Goal: Transaction & Acquisition: Purchase product/service

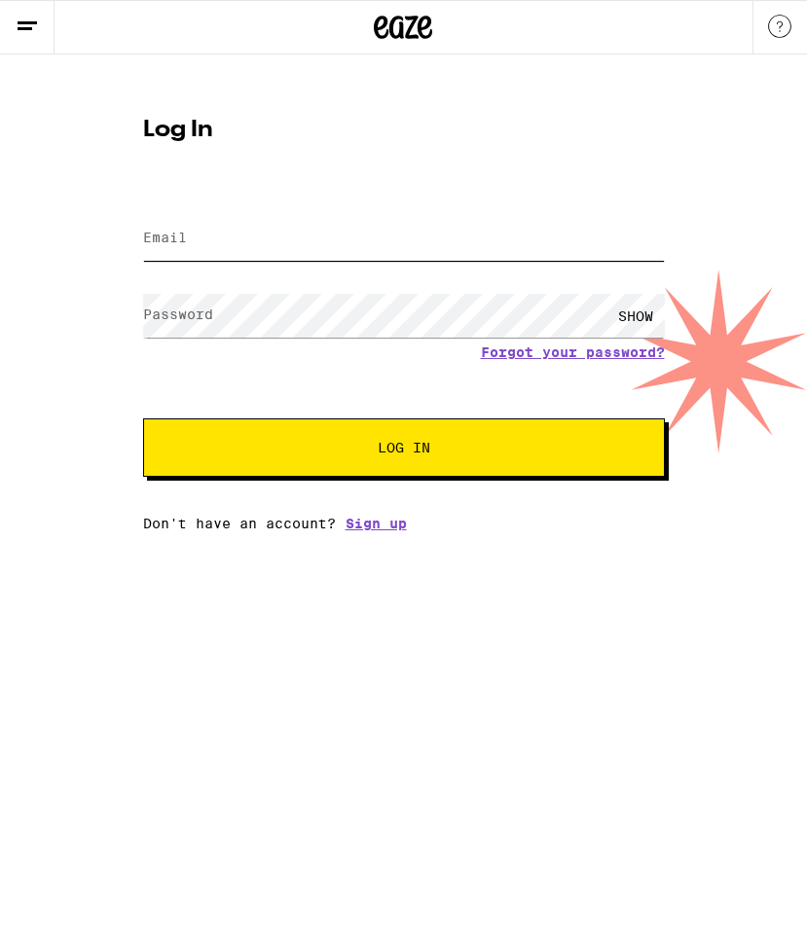
type input "[EMAIL_ADDRESS][DOMAIN_NAME]"
click at [412, 447] on span "Log In" at bounding box center [404, 448] width 53 height 14
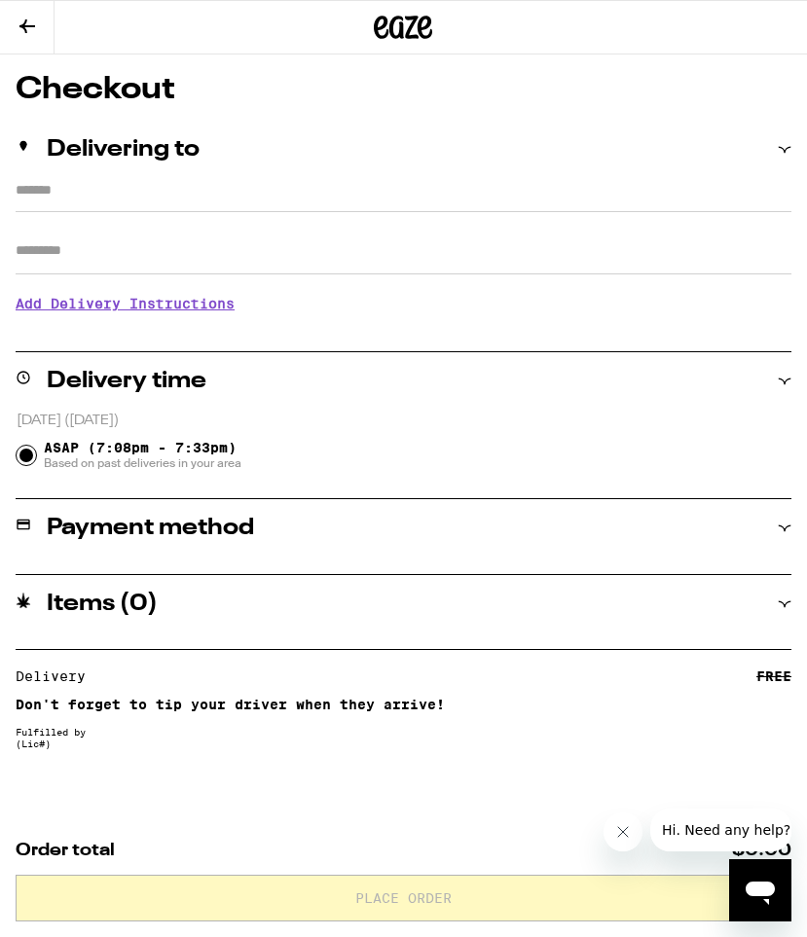
click at [582, 102] on h1 "Checkout" at bounding box center [404, 89] width 776 height 31
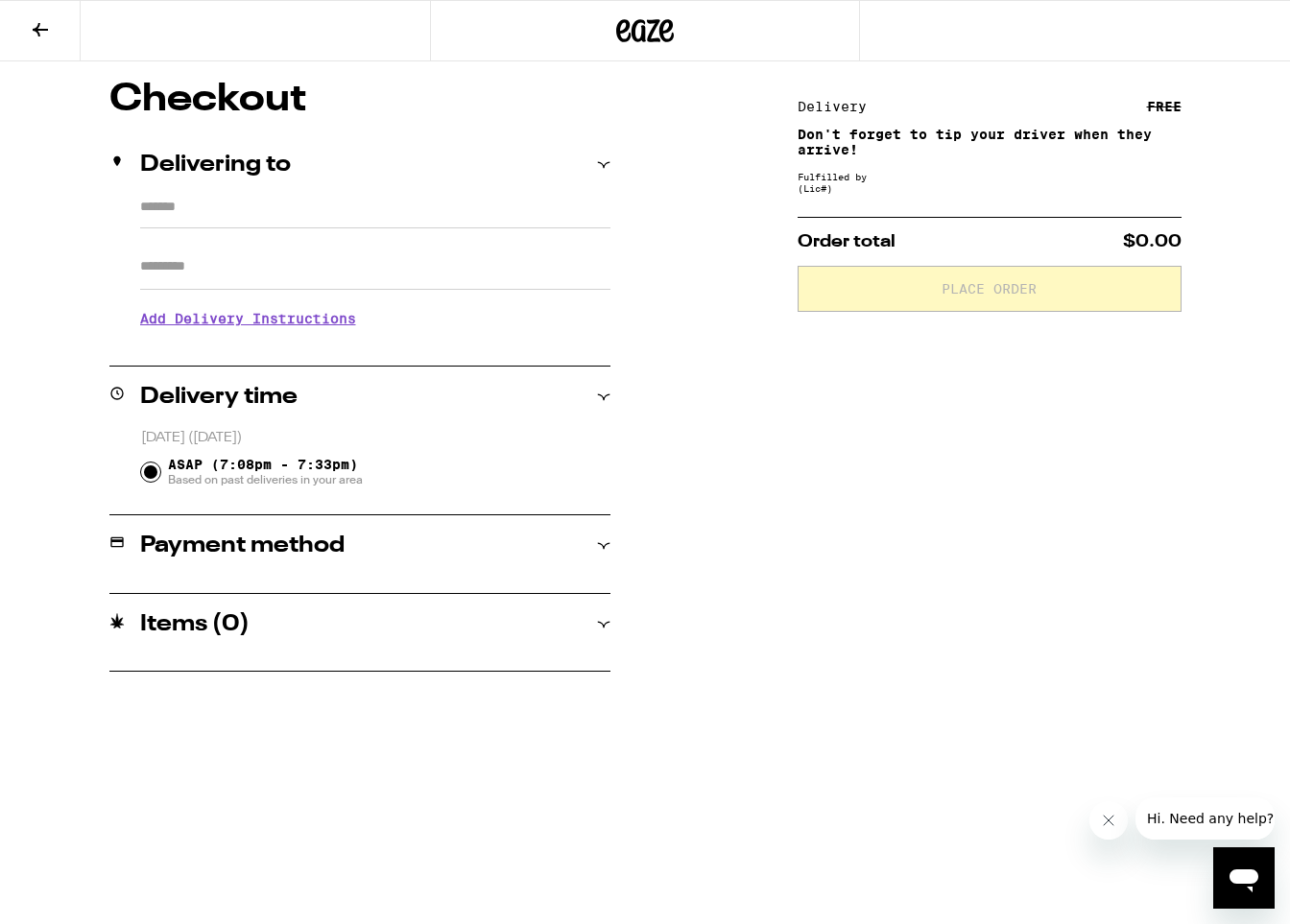
click at [45, 19] on icon at bounding box center [39, 29] width 23 height 23
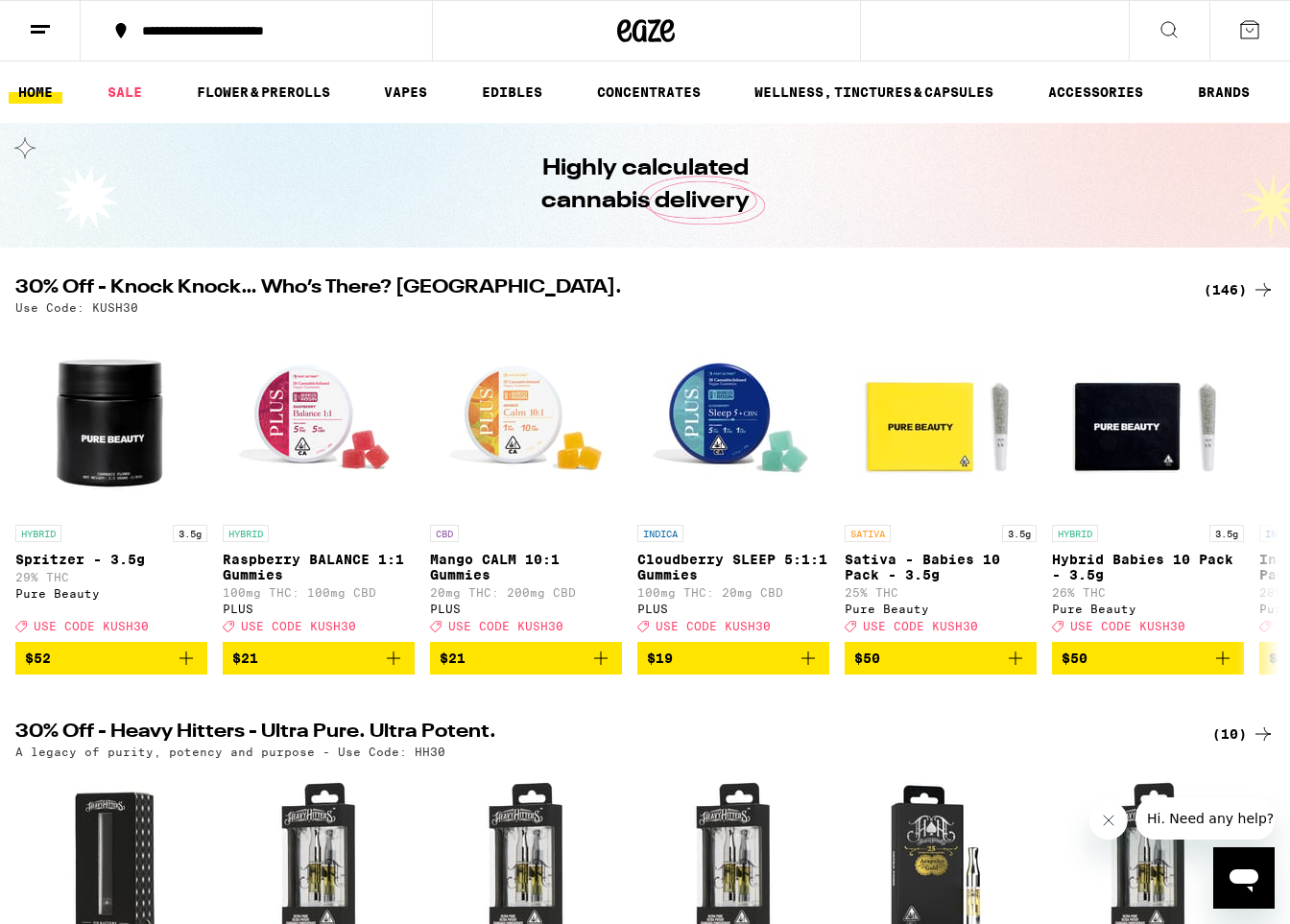
click at [41, 27] on icon at bounding box center [39, 29] width 23 height 23
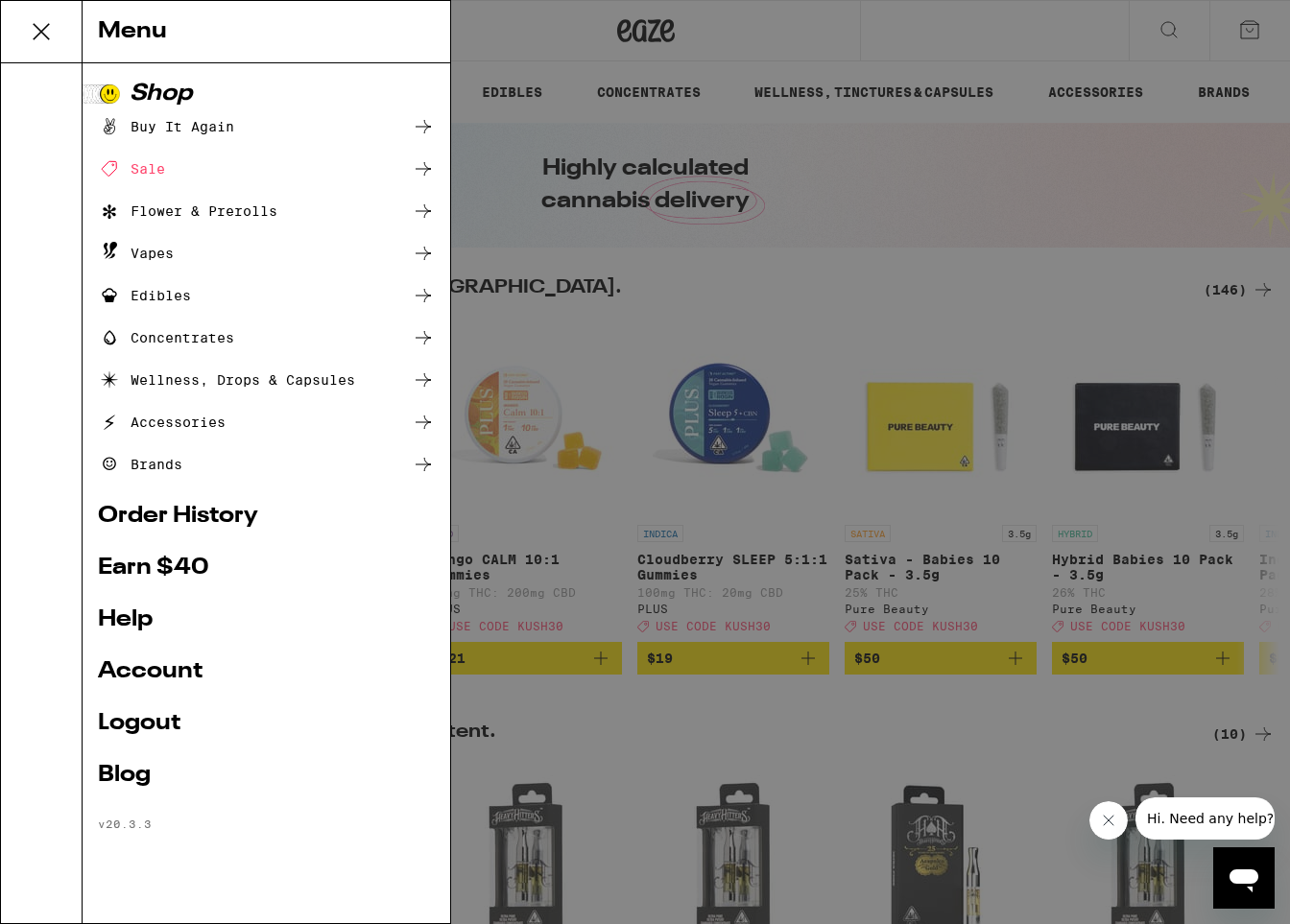
click at [156, 167] on div "Sale" at bounding box center [131, 169] width 67 height 23
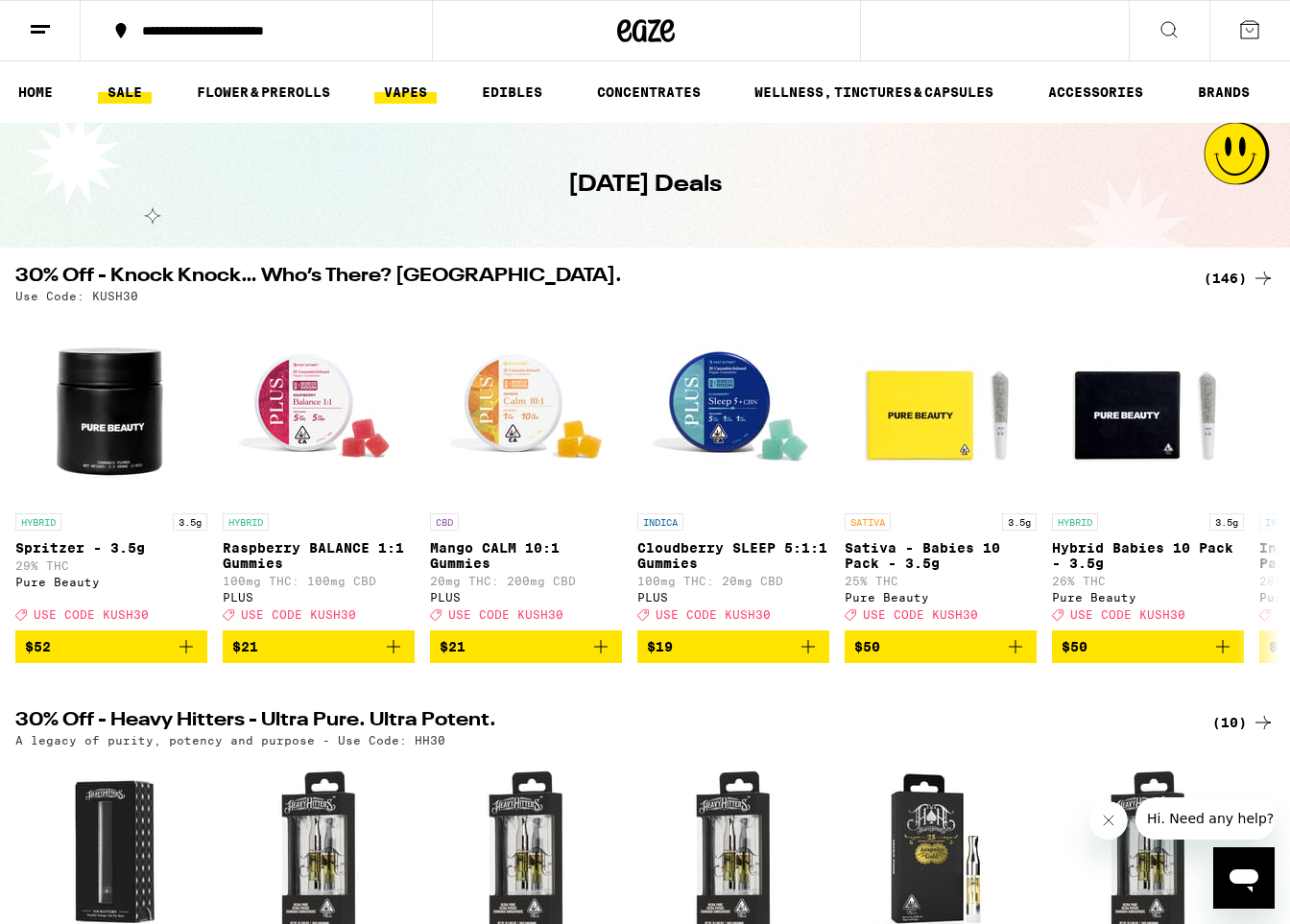
click at [403, 89] on link "VAPES" at bounding box center [405, 92] width 62 height 23
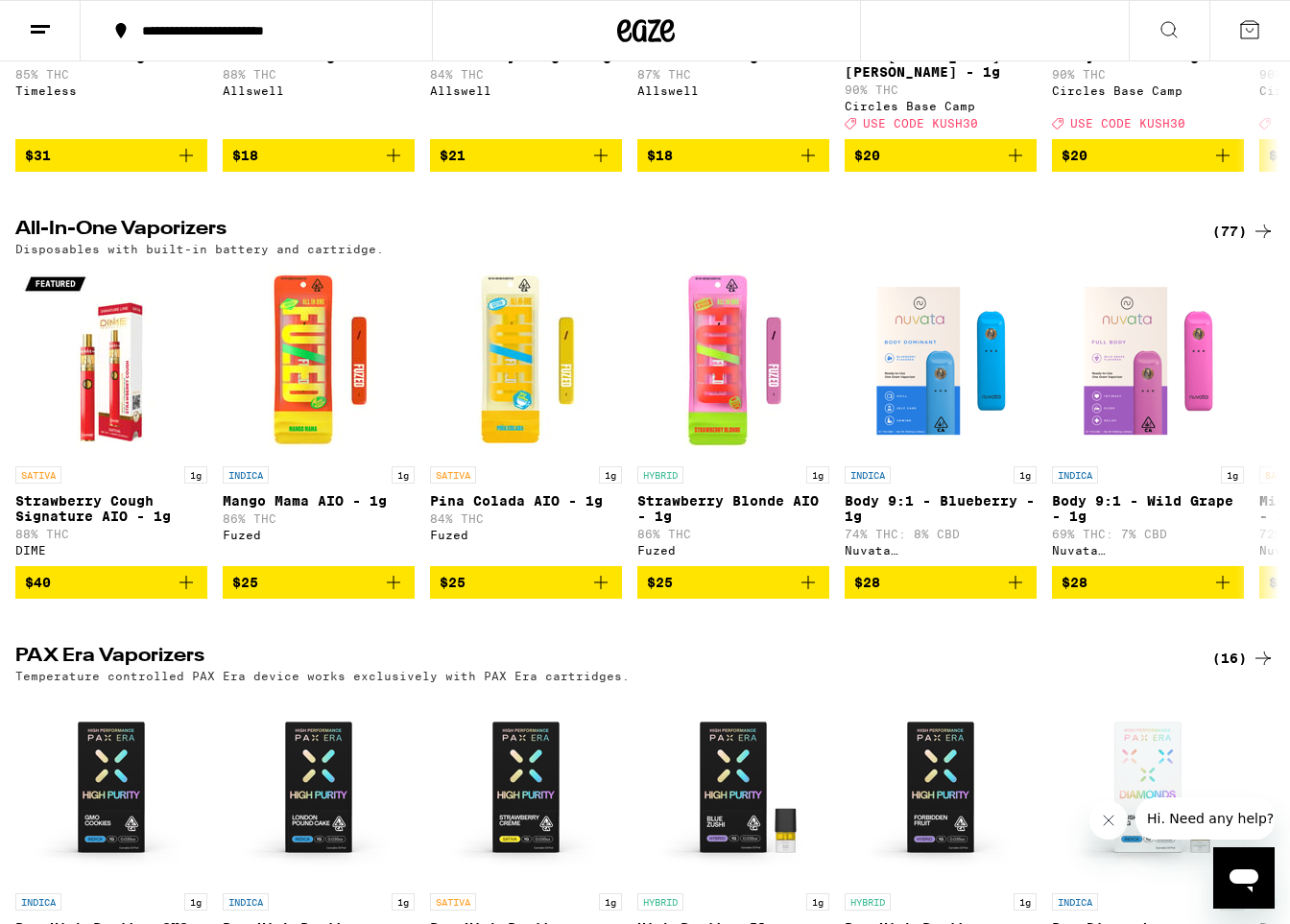
scroll to position [898, 0]
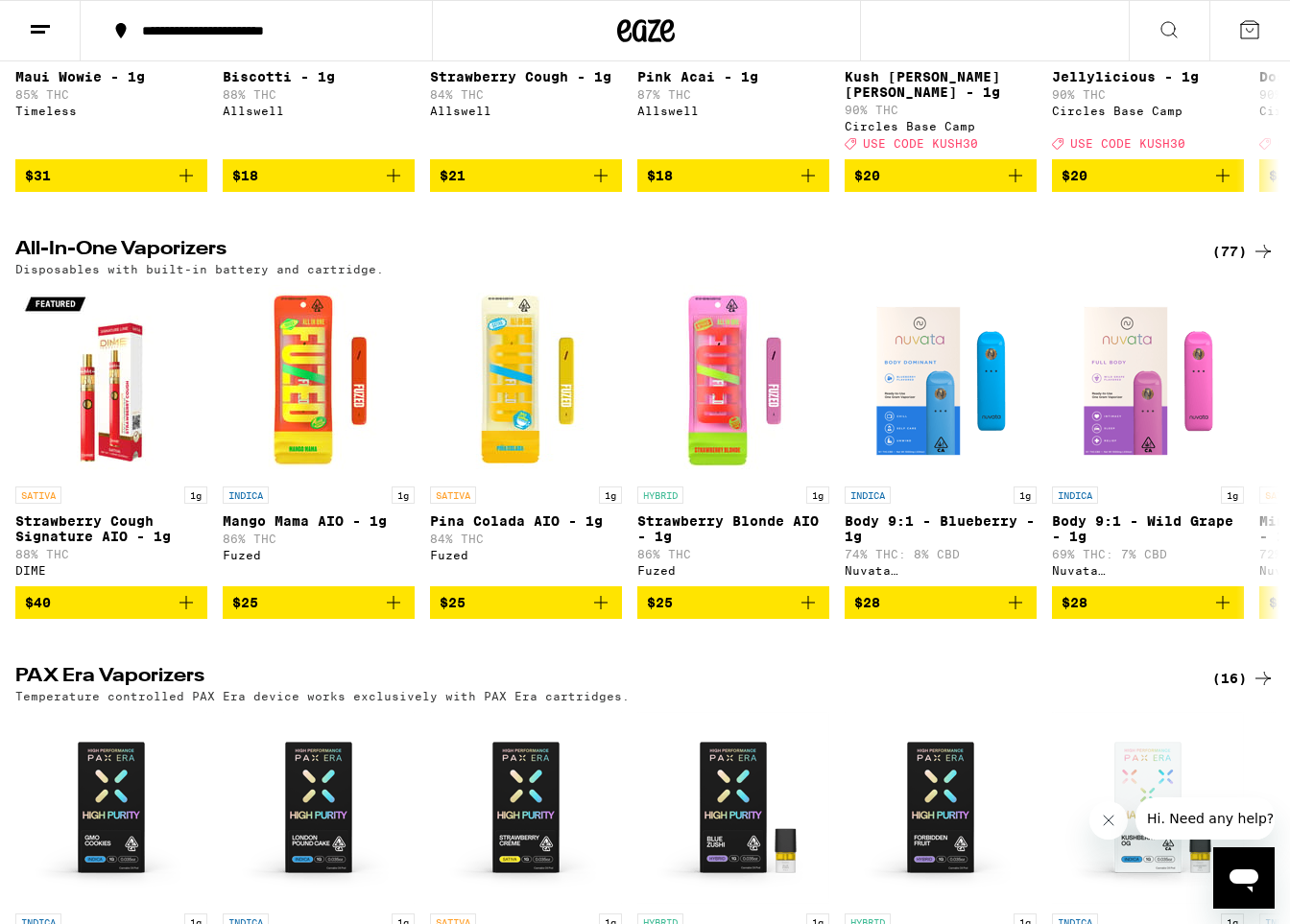
click at [795, 262] on icon at bounding box center [1262, 250] width 23 height 23
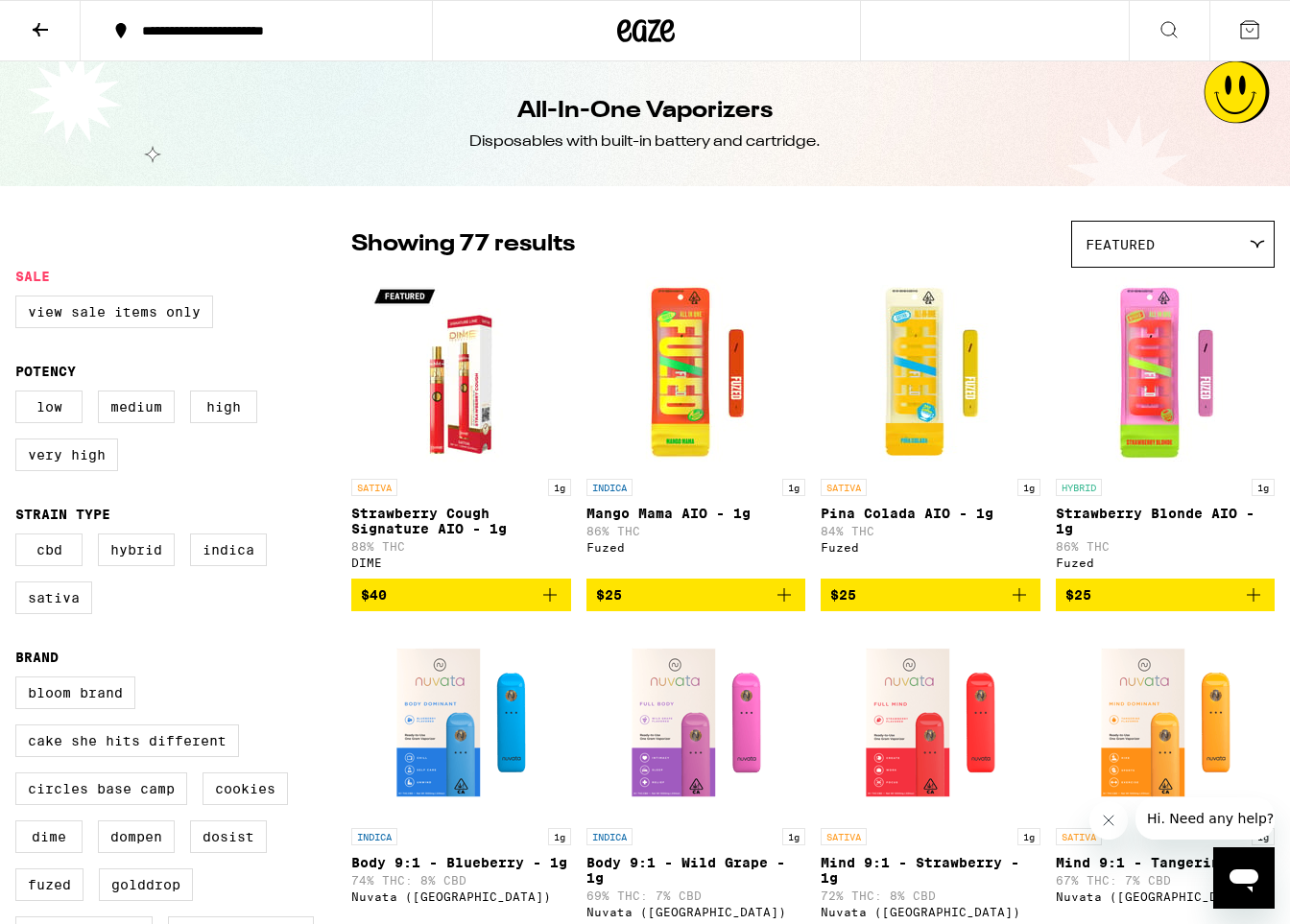
click at [795, 28] on icon at bounding box center [1169, 29] width 23 height 23
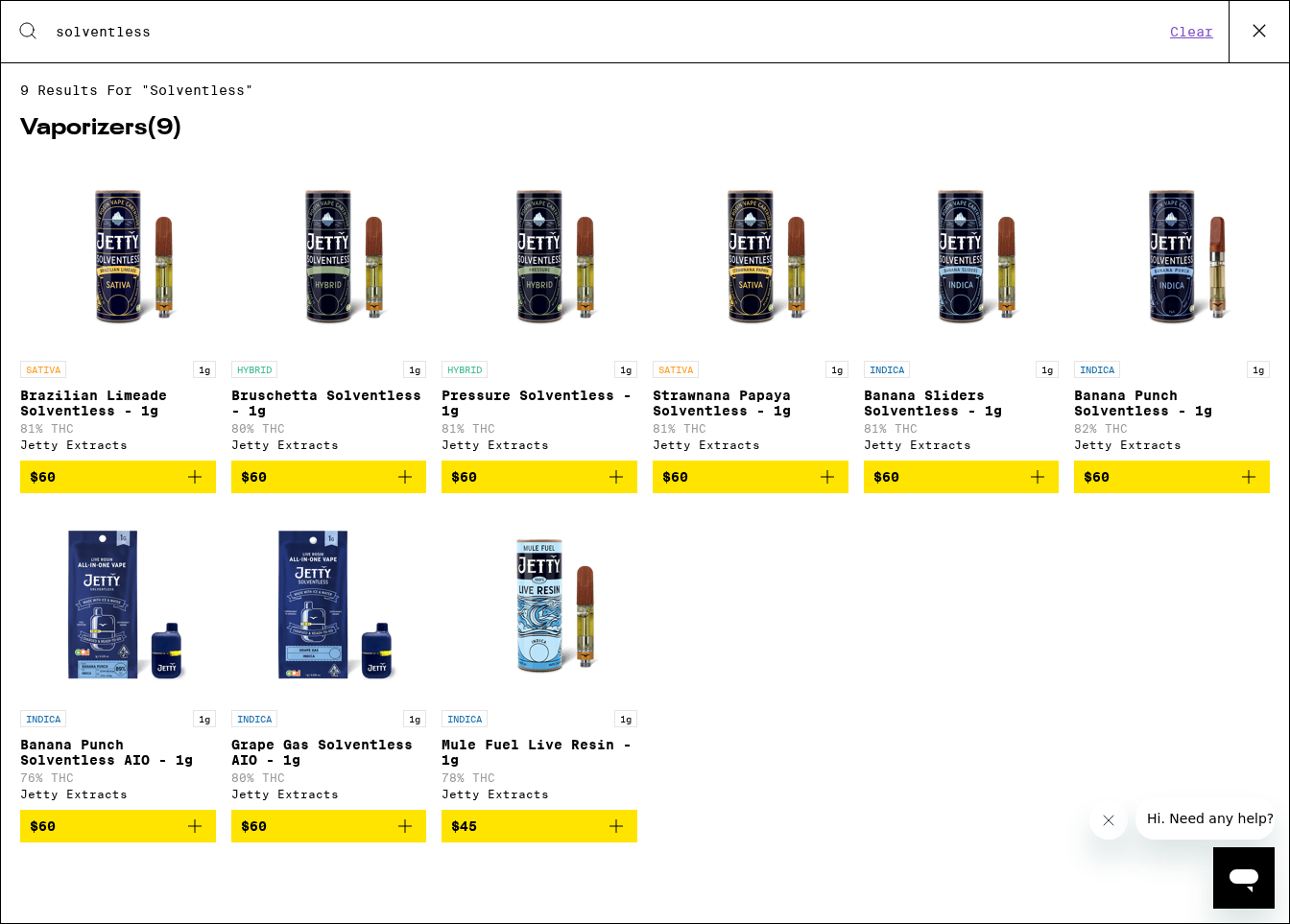
type input "solventless"
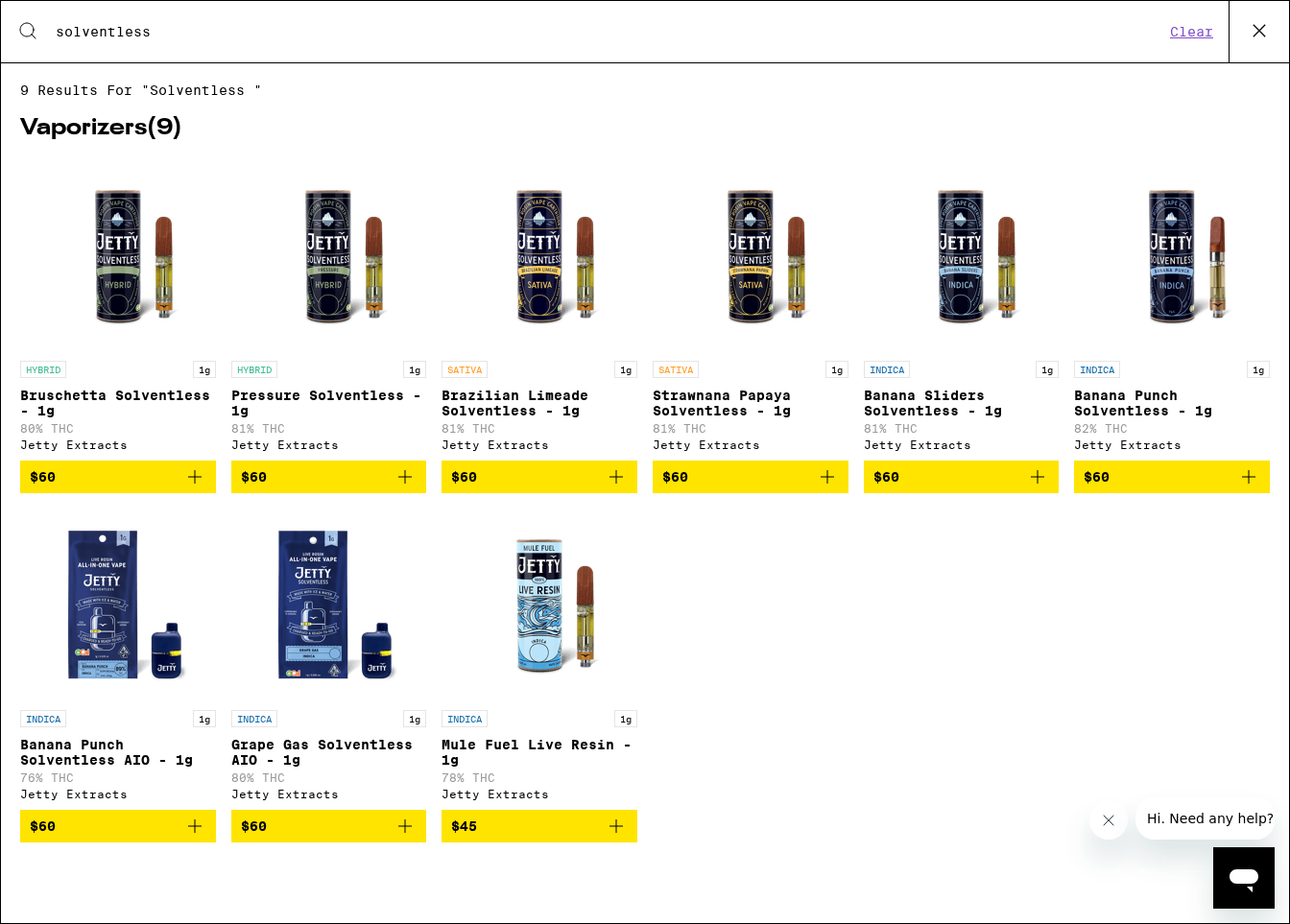
click at [195, 838] on icon "Add to bag" at bounding box center [194, 825] width 23 height 23
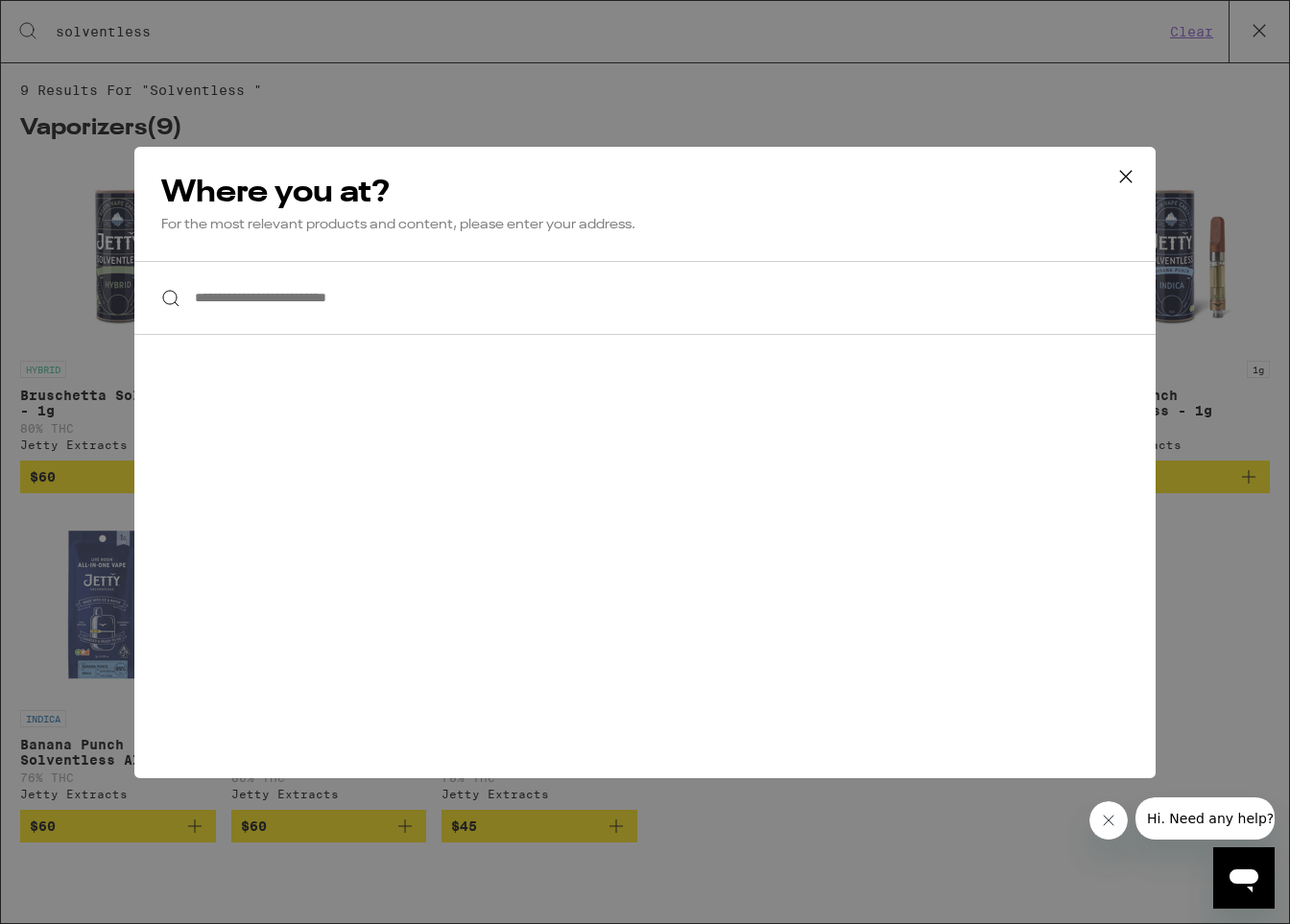
click at [324, 296] on input "**********" at bounding box center [644, 298] width 1021 height 74
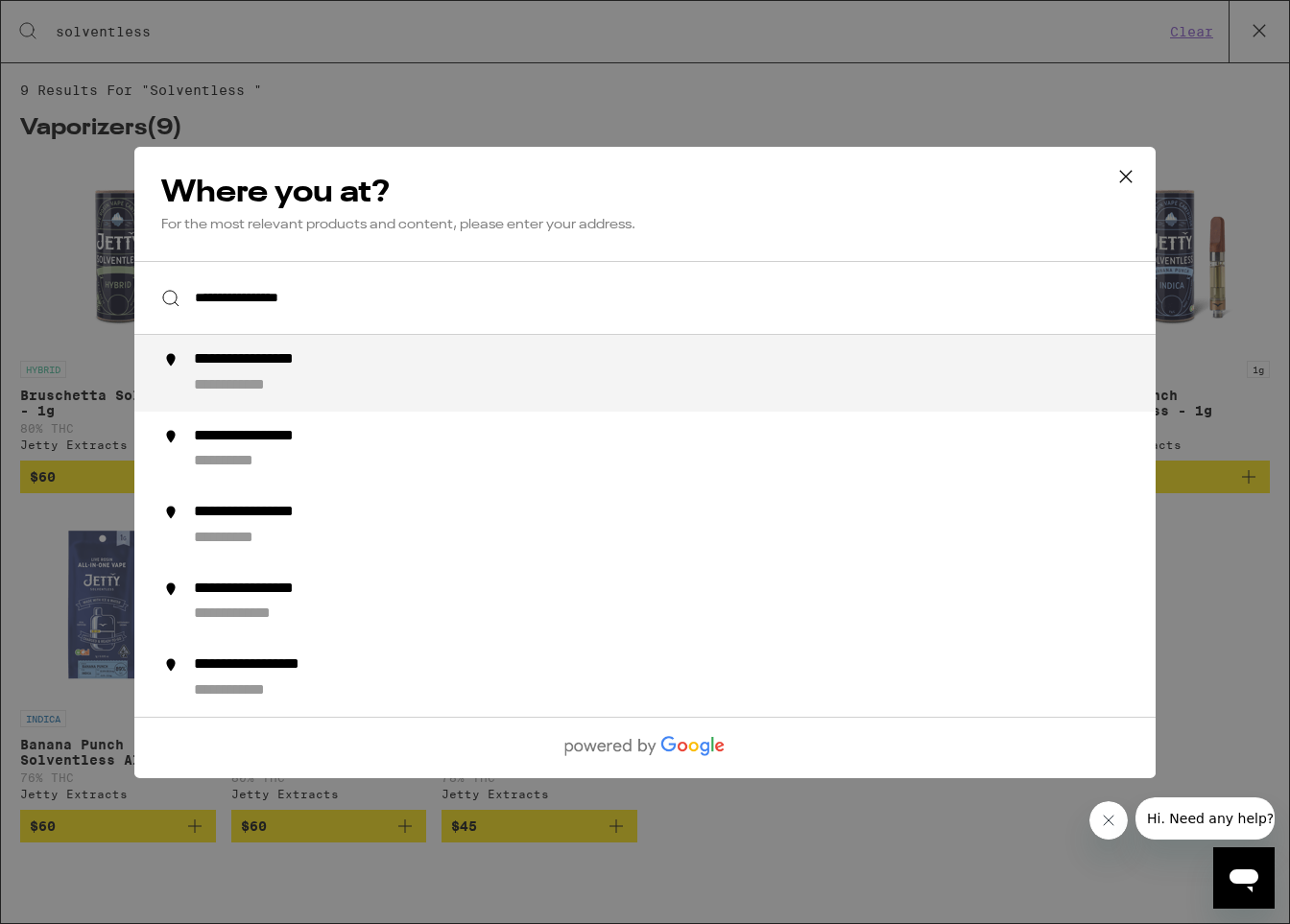
click at [318, 394] on div "**********" at bounding box center [683, 373] width 979 height 46
type input "**********"
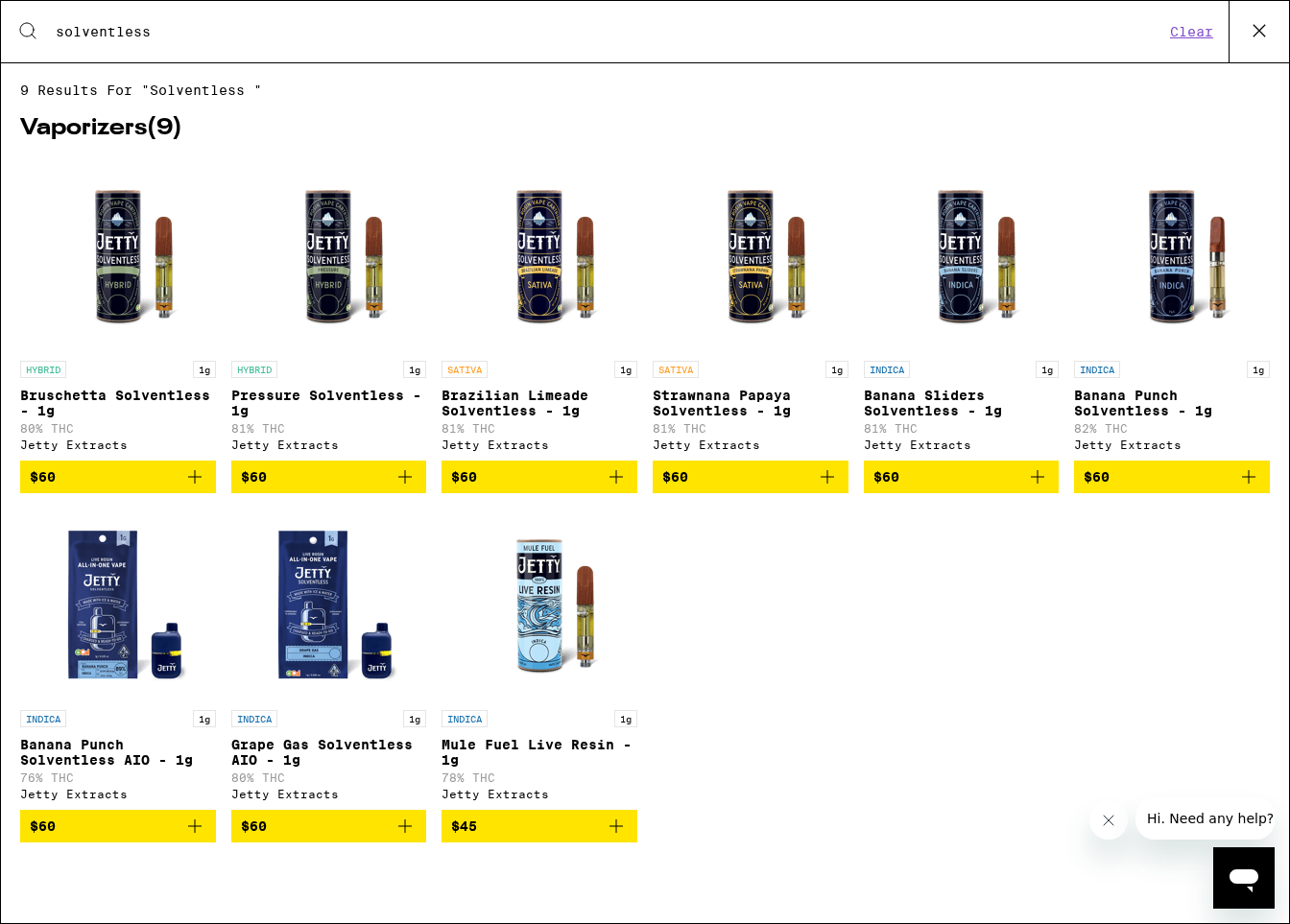
click at [795, 34] on button "Clear" at bounding box center [1190, 32] width 54 height 18
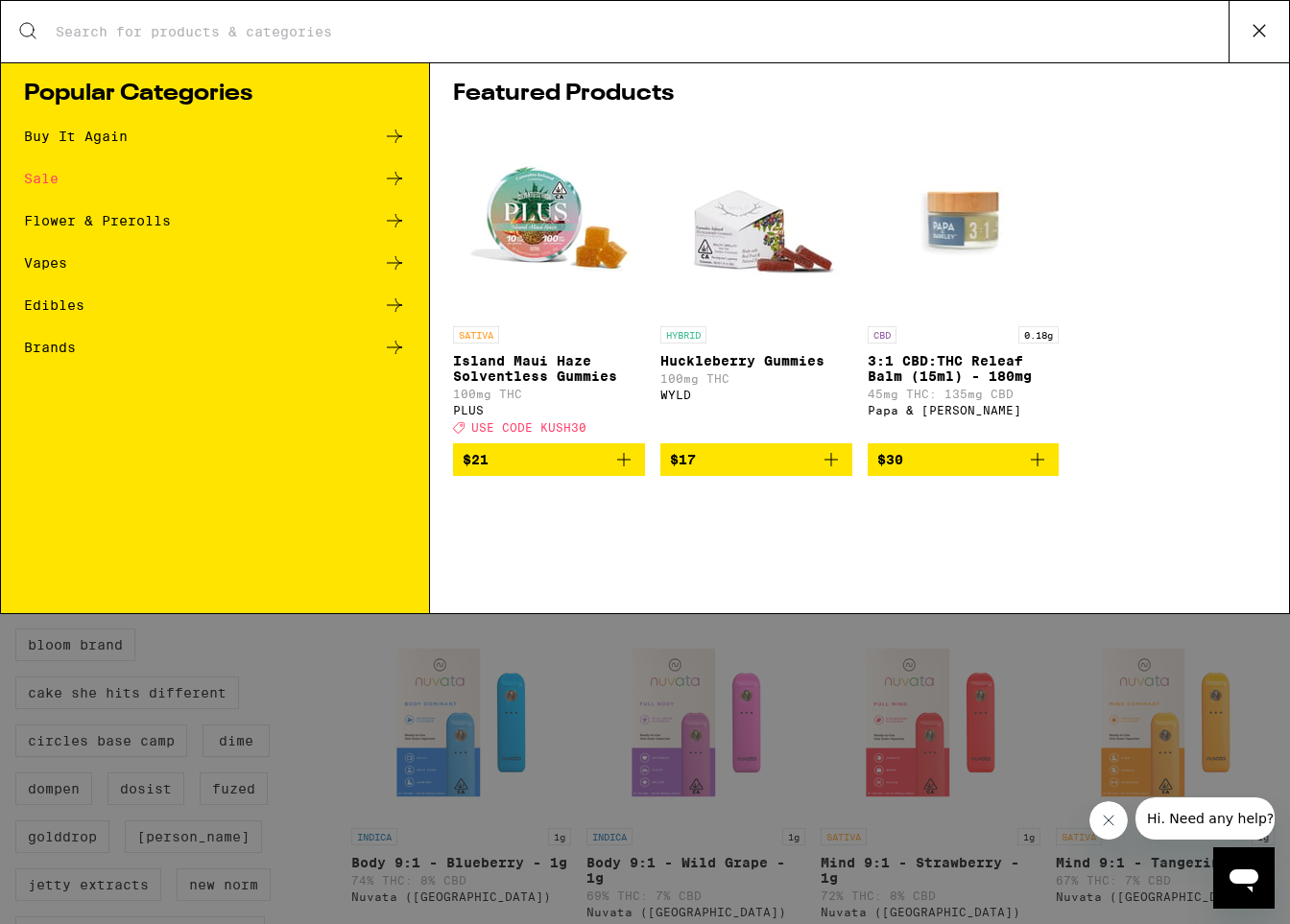
click at [36, 178] on div "Sale" at bounding box center [40, 178] width 35 height 14
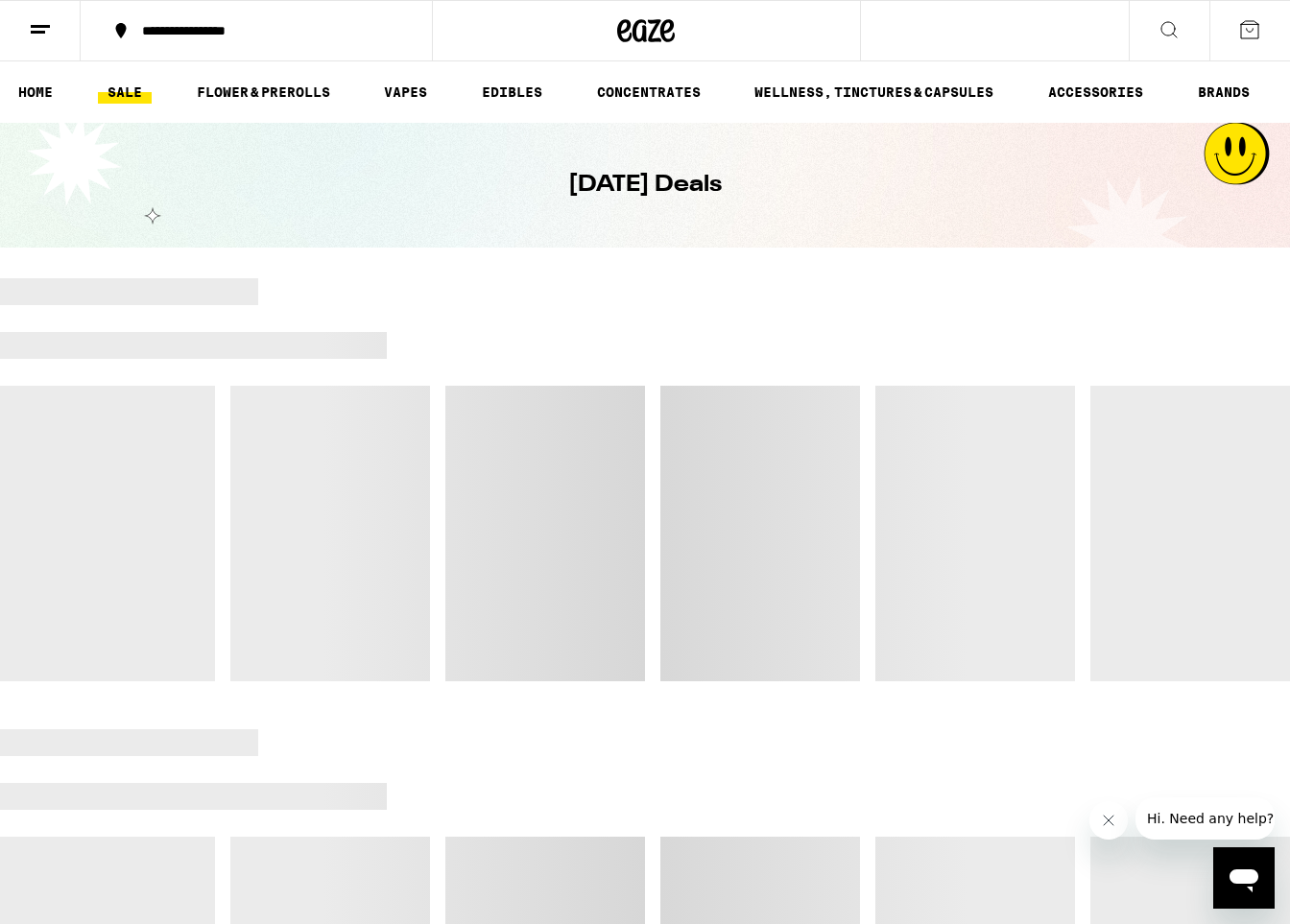
click at [120, 89] on link "SALE" at bounding box center [124, 92] width 53 height 23
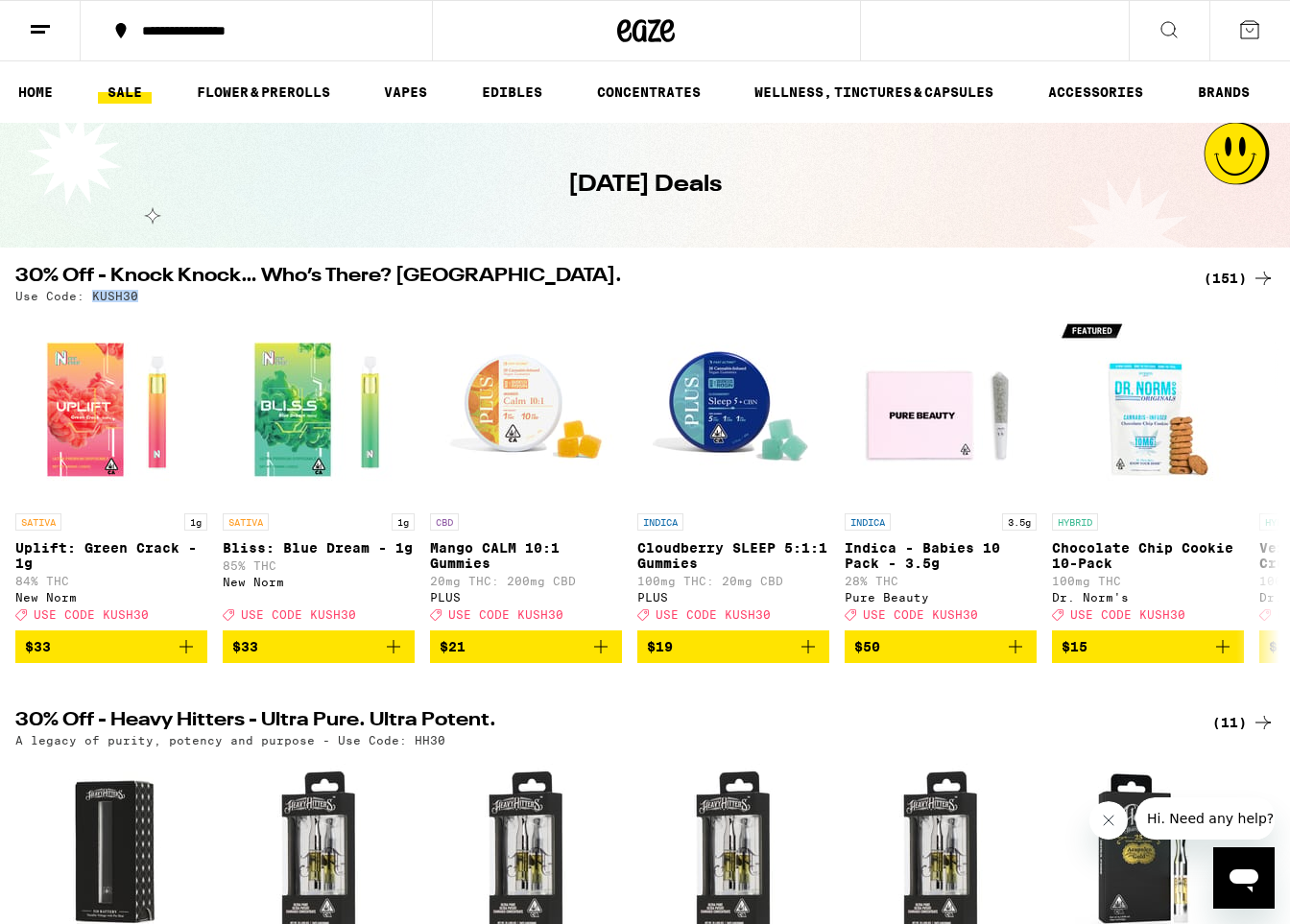
drag, startPoint x: 91, startPoint y: 294, endPoint x: 139, endPoint y: 293, distance: 48.0
click at [139, 293] on div "Use Code: KUSH30" at bounding box center [645, 296] width 1259 height 13
copy p "KUSH30"
click at [121, 88] on link "SALE" at bounding box center [124, 92] width 53 height 23
click at [405, 94] on link "VAPES" at bounding box center [405, 92] width 62 height 23
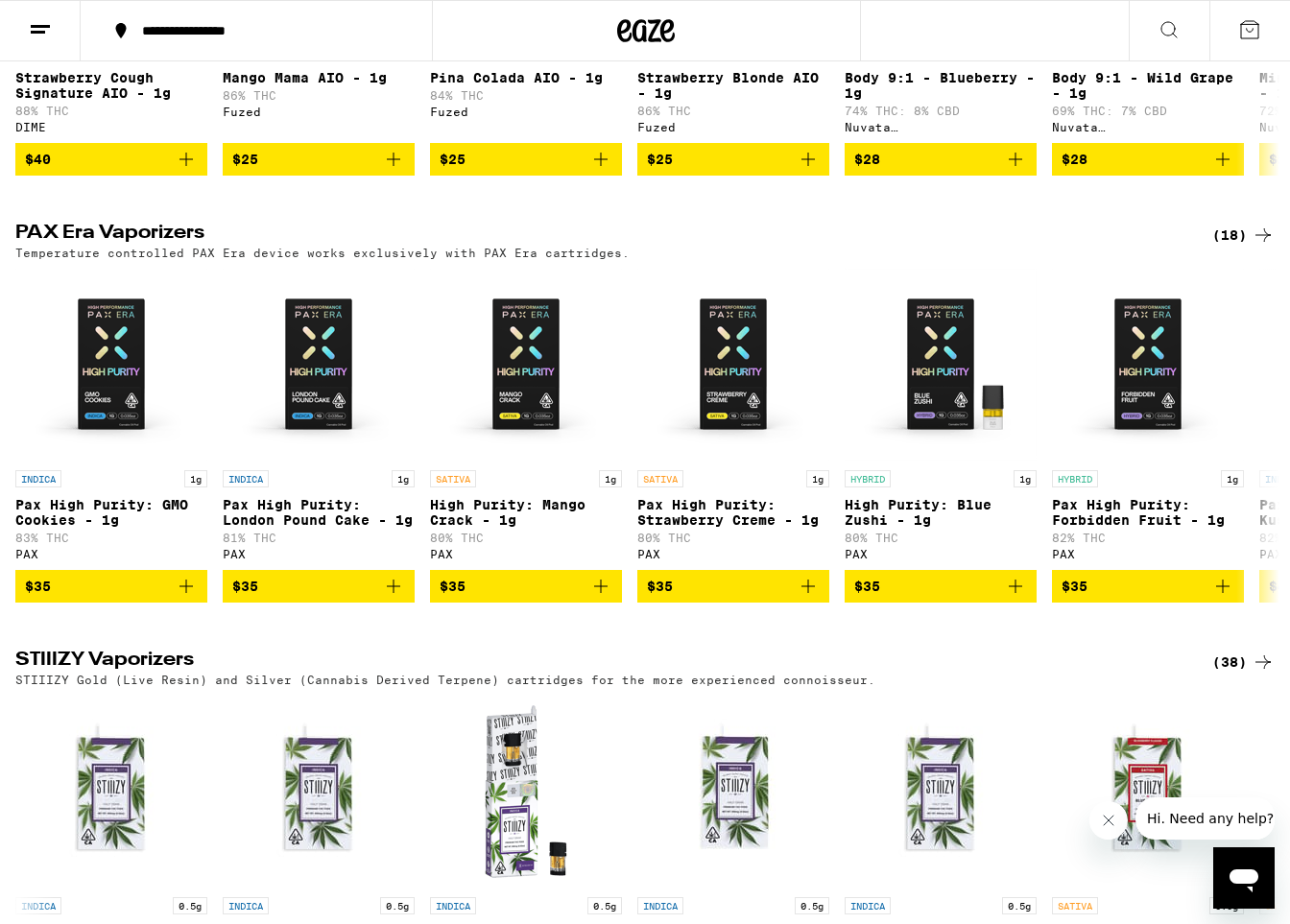
scroll to position [851, 0]
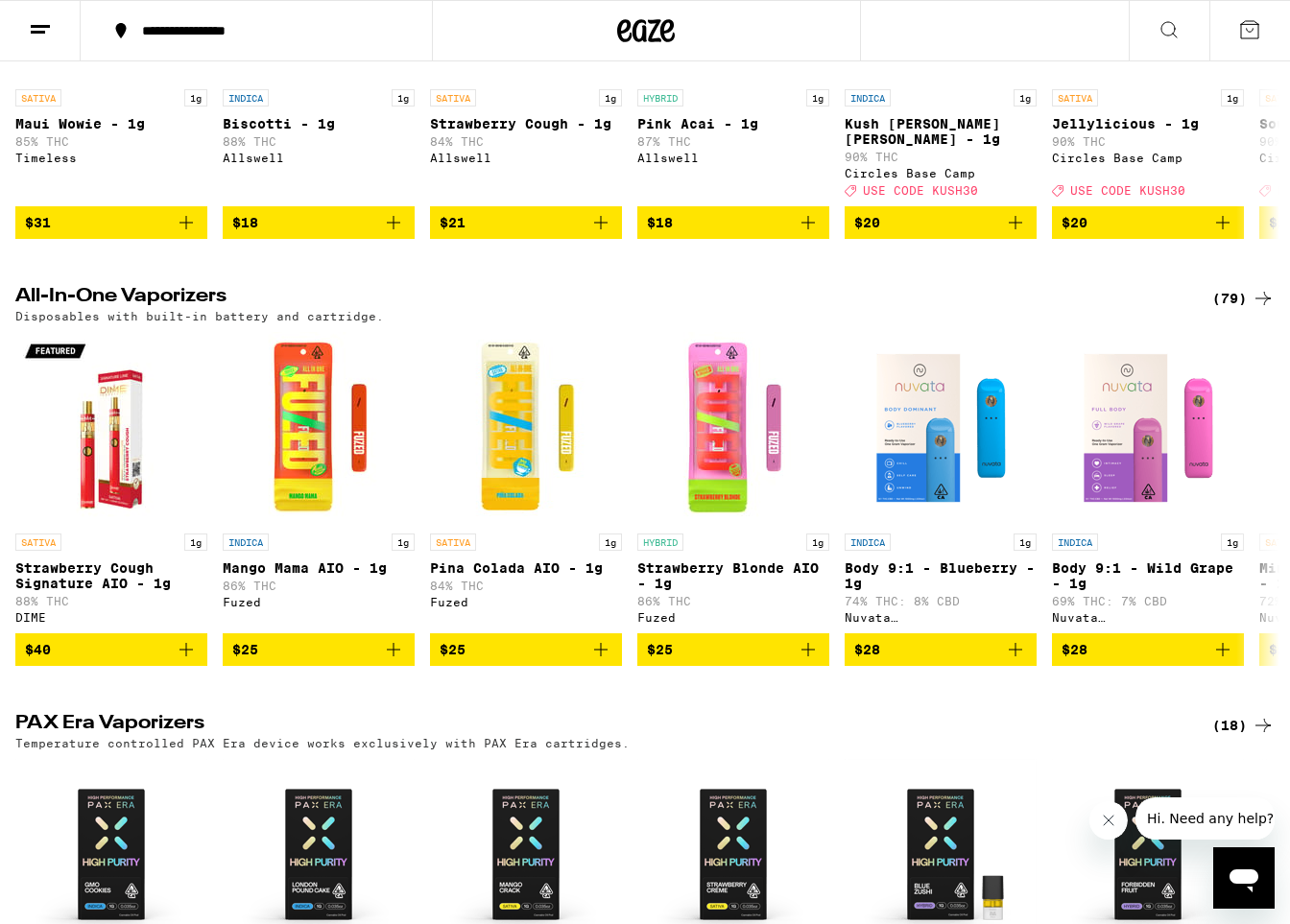
click at [795, 303] on icon at bounding box center [1262, 298] width 23 height 23
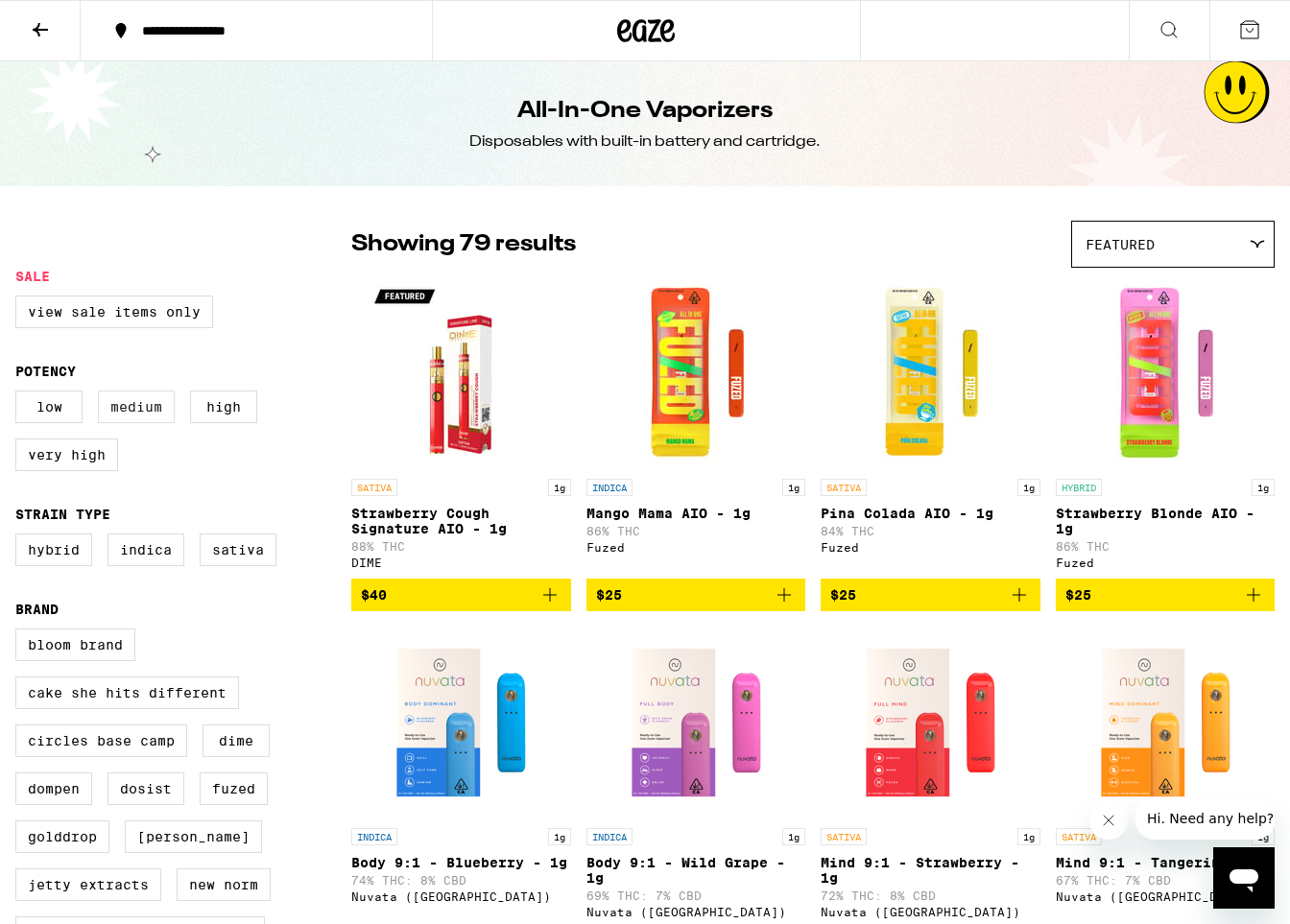
click at [130, 417] on label "Medium" at bounding box center [136, 406] width 77 height 33
click at [20, 394] on input "Medium" at bounding box center [19, 393] width 1 height 1
checkbox input "true"
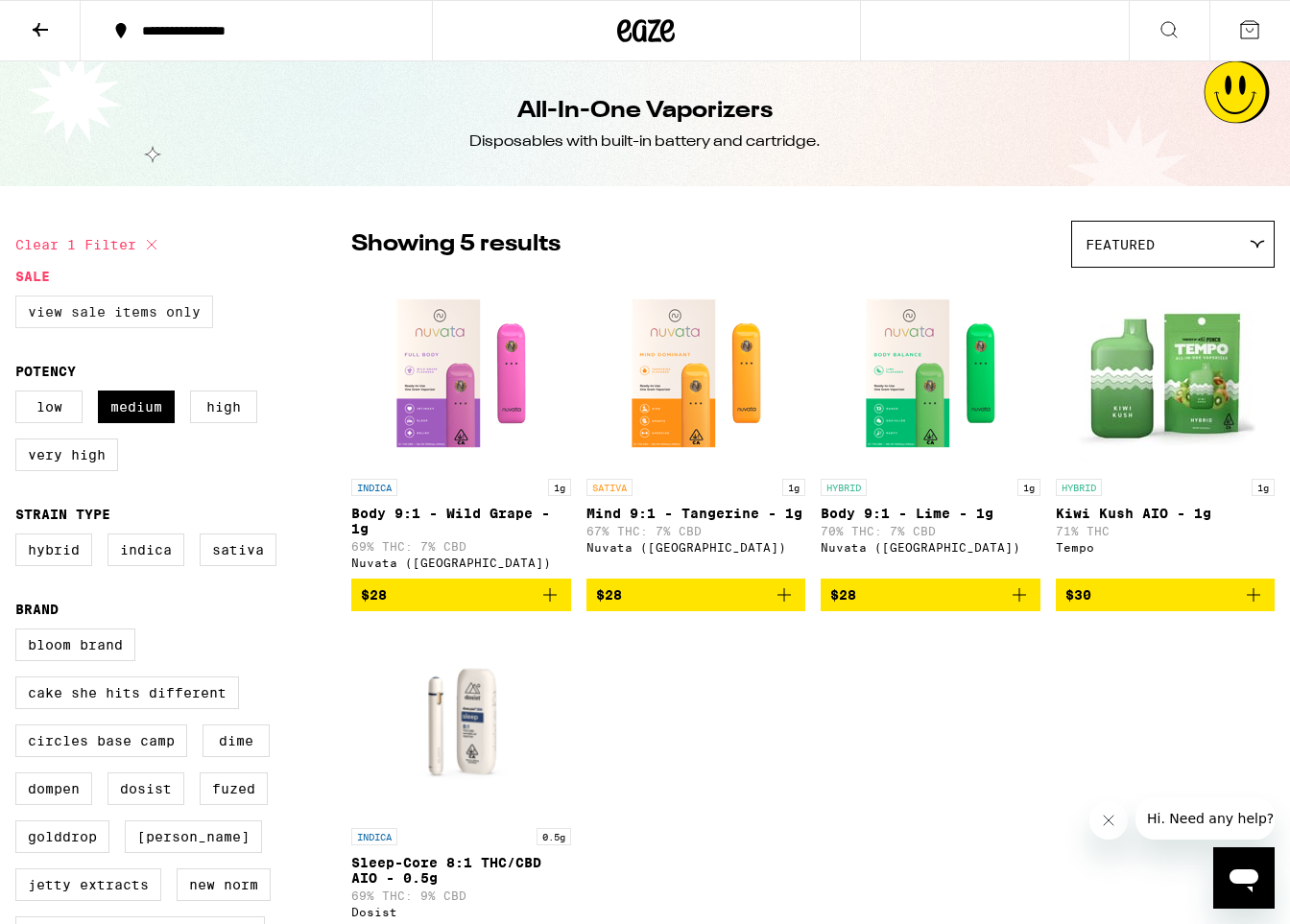
click at [116, 310] on label "View Sale Items Only" at bounding box center [114, 312] width 197 height 33
click at [20, 300] on input "View Sale Items Only" at bounding box center [19, 299] width 1 height 1
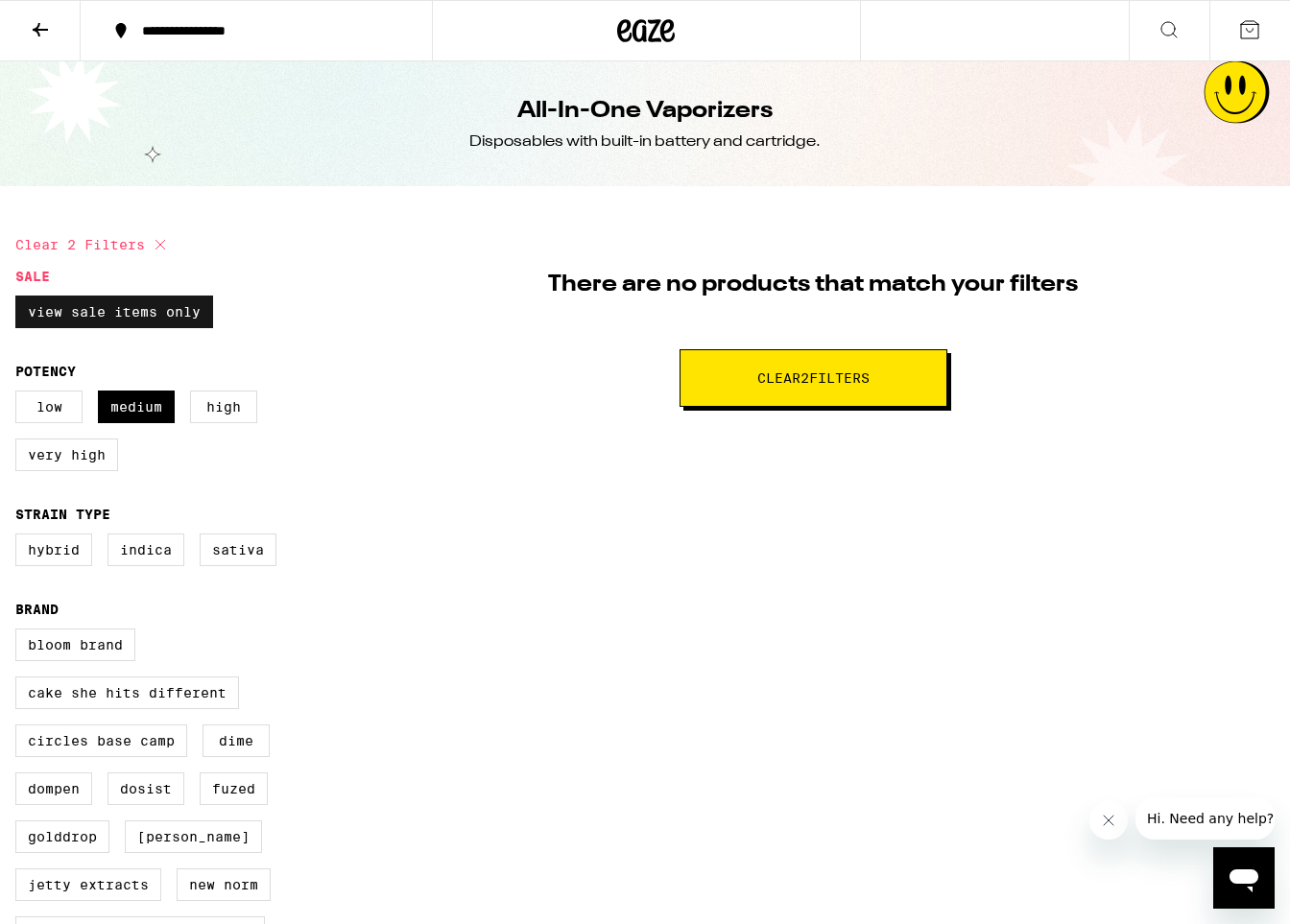
click at [116, 310] on label "View Sale Items Only" at bounding box center [114, 312] width 197 height 33
click at [20, 300] on input "View Sale Items Only" at bounding box center [19, 299] width 1 height 1
checkbox input "false"
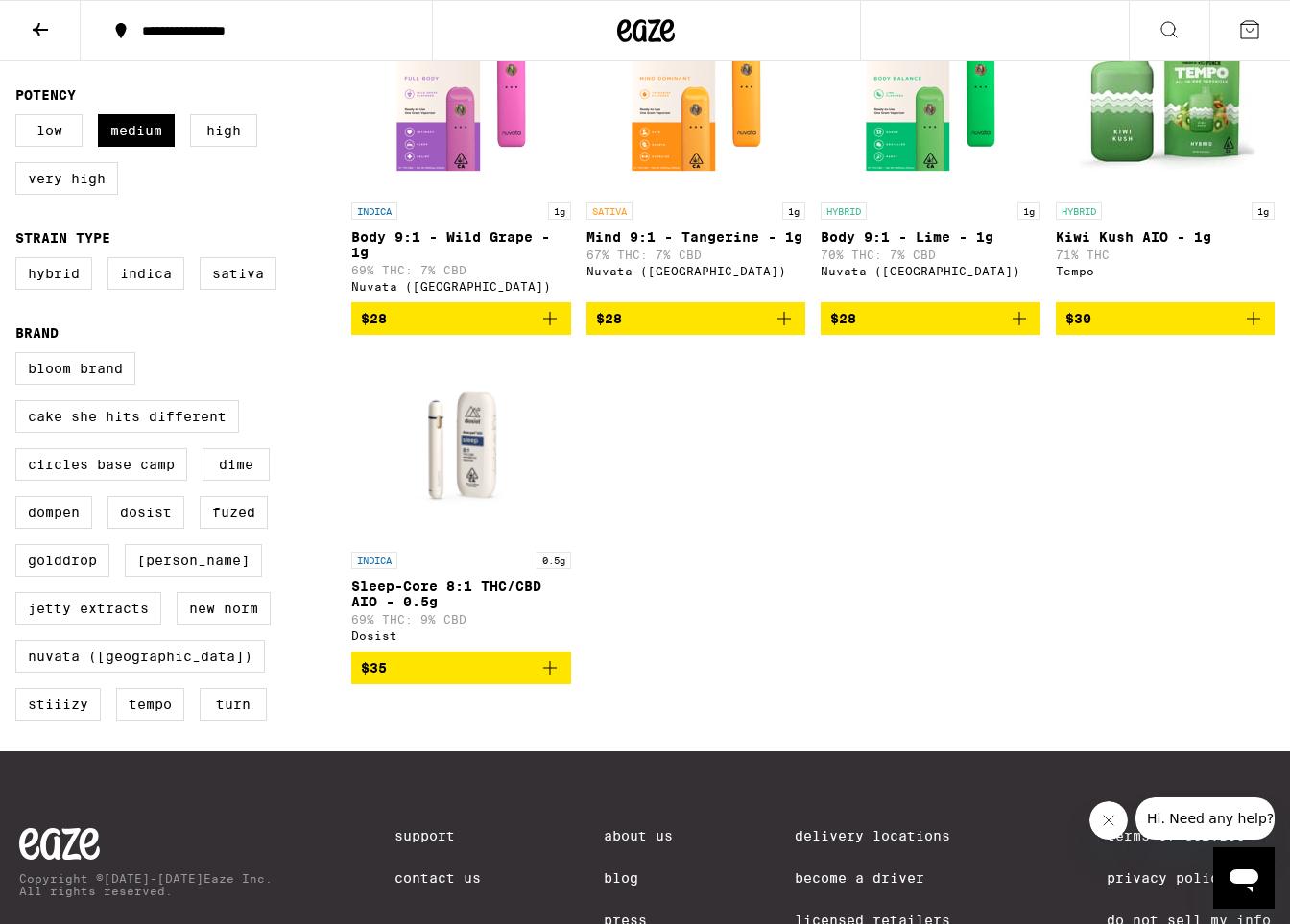
scroll to position [258, 0]
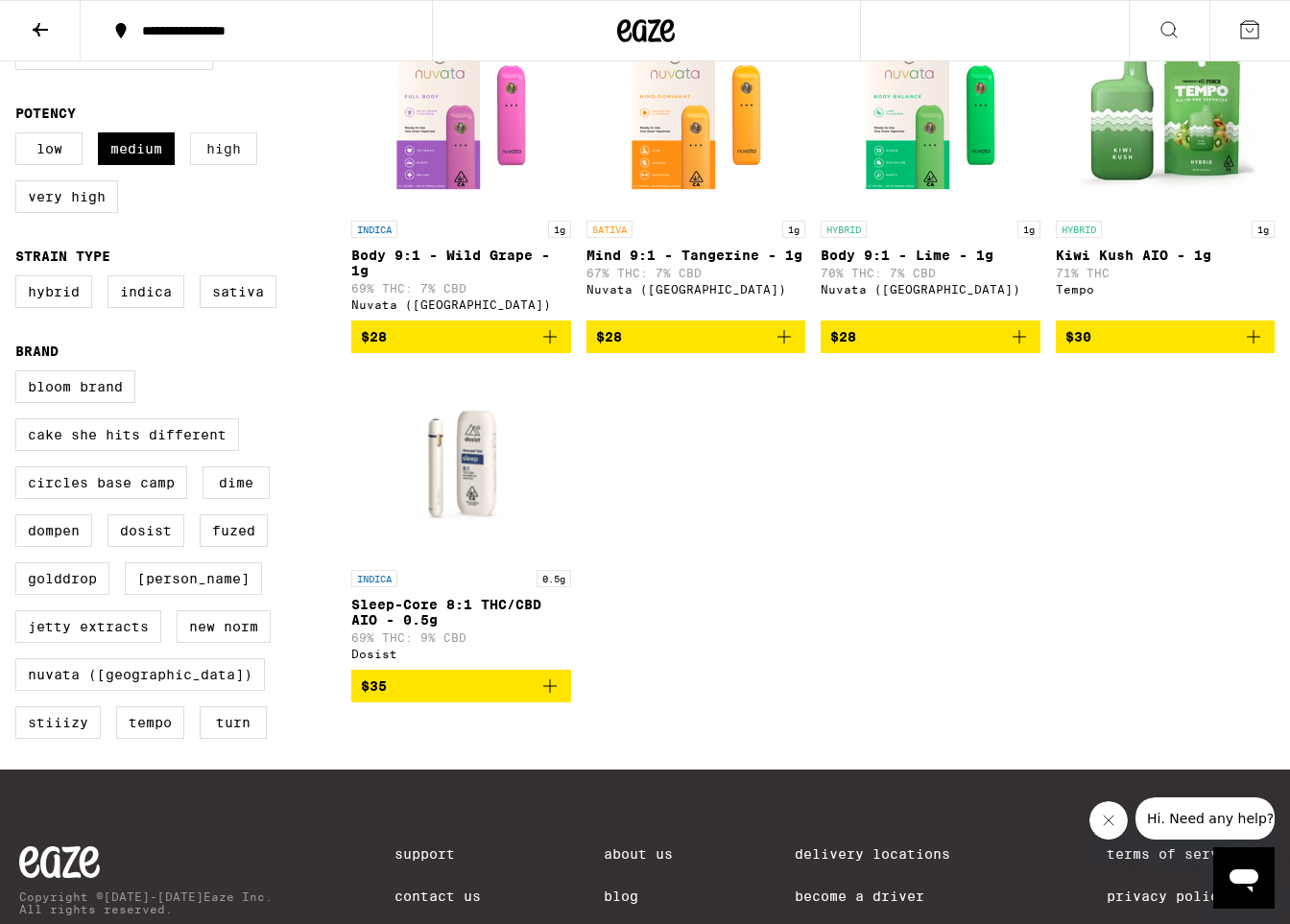
click at [231, 162] on label "High" at bounding box center [224, 148] width 67 height 33
click at [20, 136] on input "High" at bounding box center [19, 135] width 1 height 1
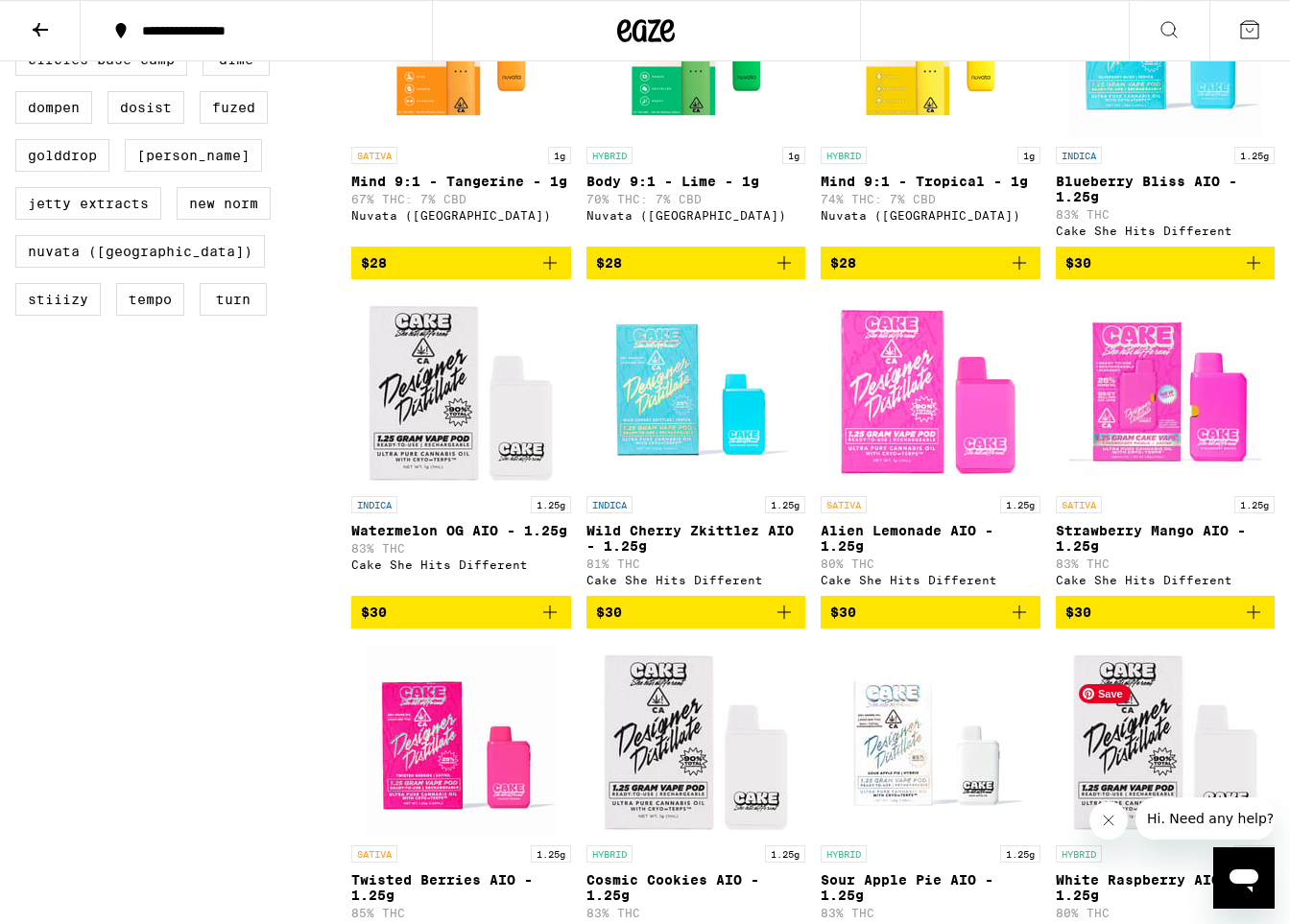
scroll to position [560, 0]
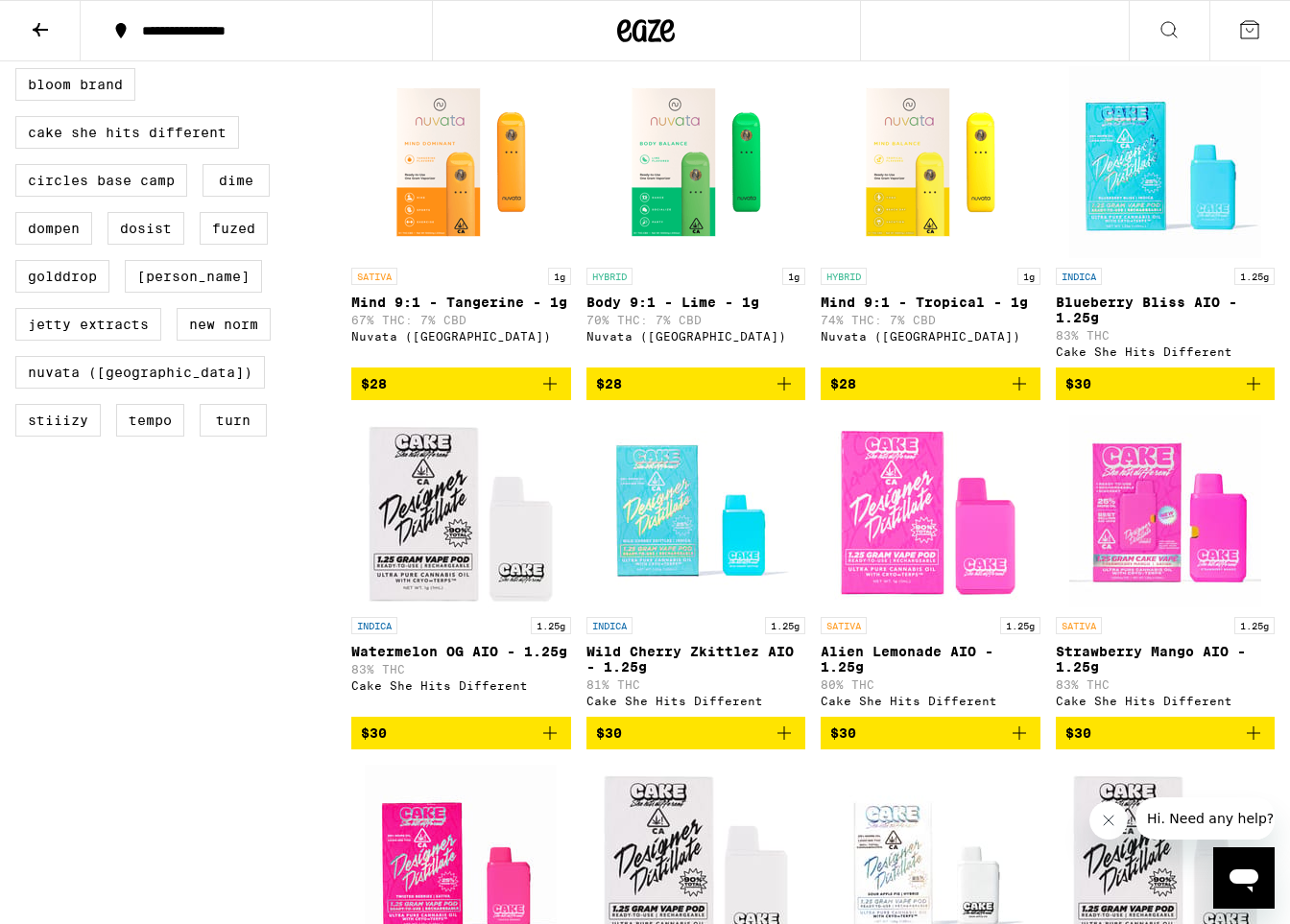
click at [545, 745] on icon "Add to bag" at bounding box center [549, 733] width 23 height 23
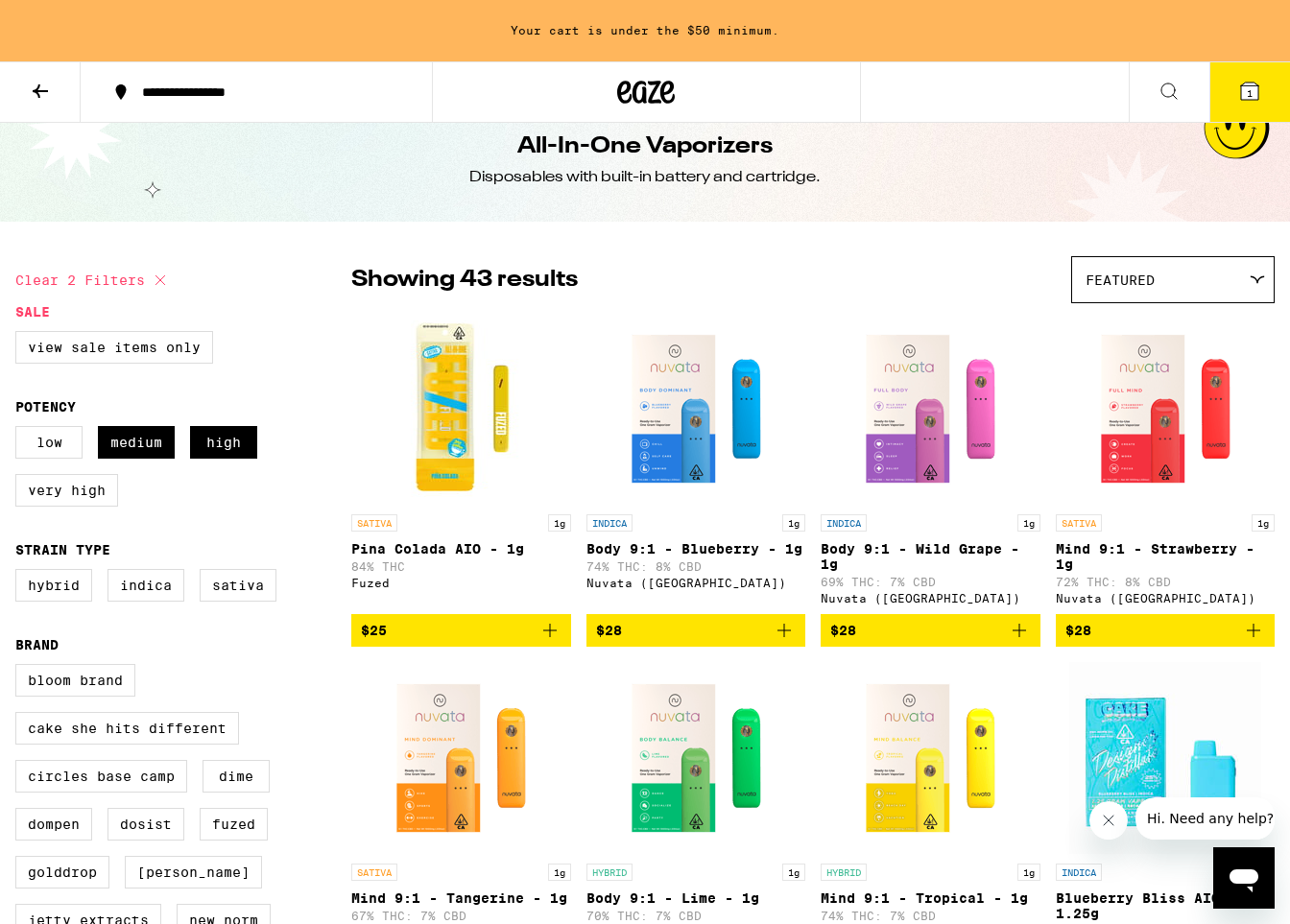
scroll to position [0, 0]
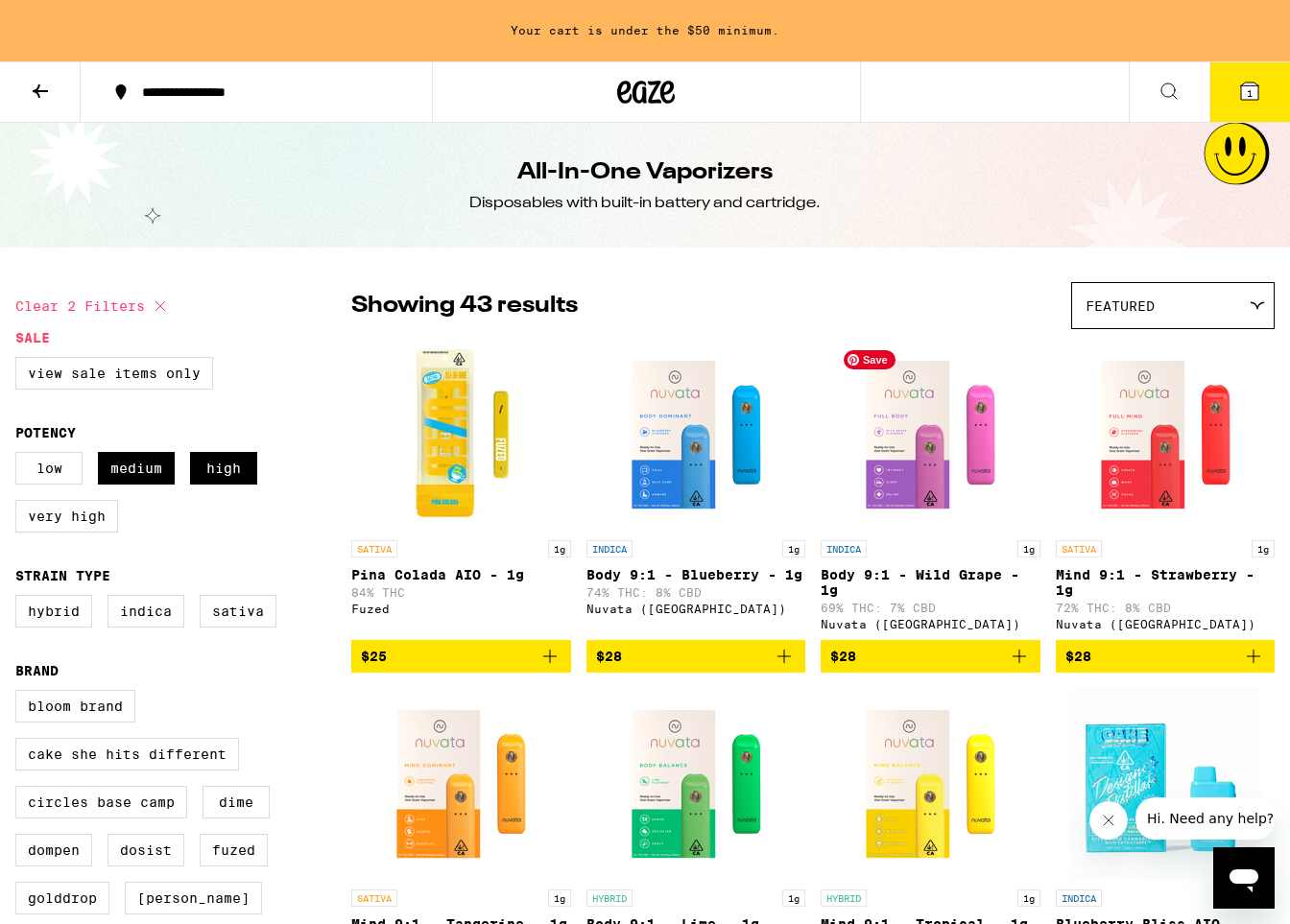
checkbox input "false"
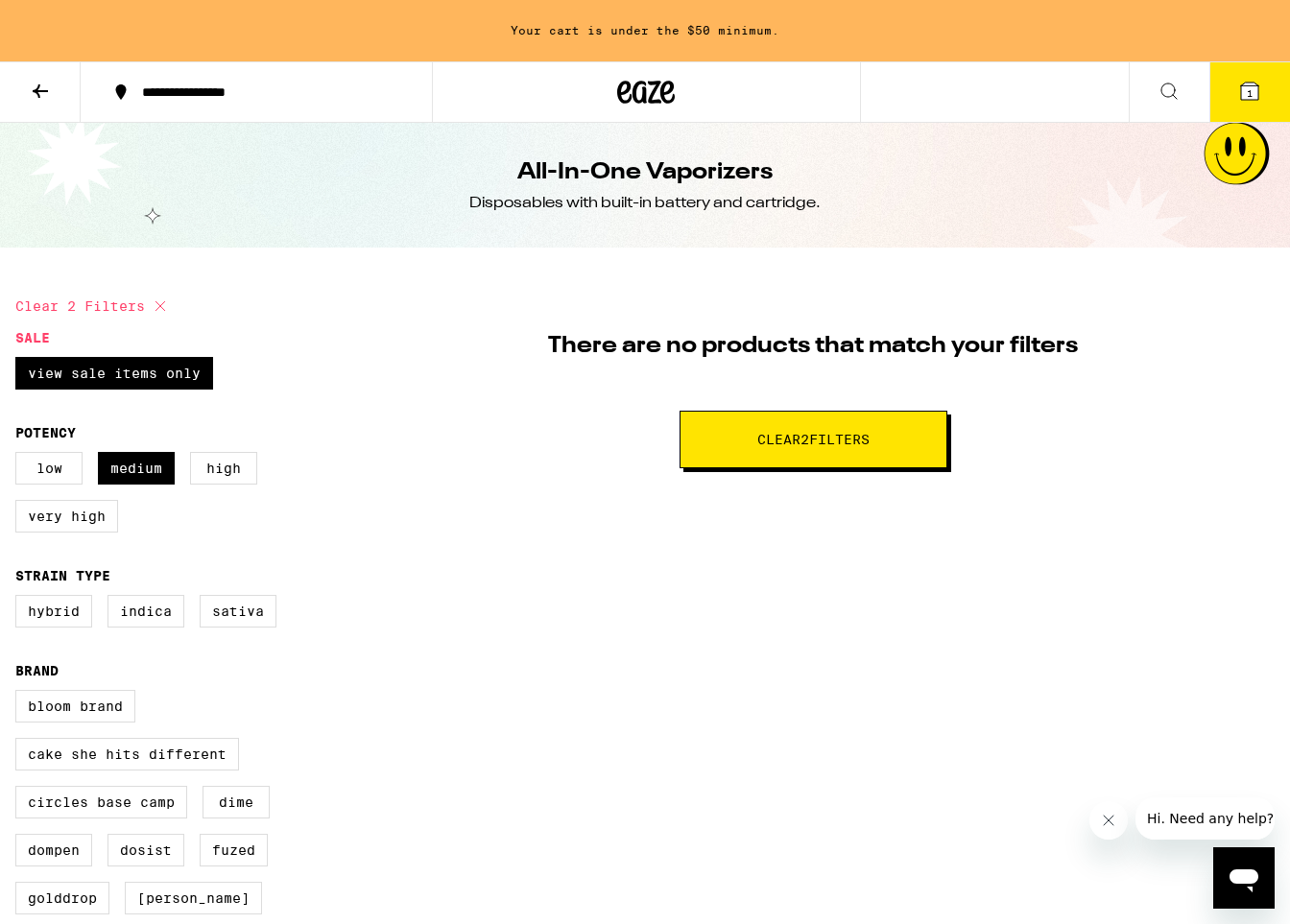
checkbox input "false"
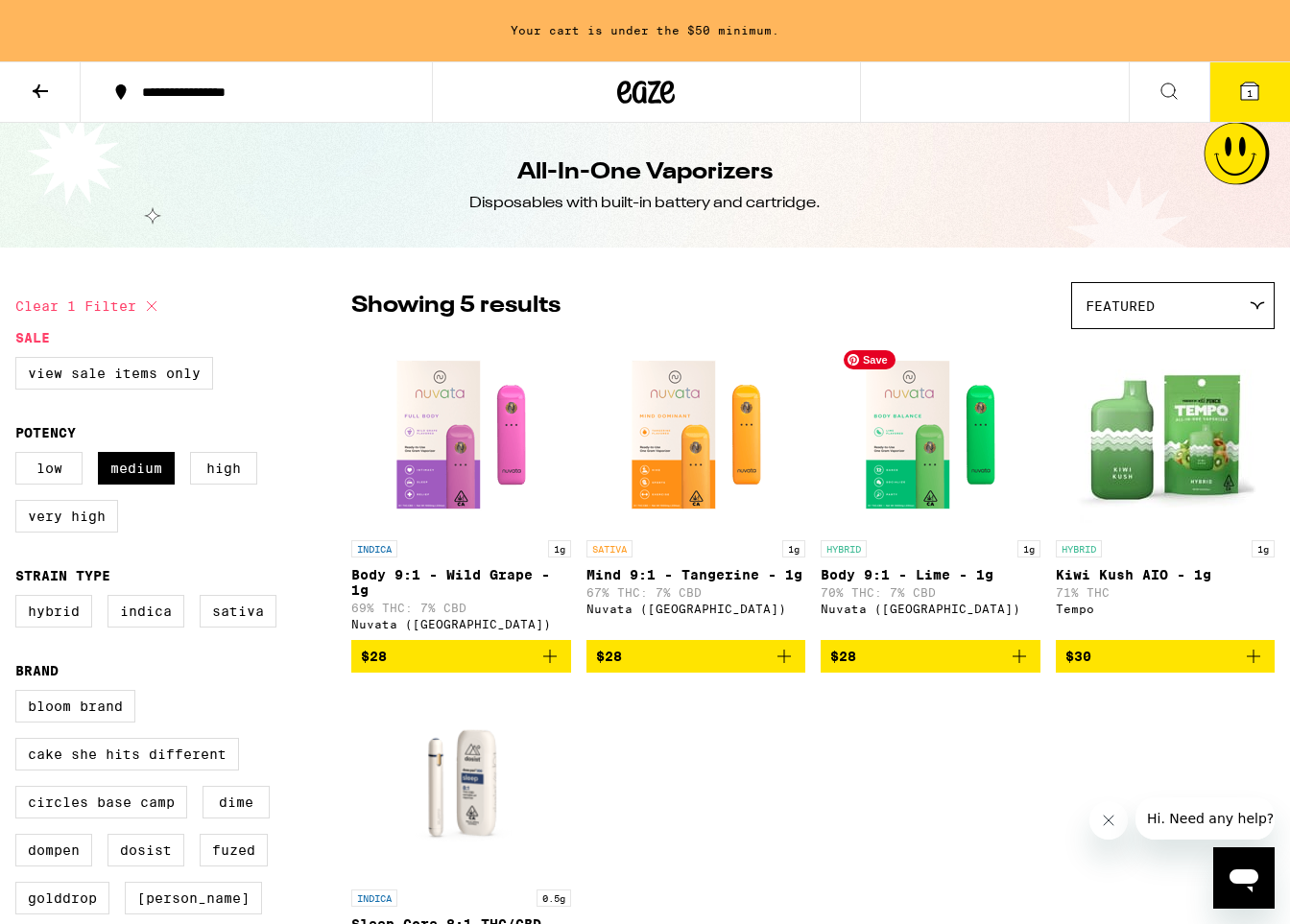
checkbox input "false"
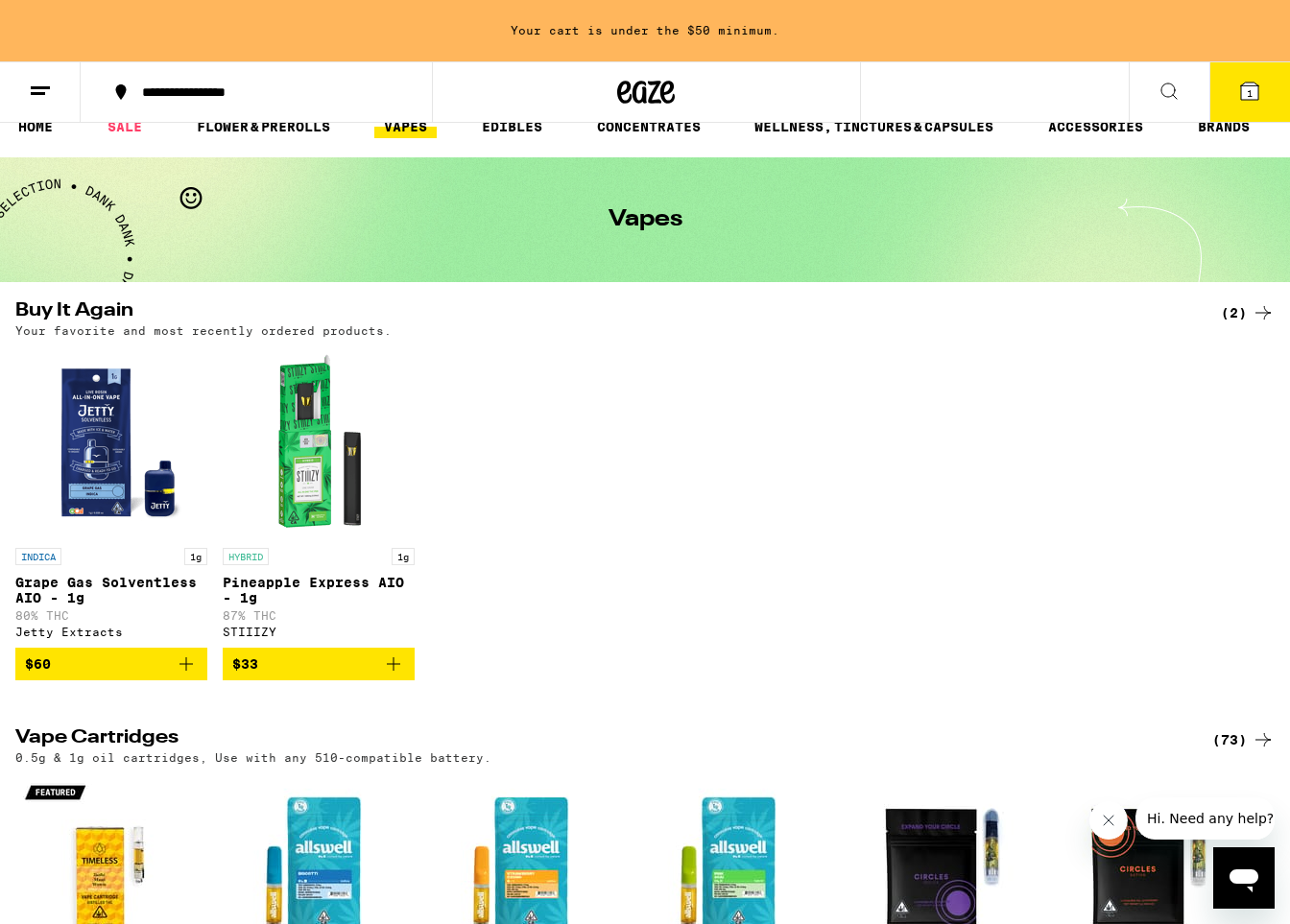
scroll to position [35, 0]
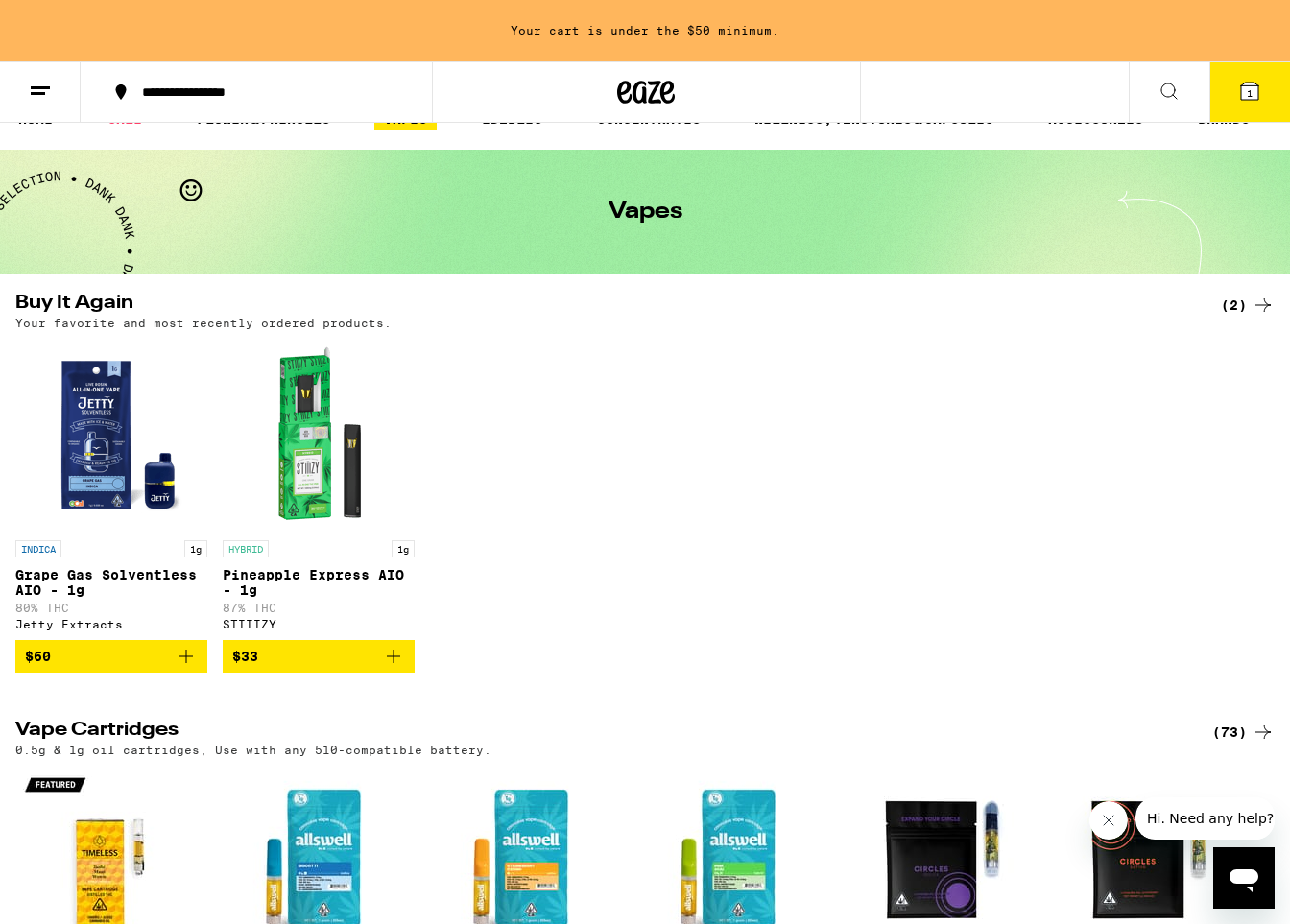
click at [190, 665] on icon "Add to bag" at bounding box center [185, 656] width 23 height 23
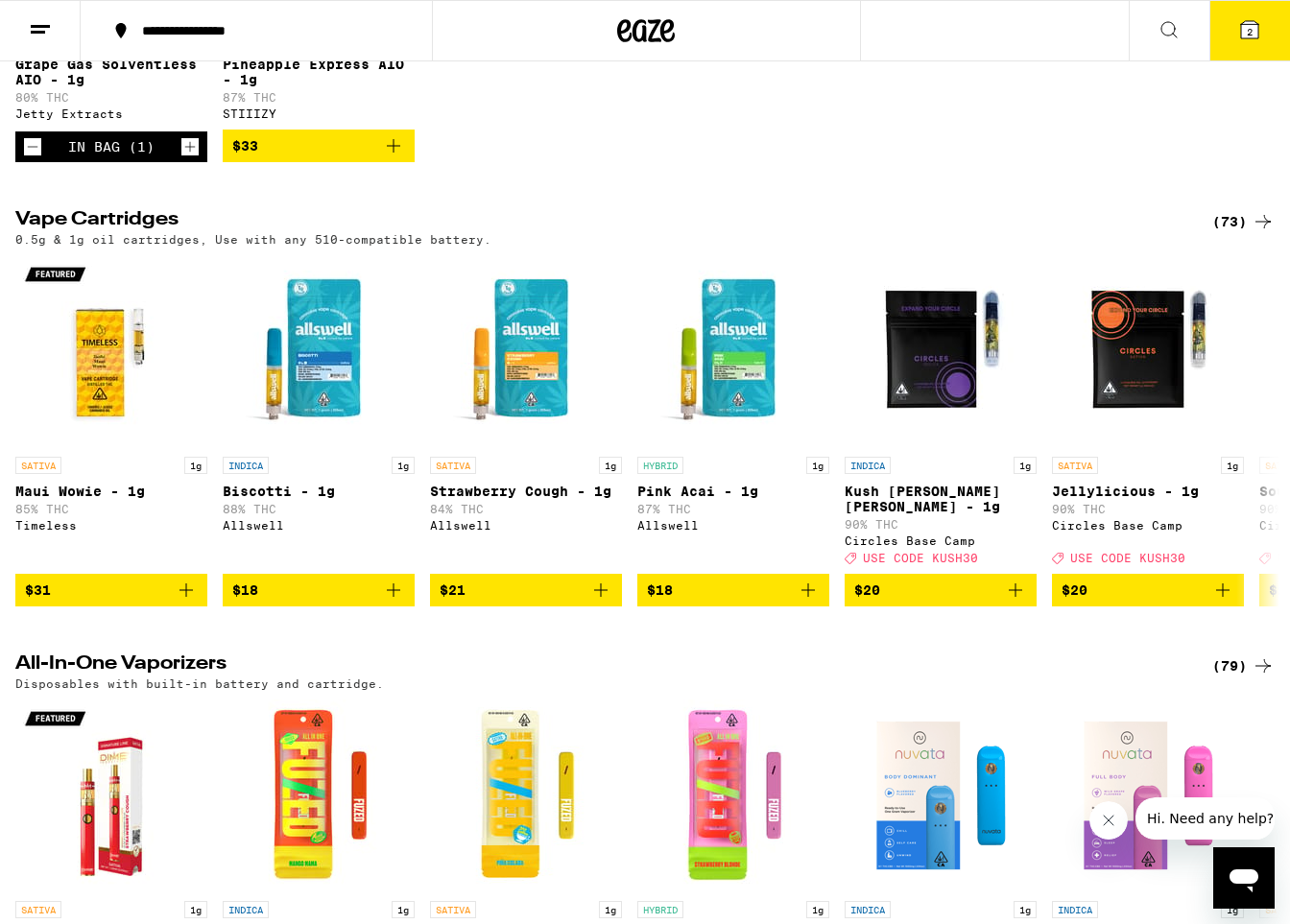
scroll to position [524, 0]
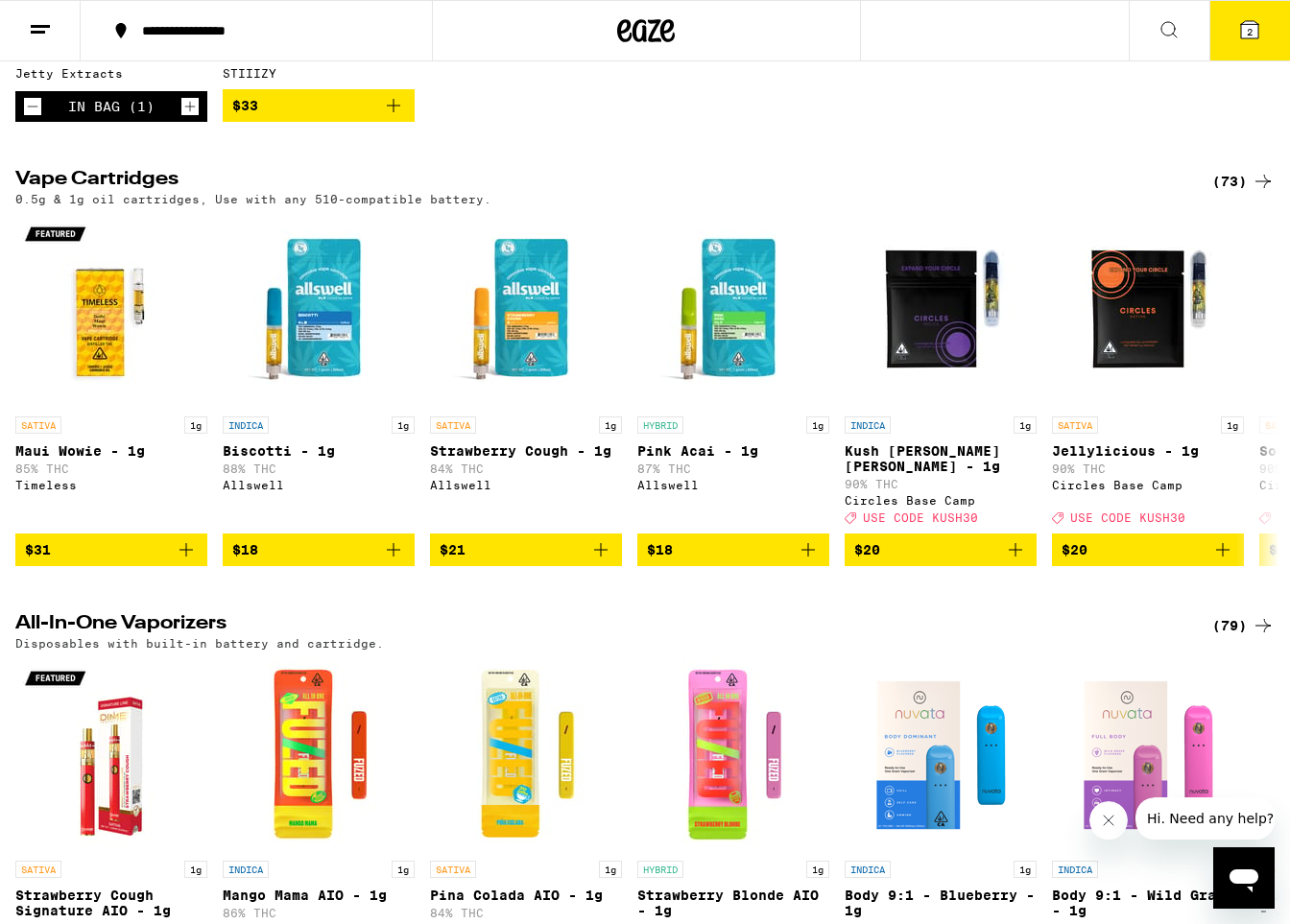
click at [795, 32] on icon at bounding box center [1169, 29] width 23 height 23
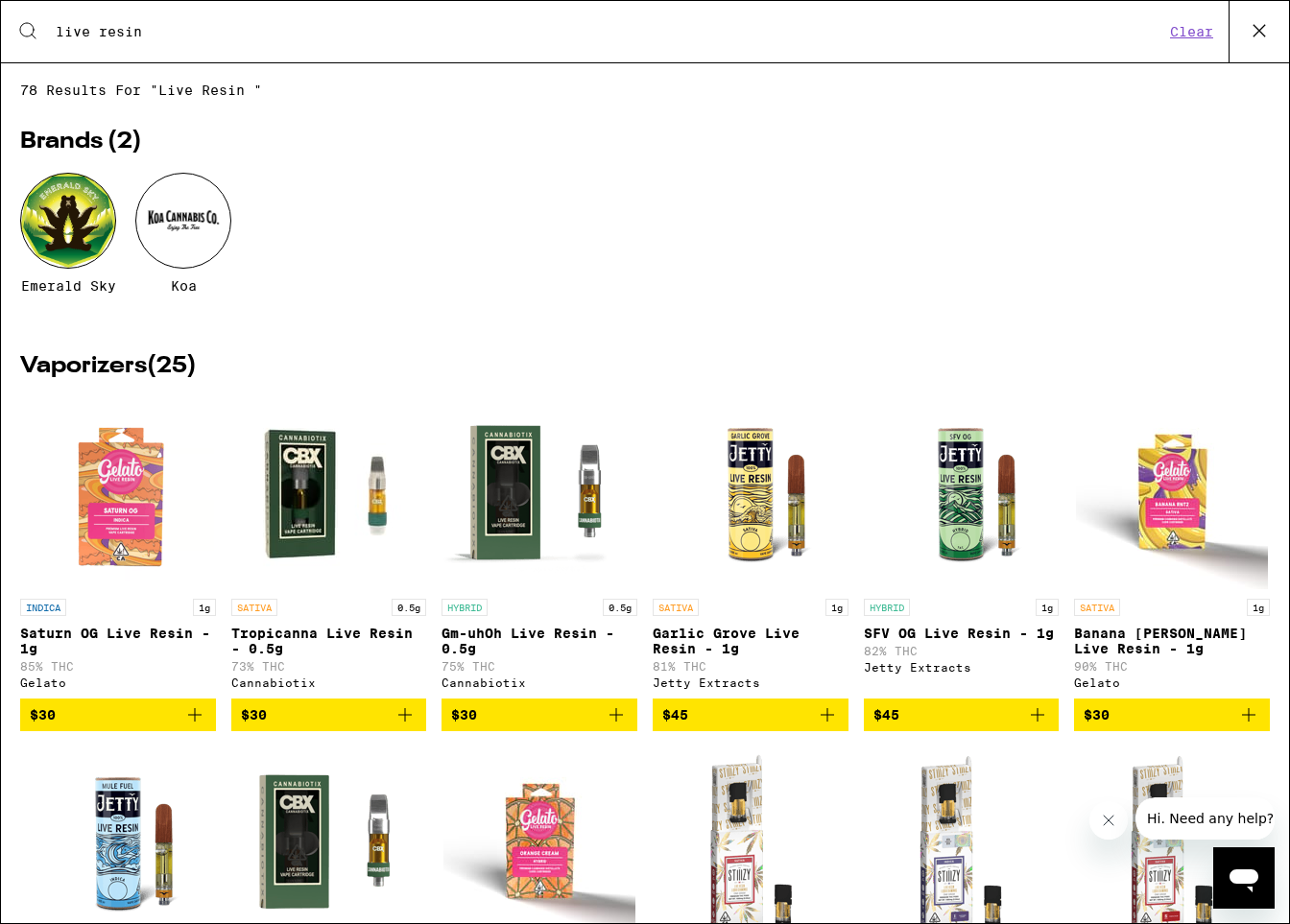
type input "live resin"
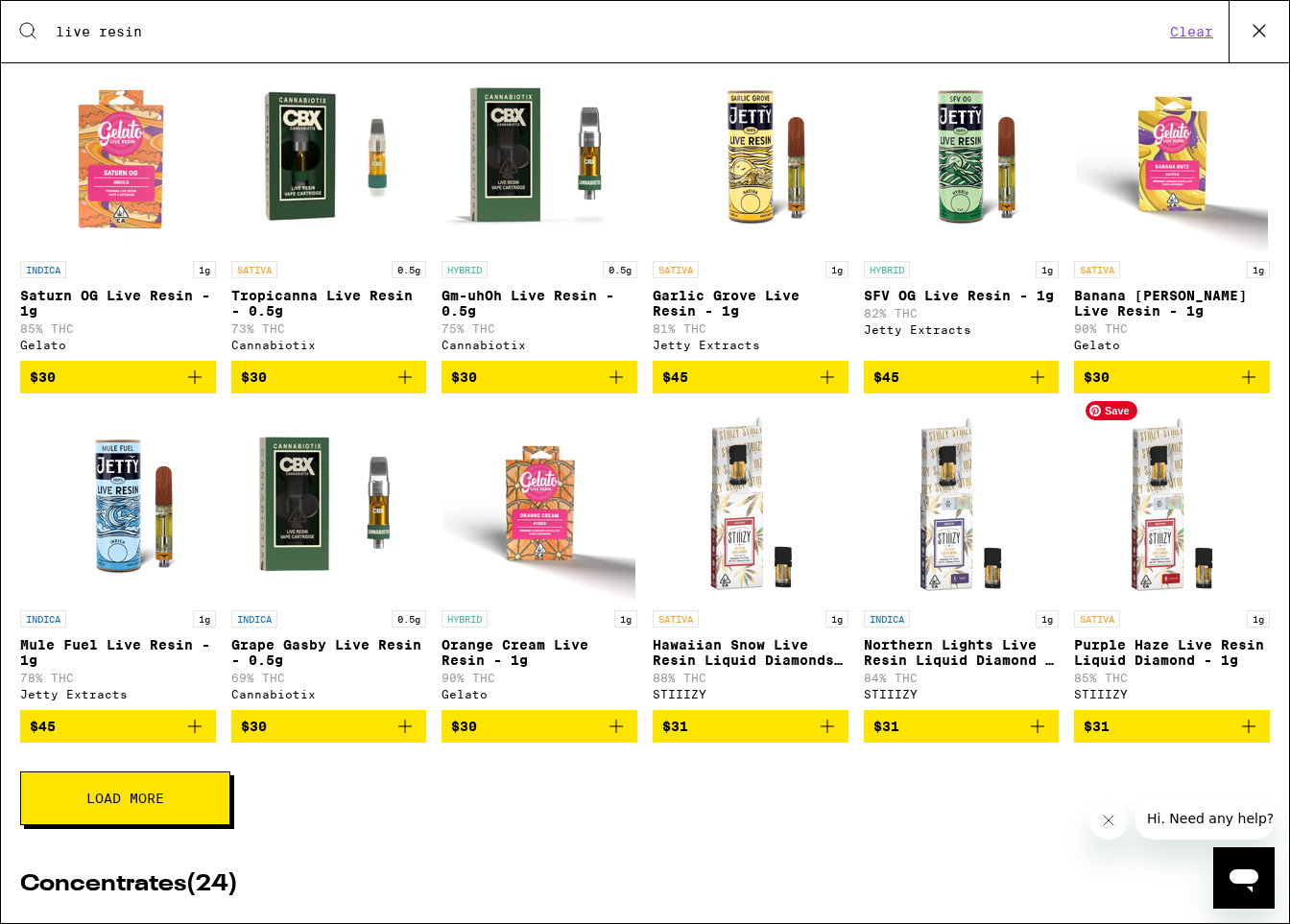
scroll to position [347, 0]
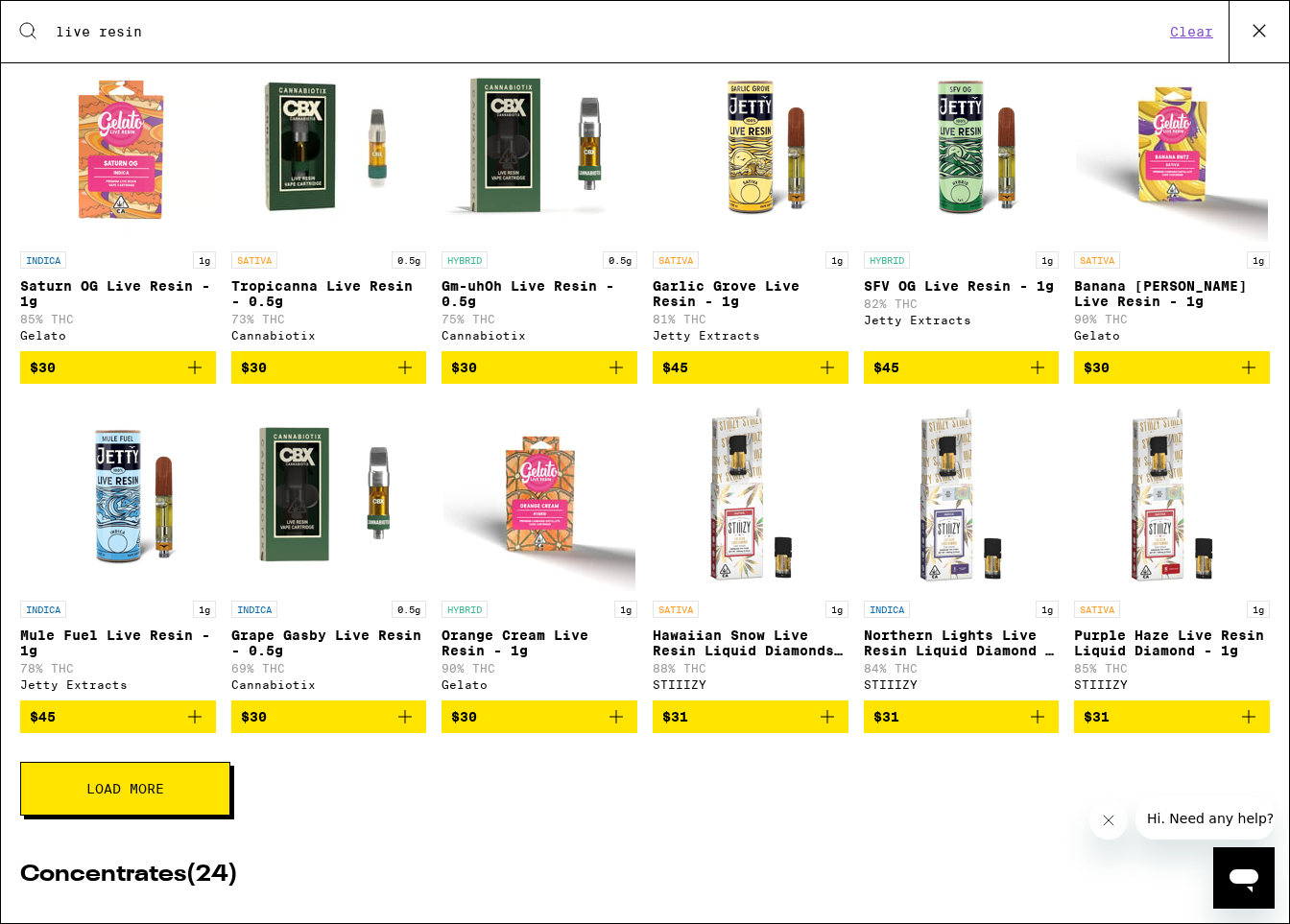
click at [153, 816] on button "Load More" at bounding box center [124, 789] width 210 height 53
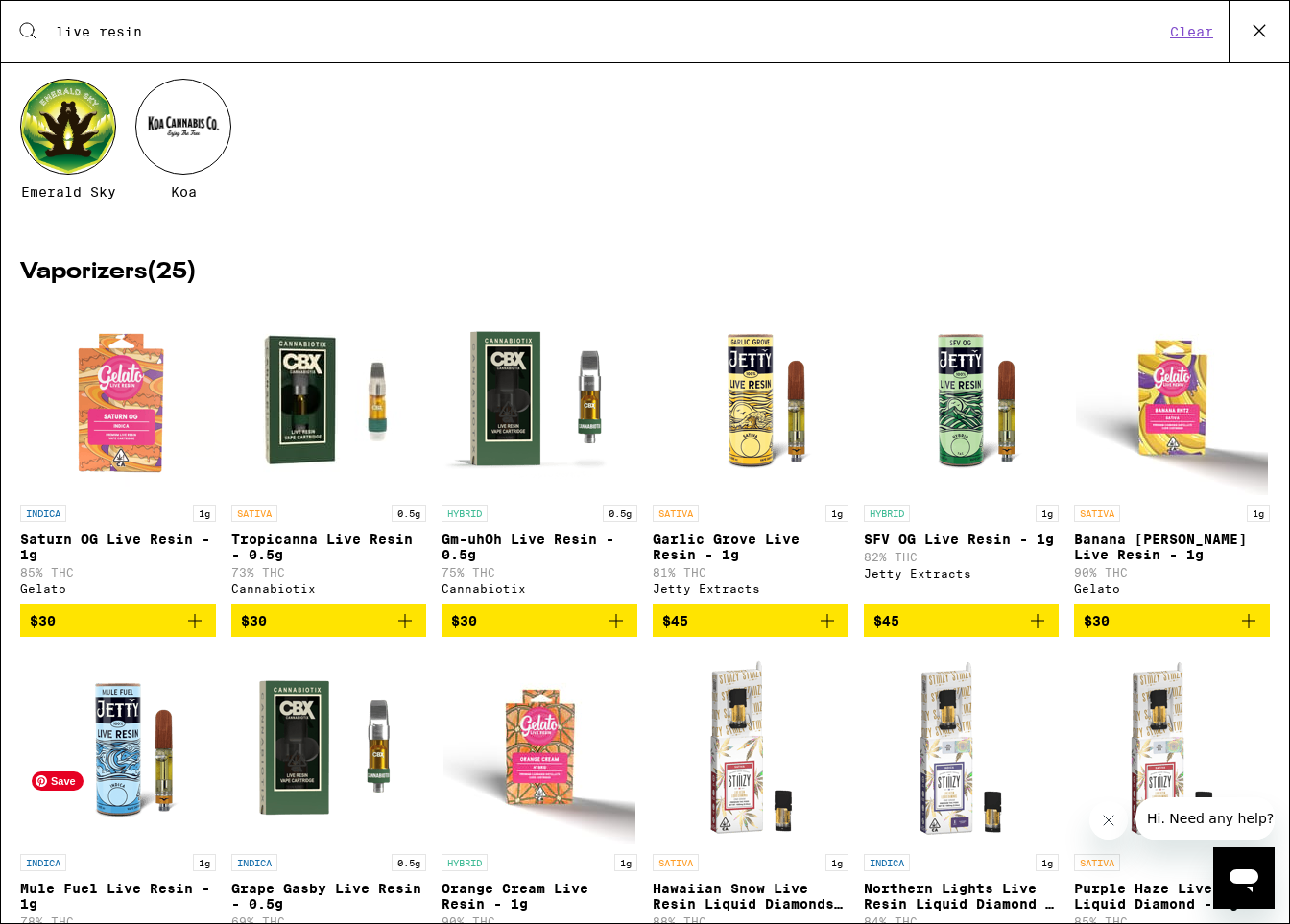
scroll to position [282, 0]
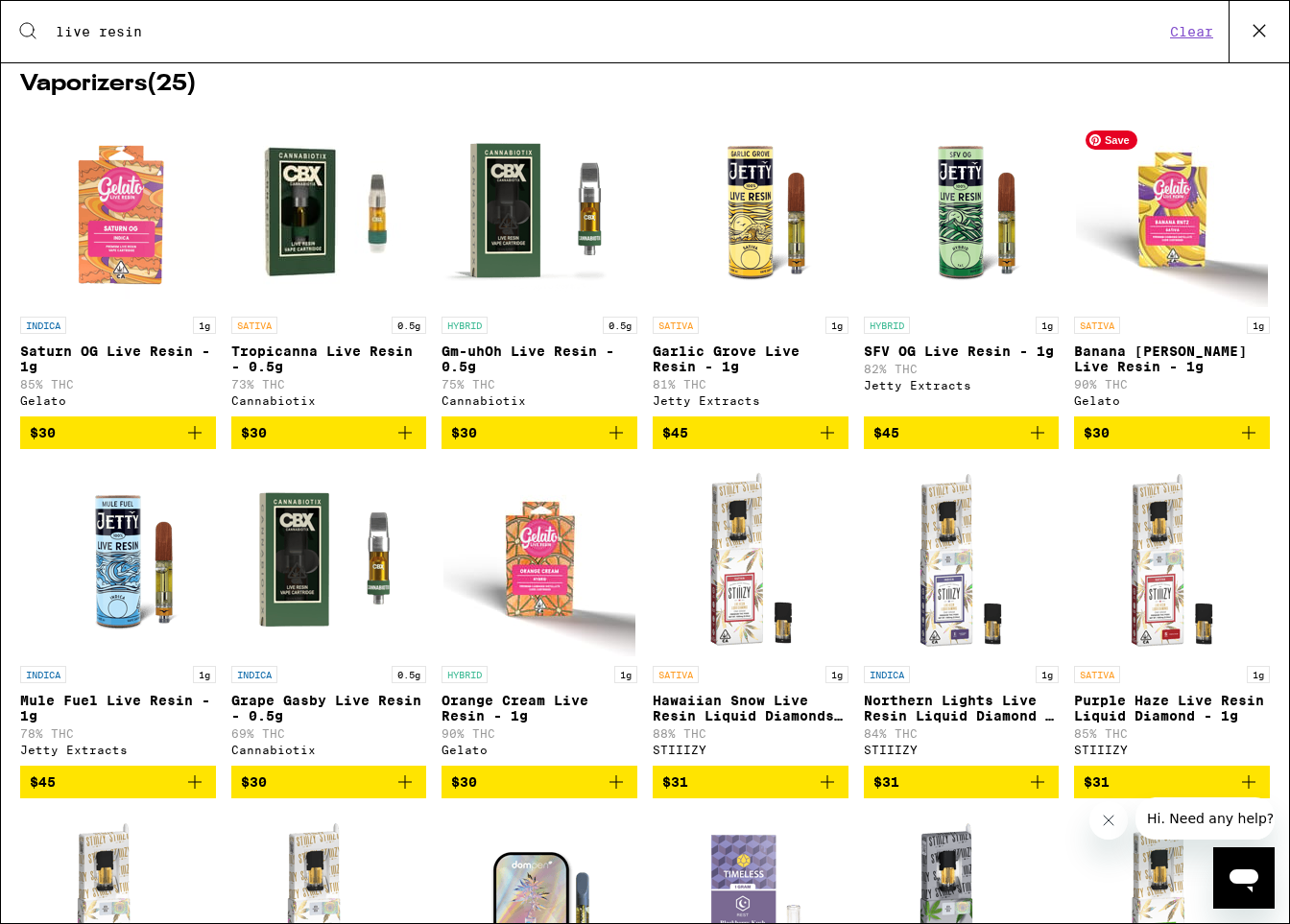
click at [795, 228] on img "Open page for Banana Runtz Live Resin - 1g from Gelato" at bounding box center [1172, 211] width 192 height 192
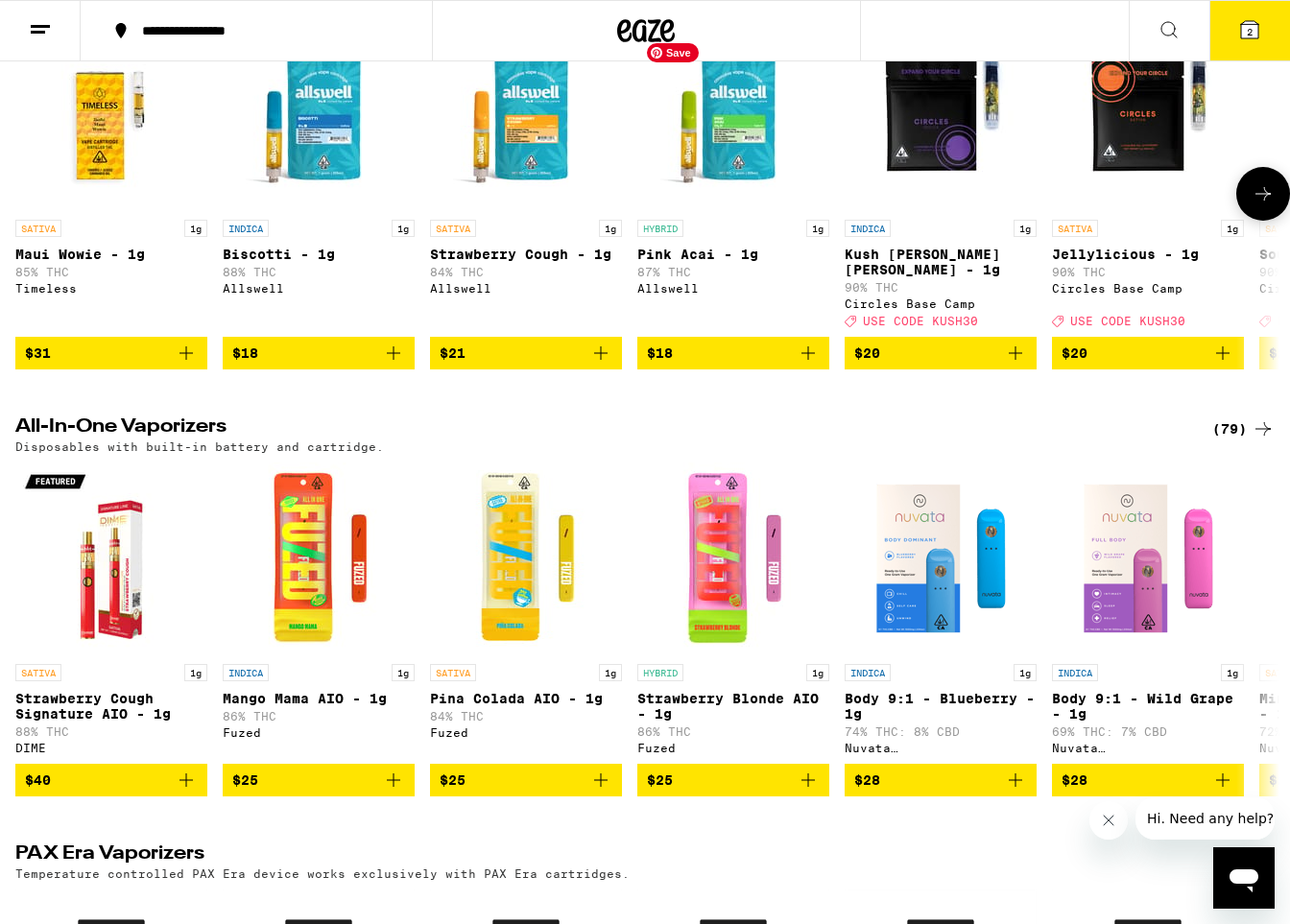
scroll to position [819, 0]
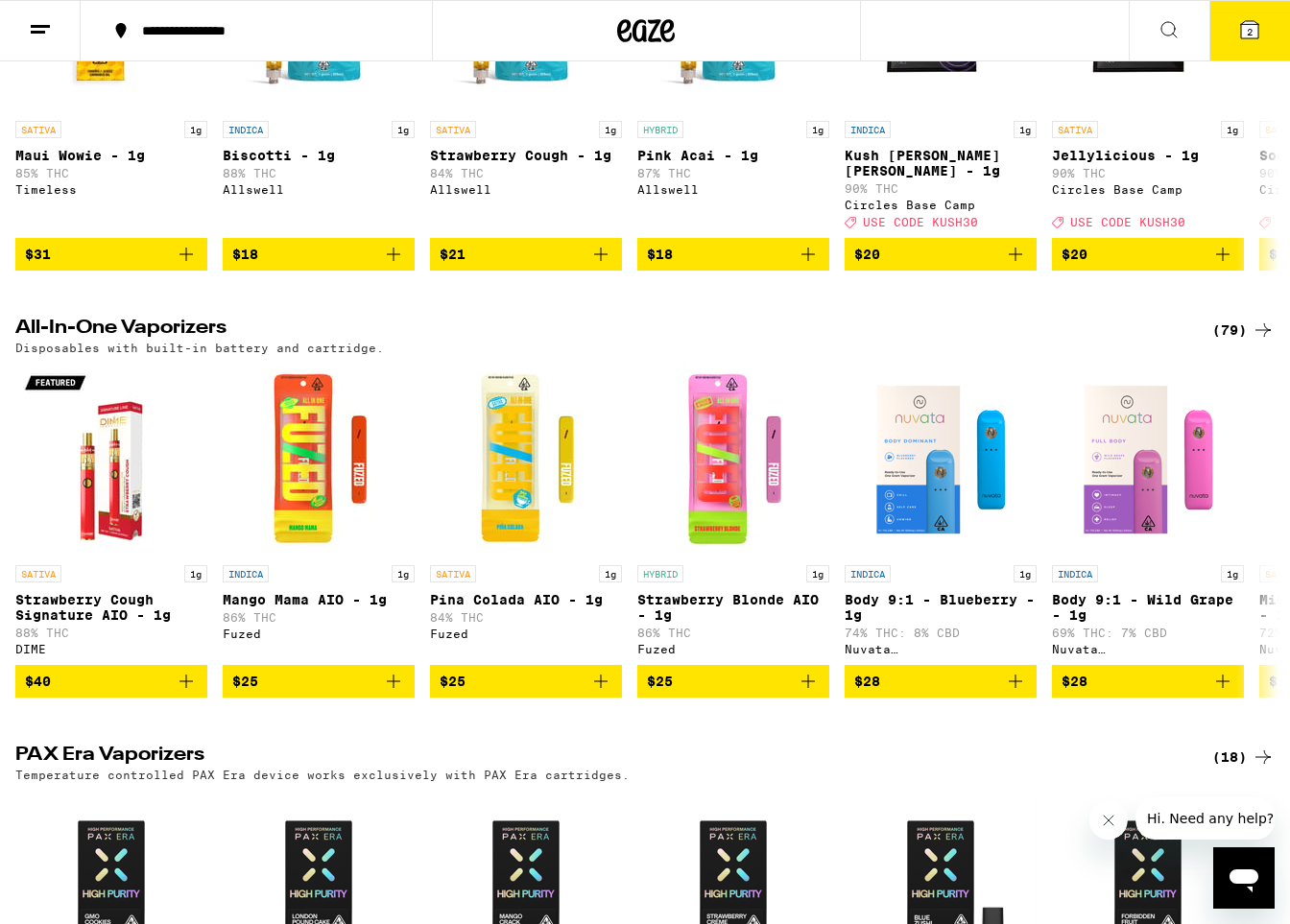
click at [795, 23] on icon at bounding box center [1250, 30] width 18 height 18
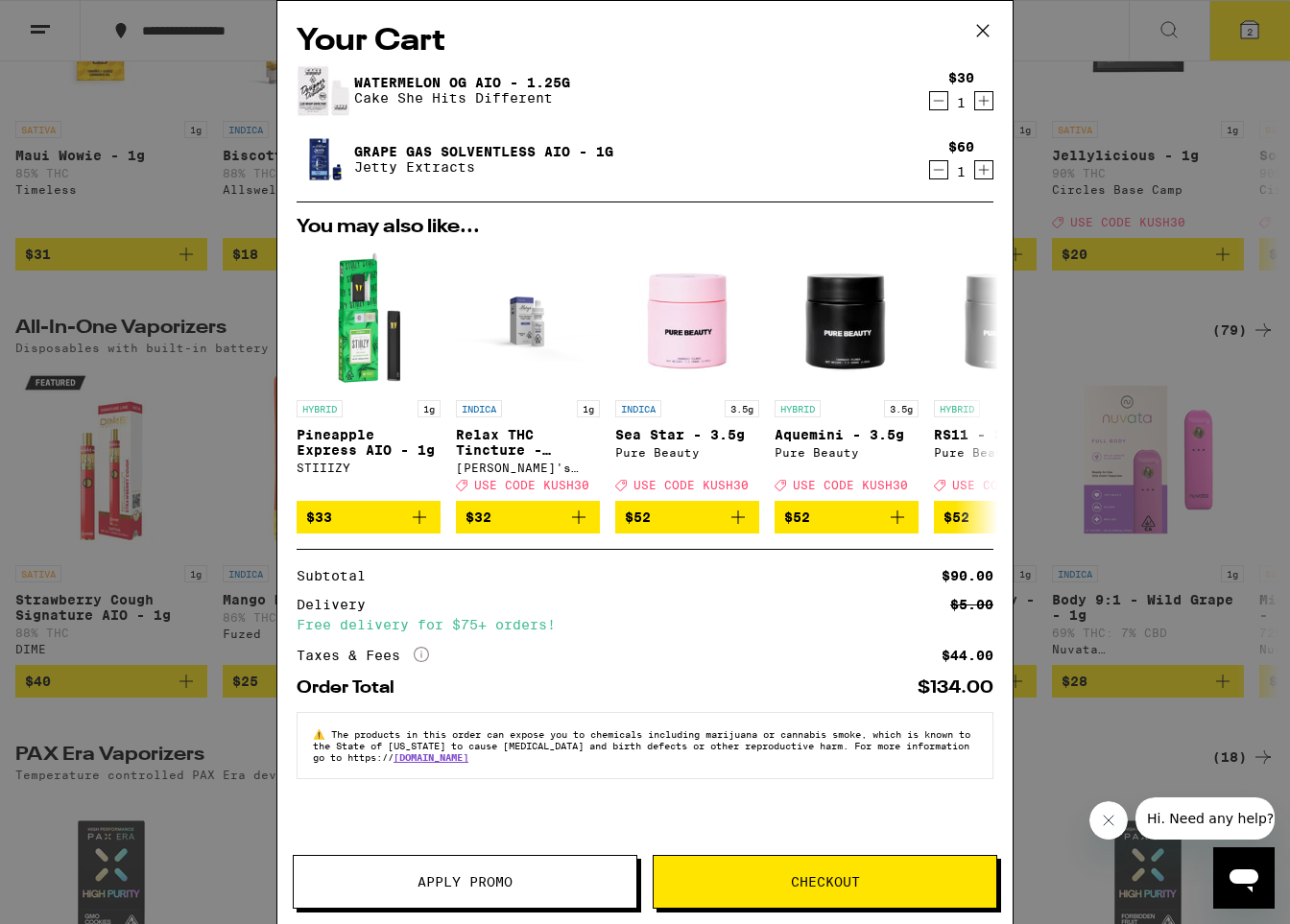
click at [559, 888] on button "Apply Promo" at bounding box center [465, 882] width 344 height 53
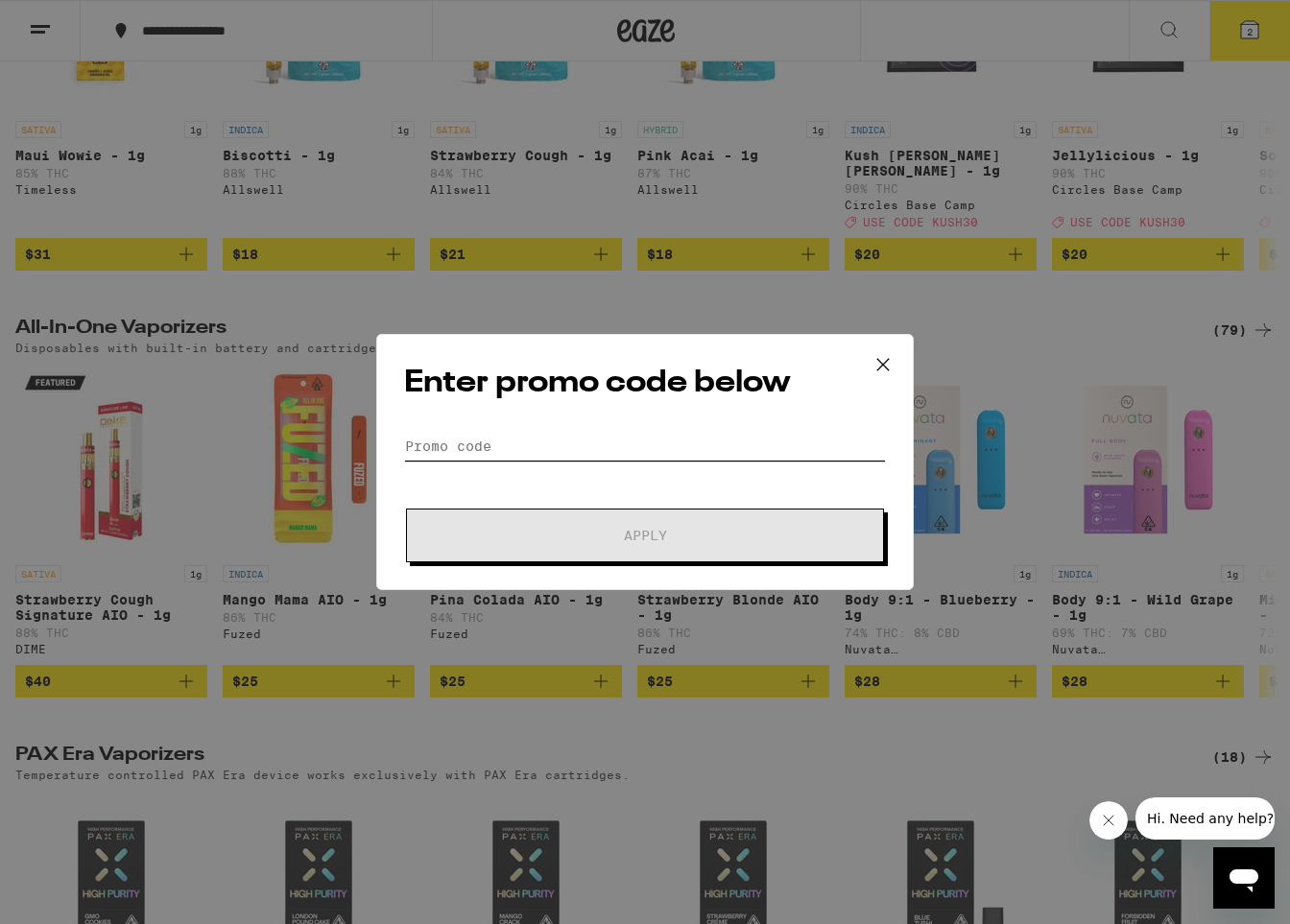
click at [440, 446] on input "Promo Code" at bounding box center [645, 446] width 481 height 29
paste input "KUSH30"
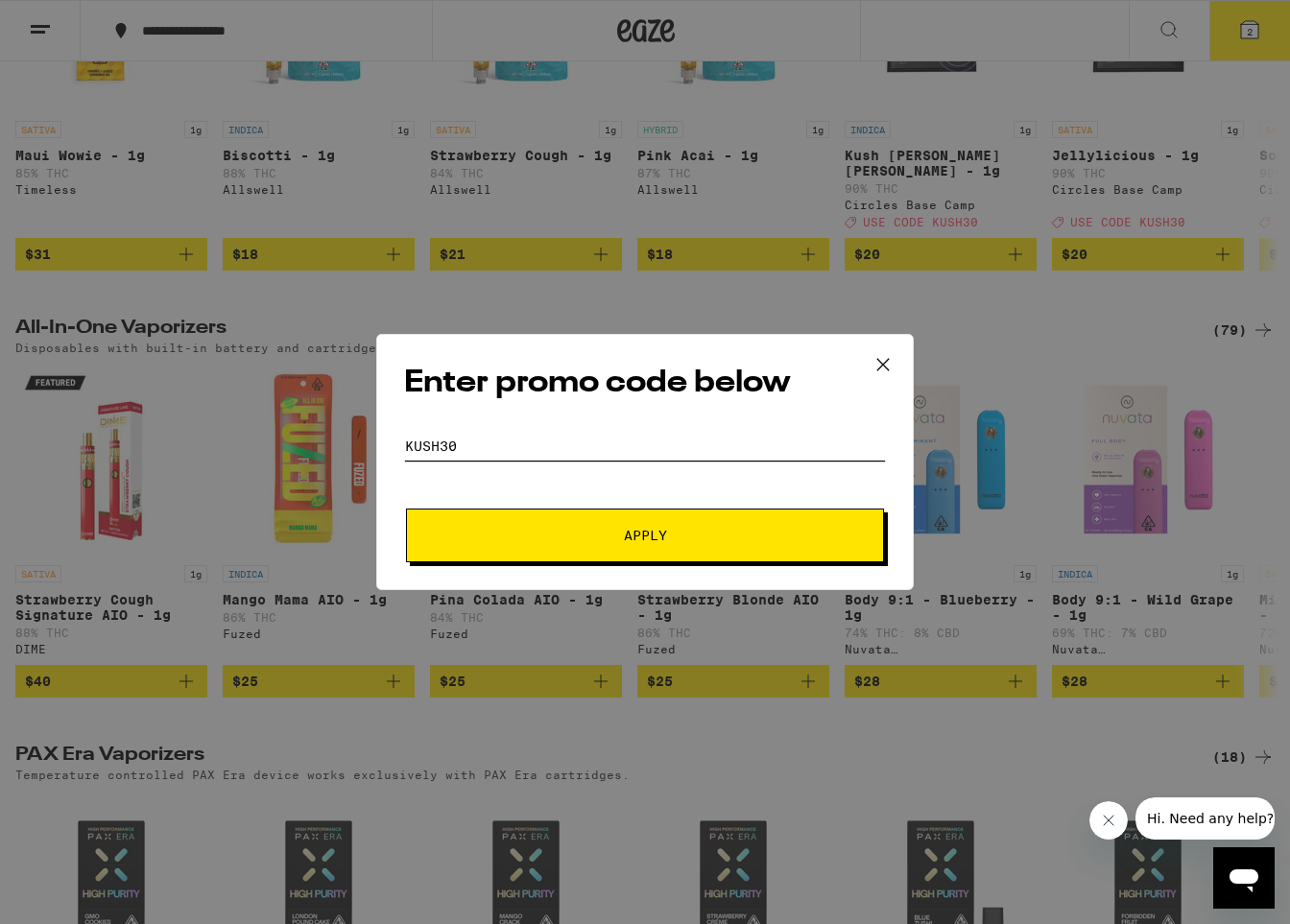
type input "KUSH30"
click at [406, 509] on button "Apply" at bounding box center [645, 535] width 478 height 53
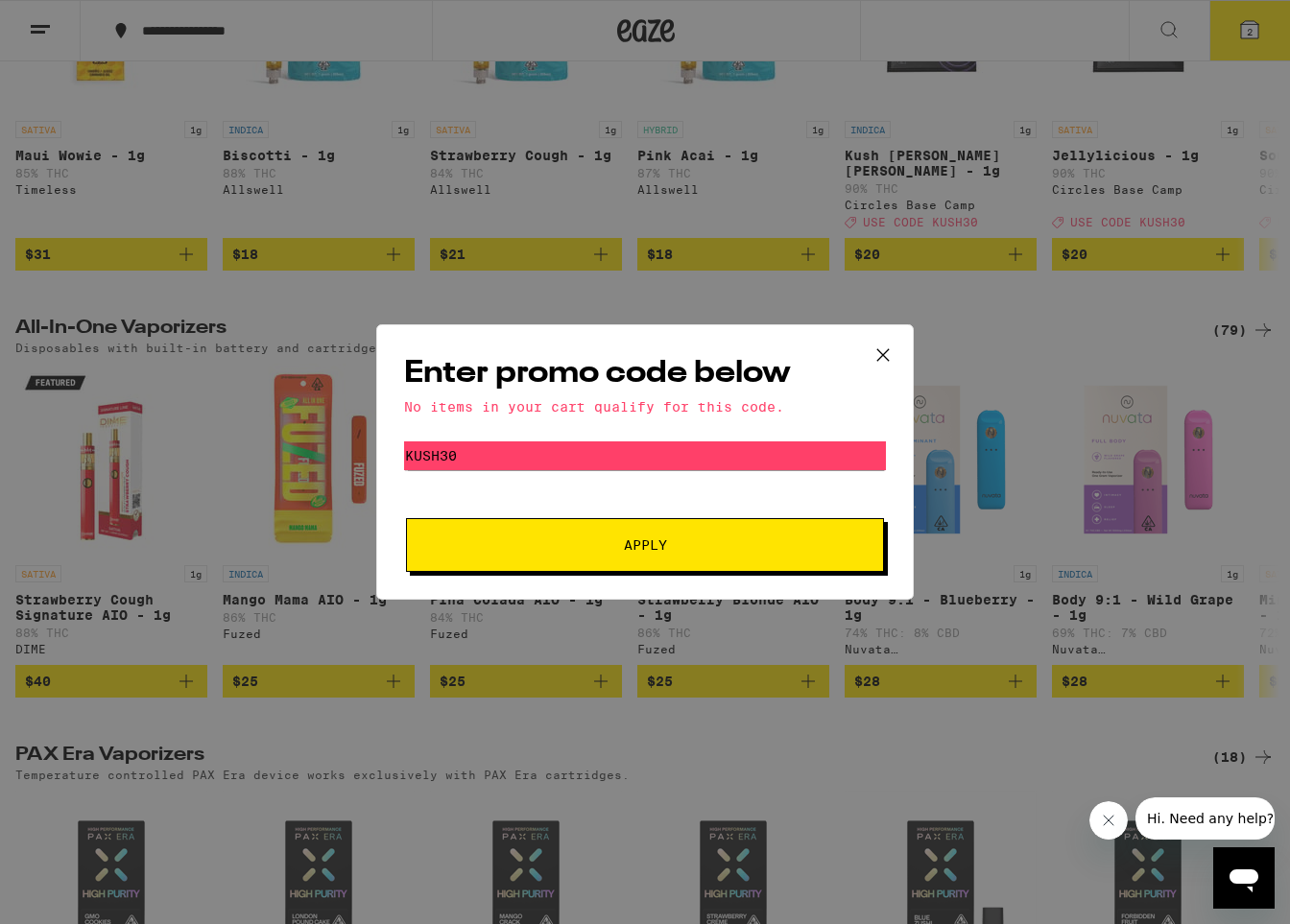
click at [795, 344] on icon at bounding box center [883, 354] width 29 height 29
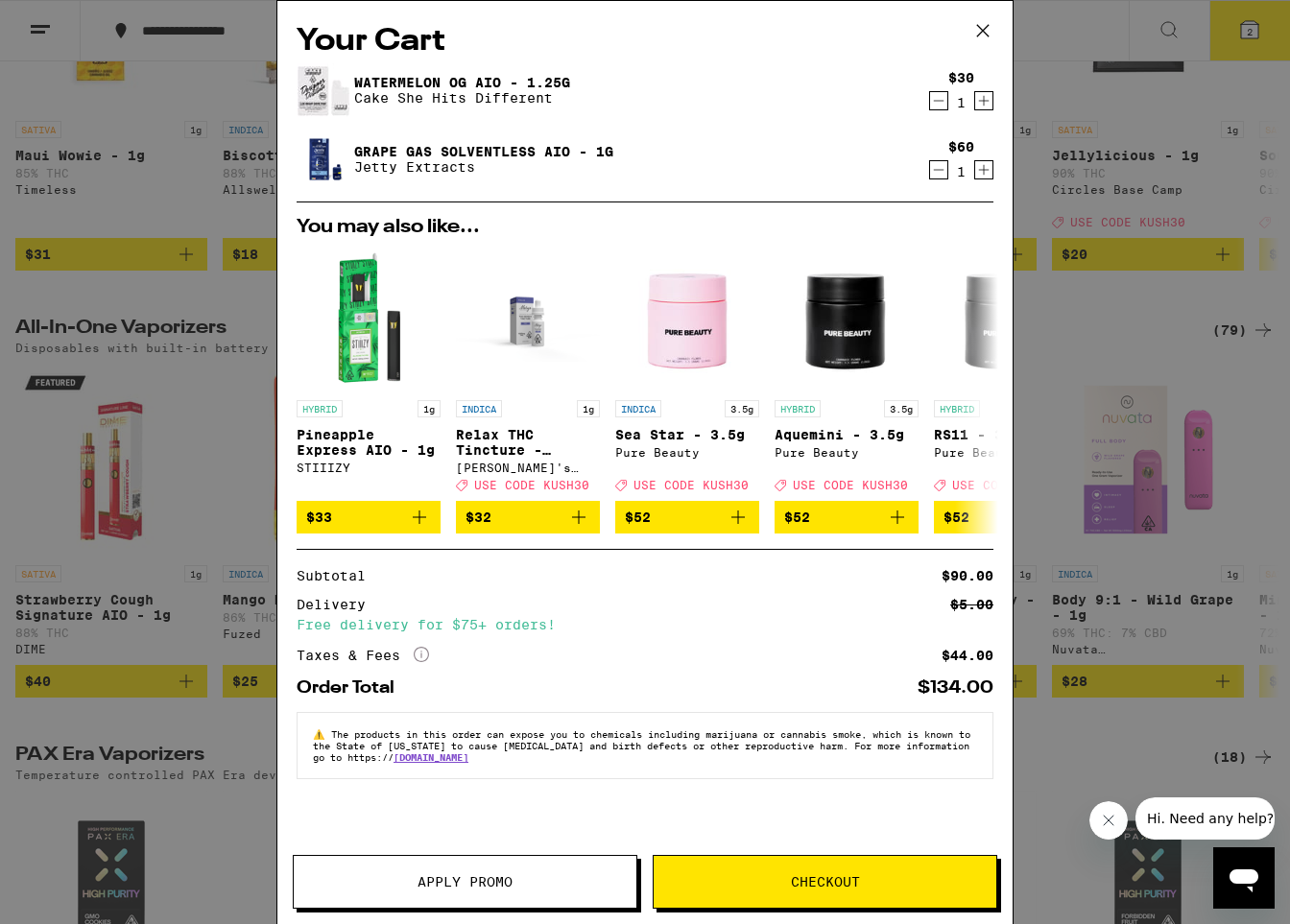
click at [795, 25] on icon at bounding box center [982, 31] width 29 height 29
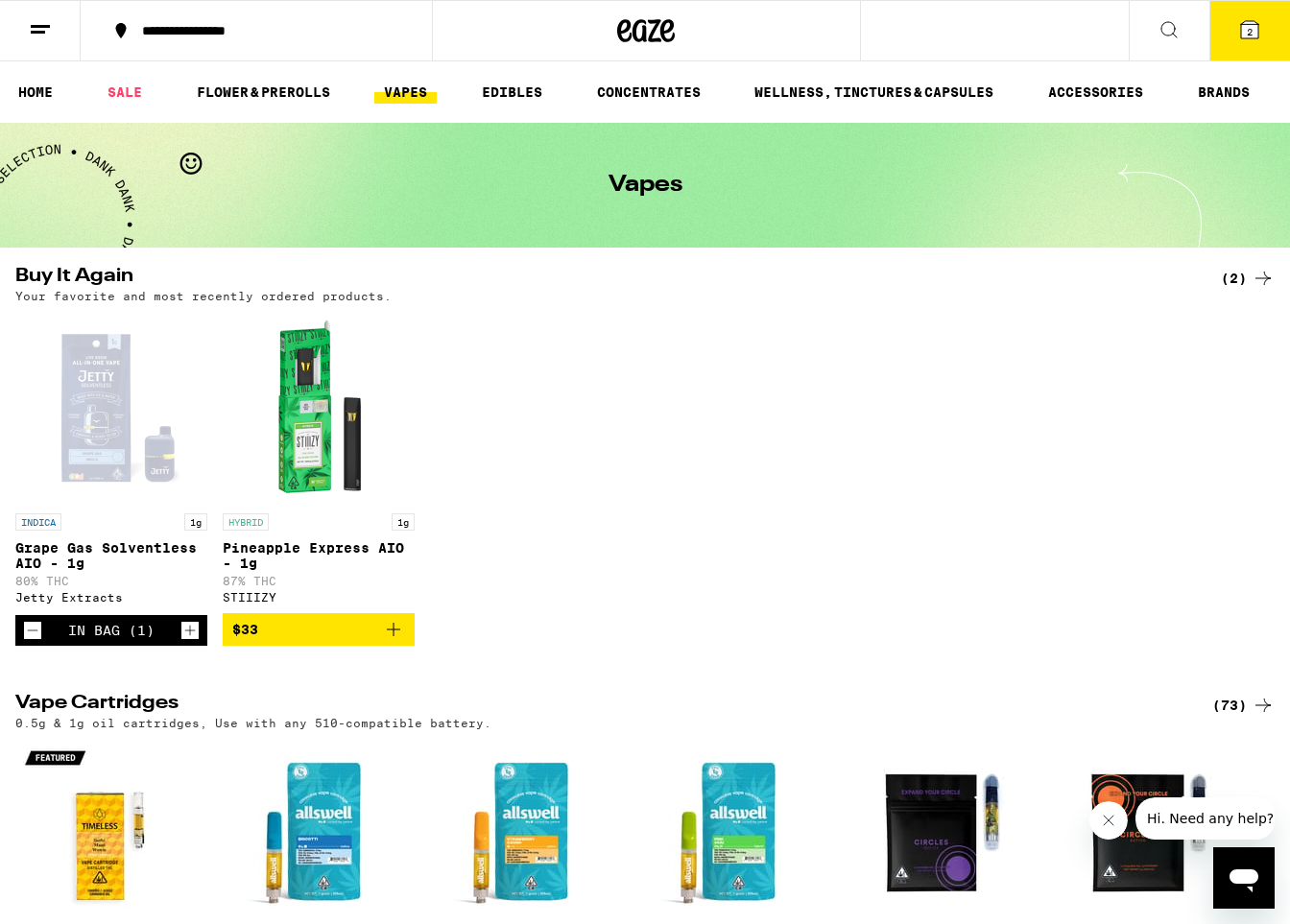
click at [795, 31] on icon at bounding box center [1169, 29] width 23 height 23
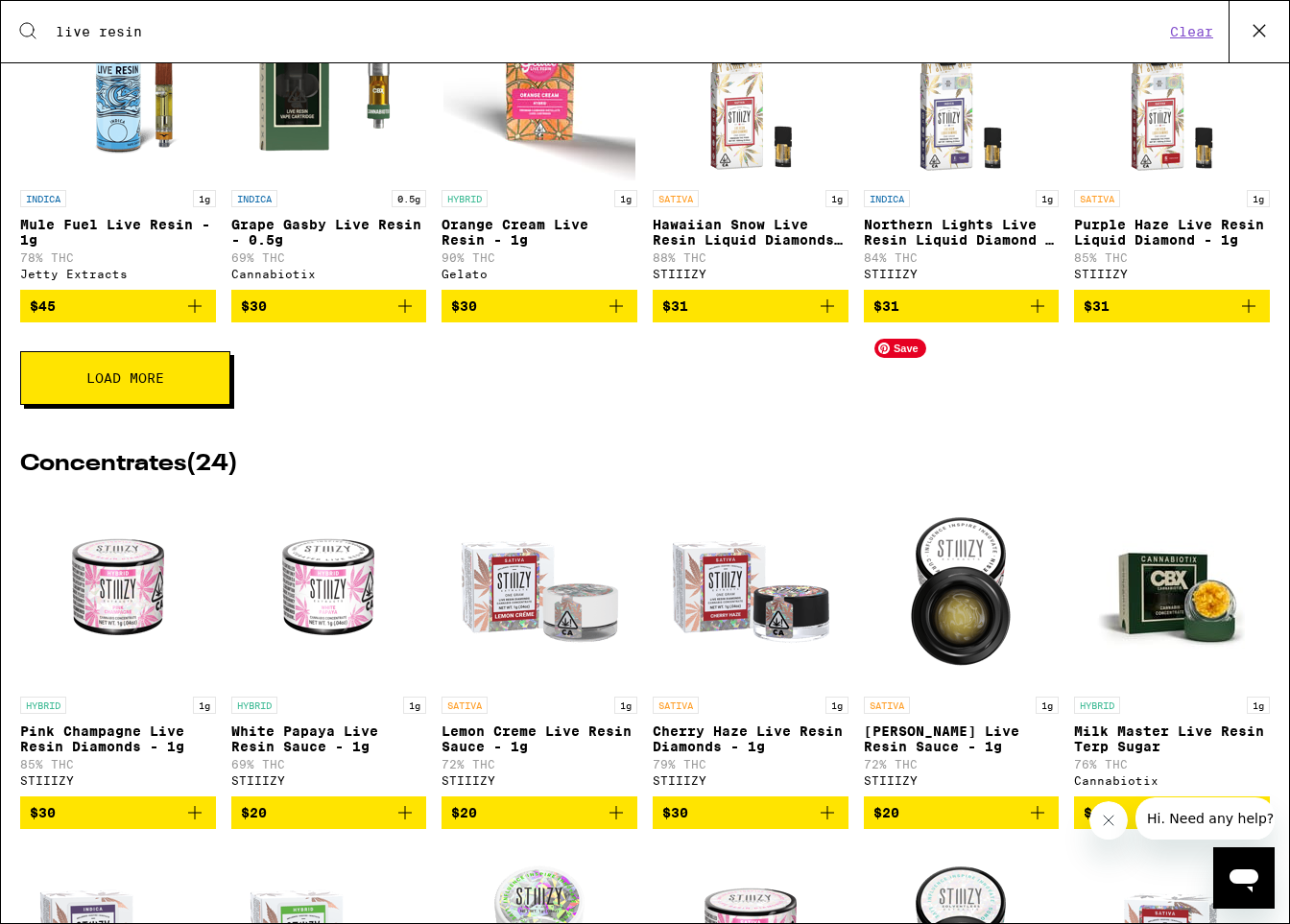
scroll to position [773, 0]
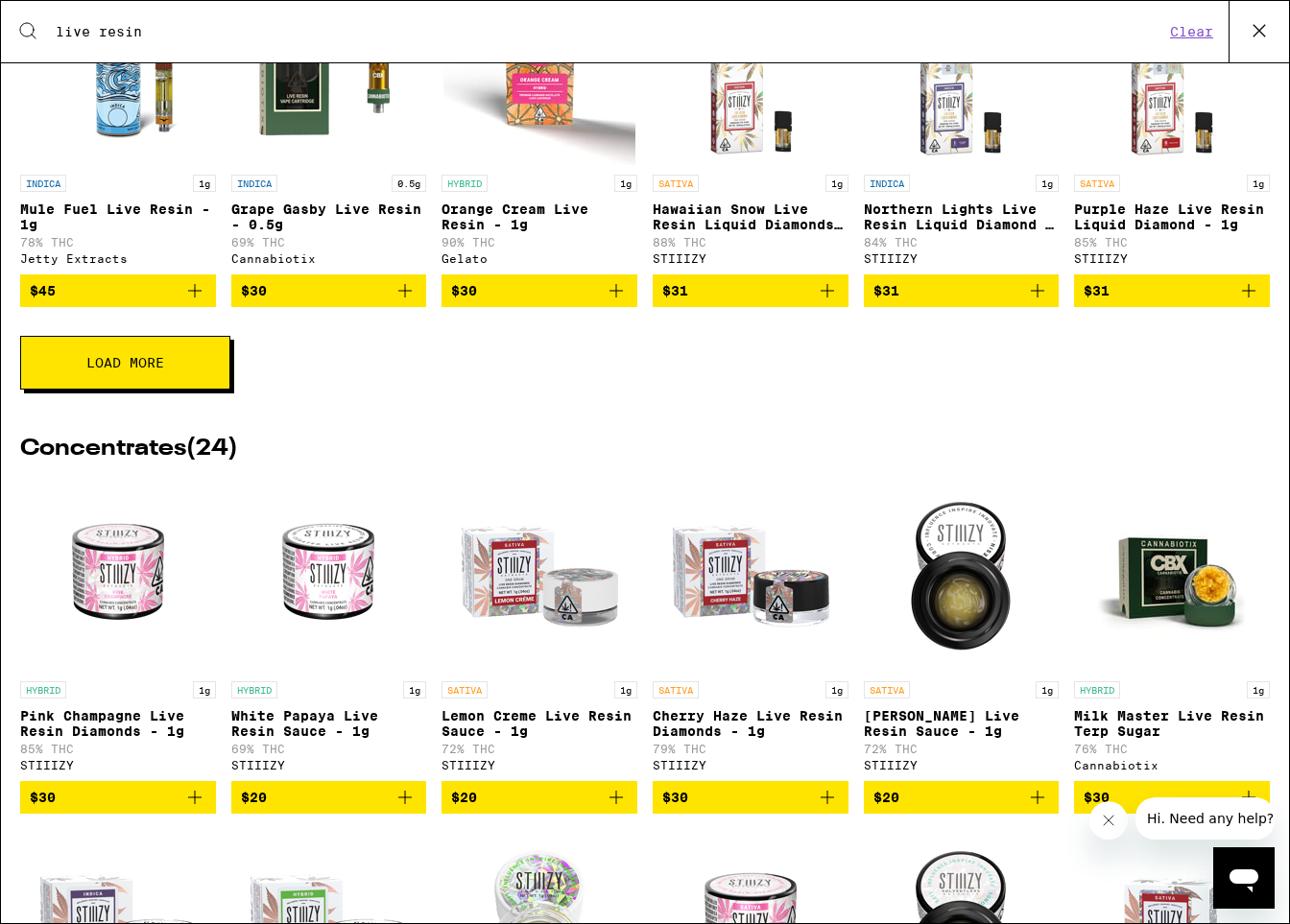
click at [160, 370] on span "Load More" at bounding box center [125, 363] width 78 height 14
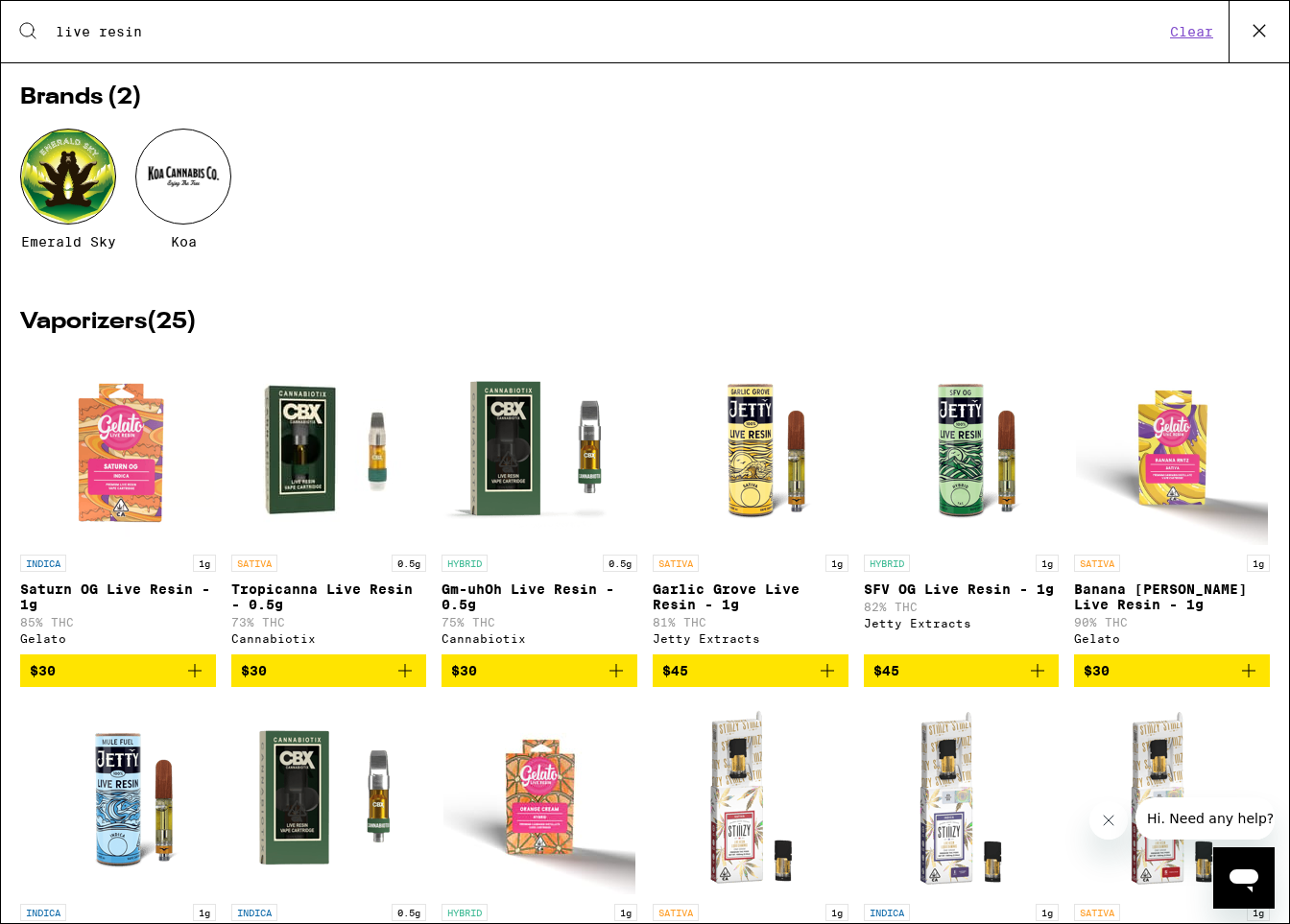
scroll to position [0, 0]
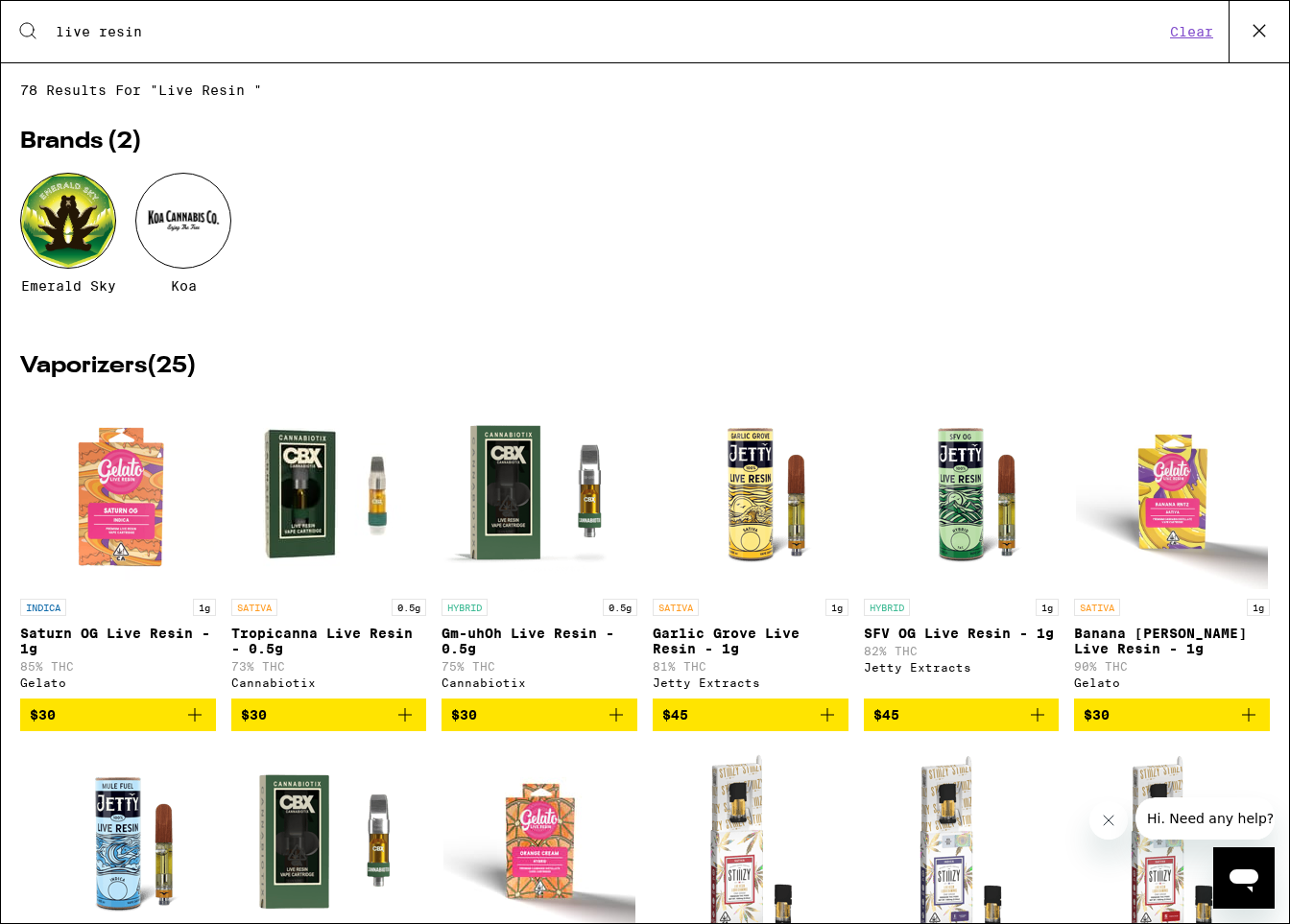
click at [795, 30] on icon at bounding box center [1258, 31] width 29 height 29
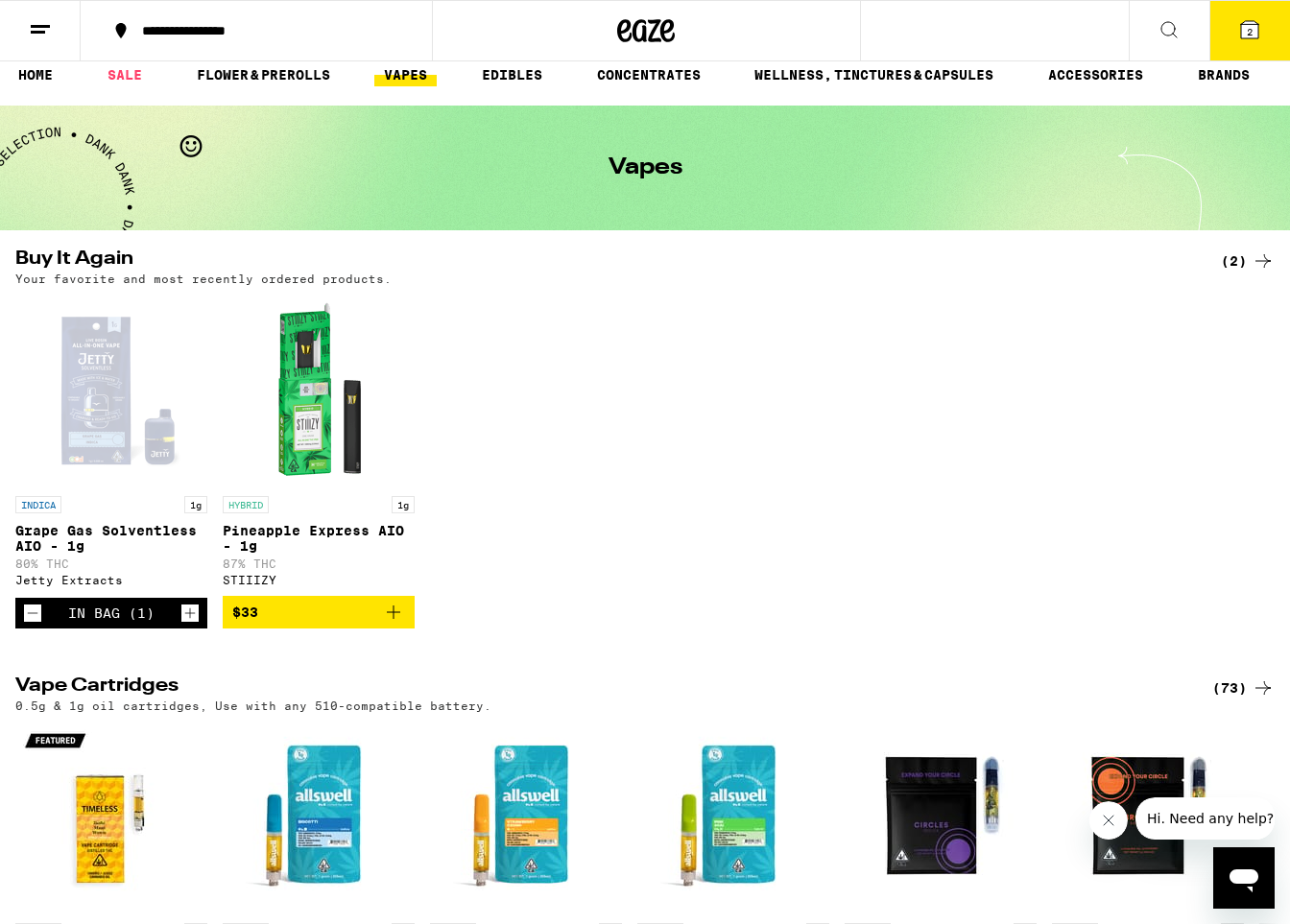
scroll to position [23, 0]
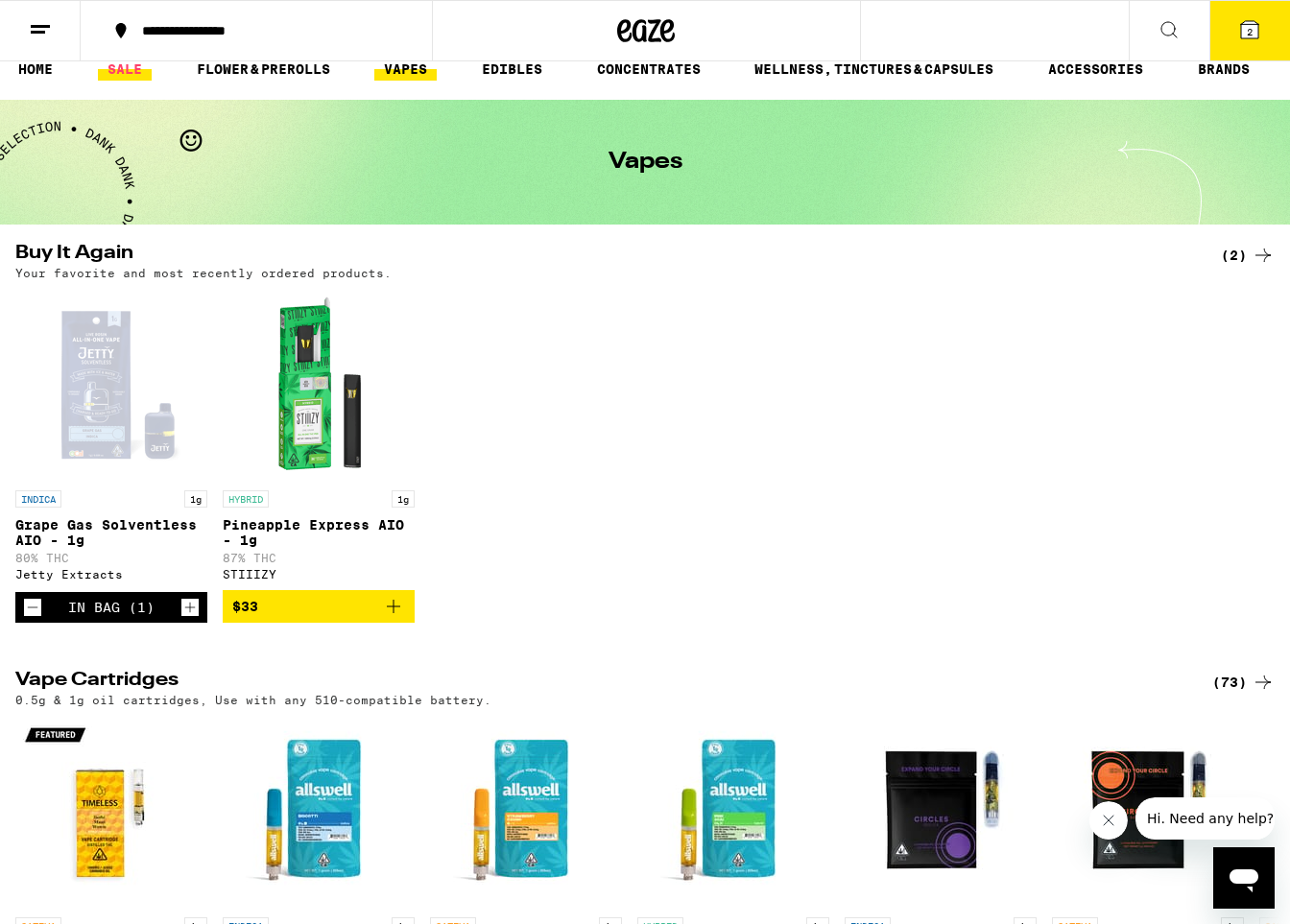
click at [120, 69] on link "SALE" at bounding box center [124, 68] width 53 height 23
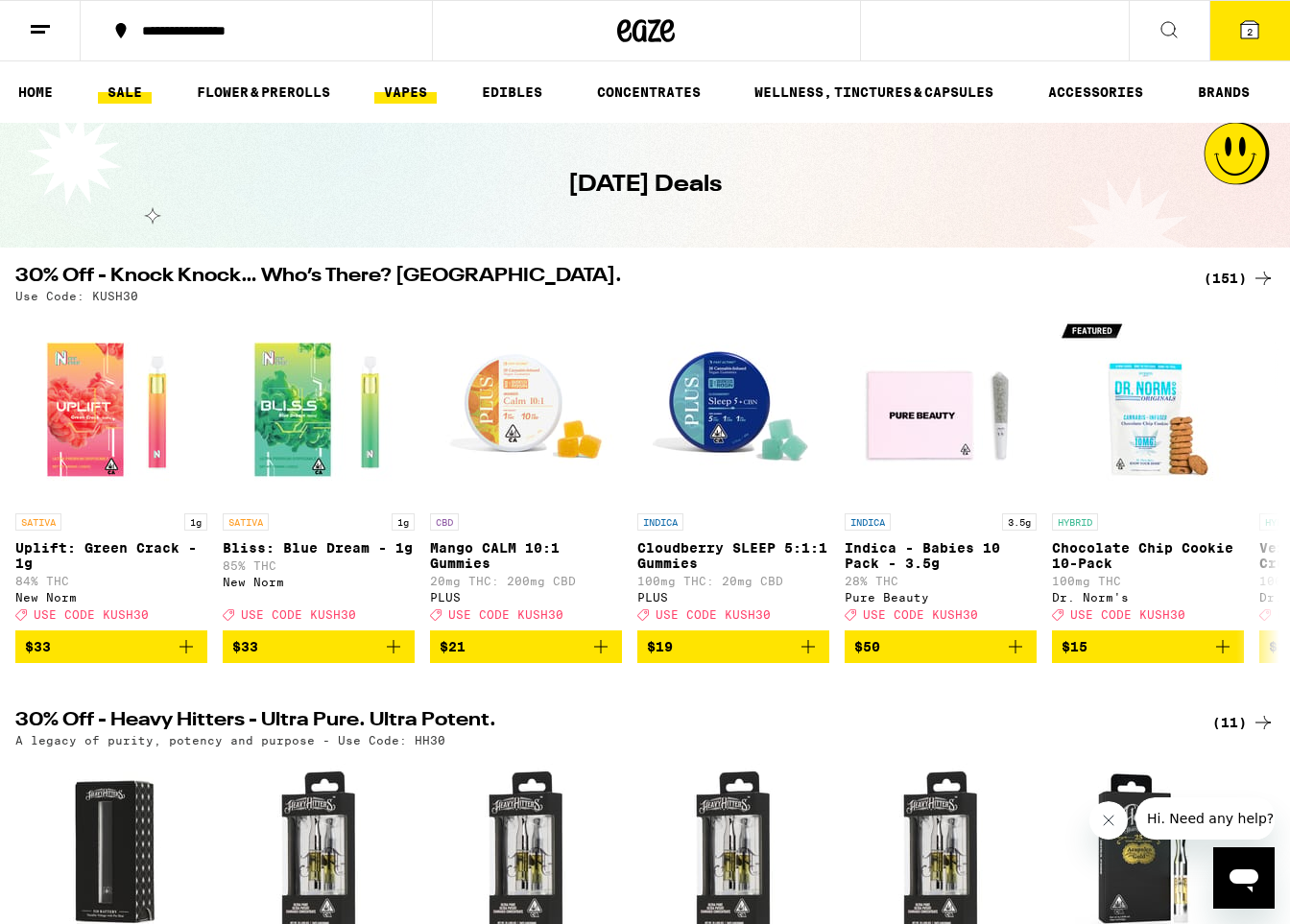
click at [397, 98] on link "VAPES" at bounding box center [405, 92] width 62 height 23
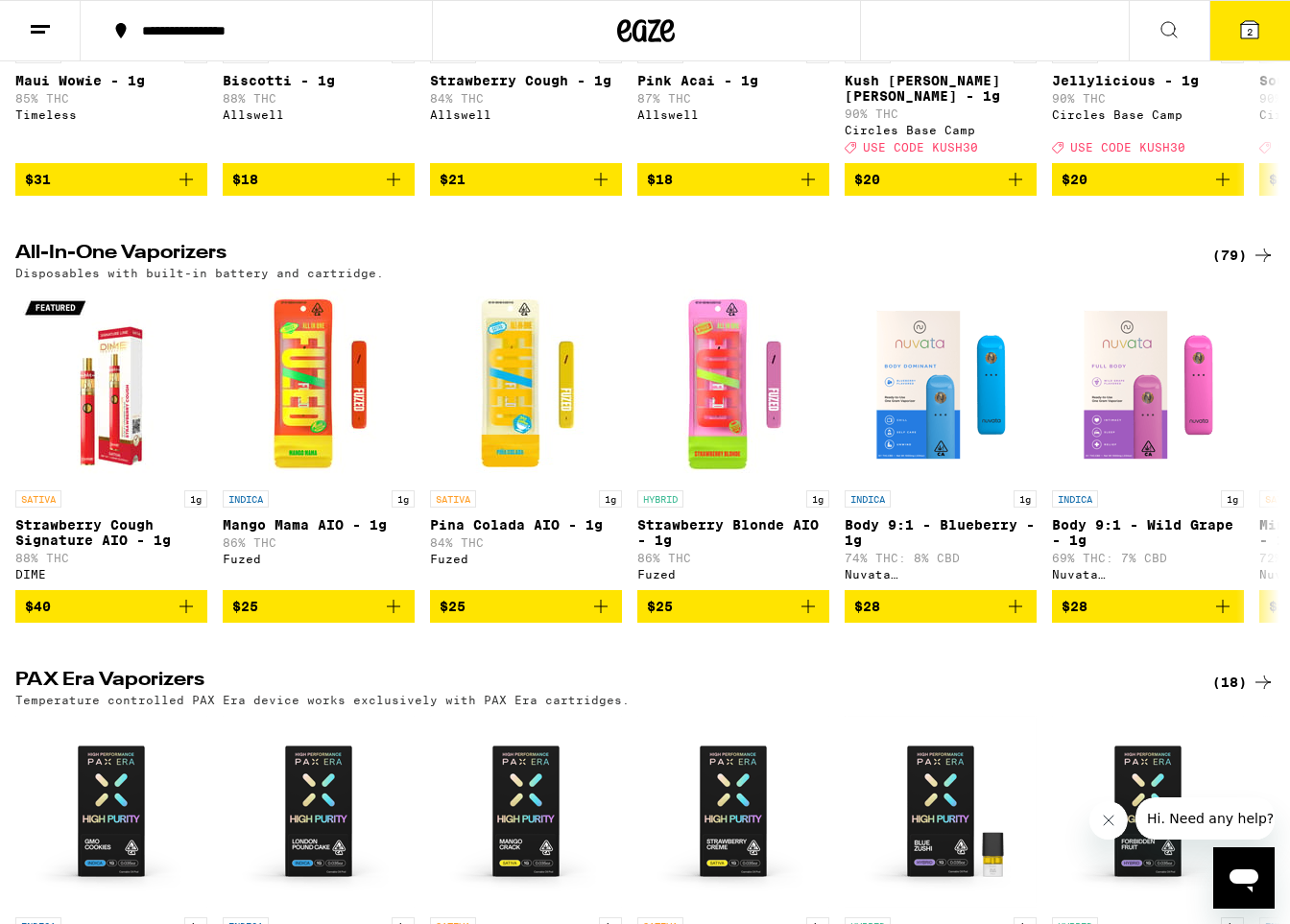
scroll to position [898, 0]
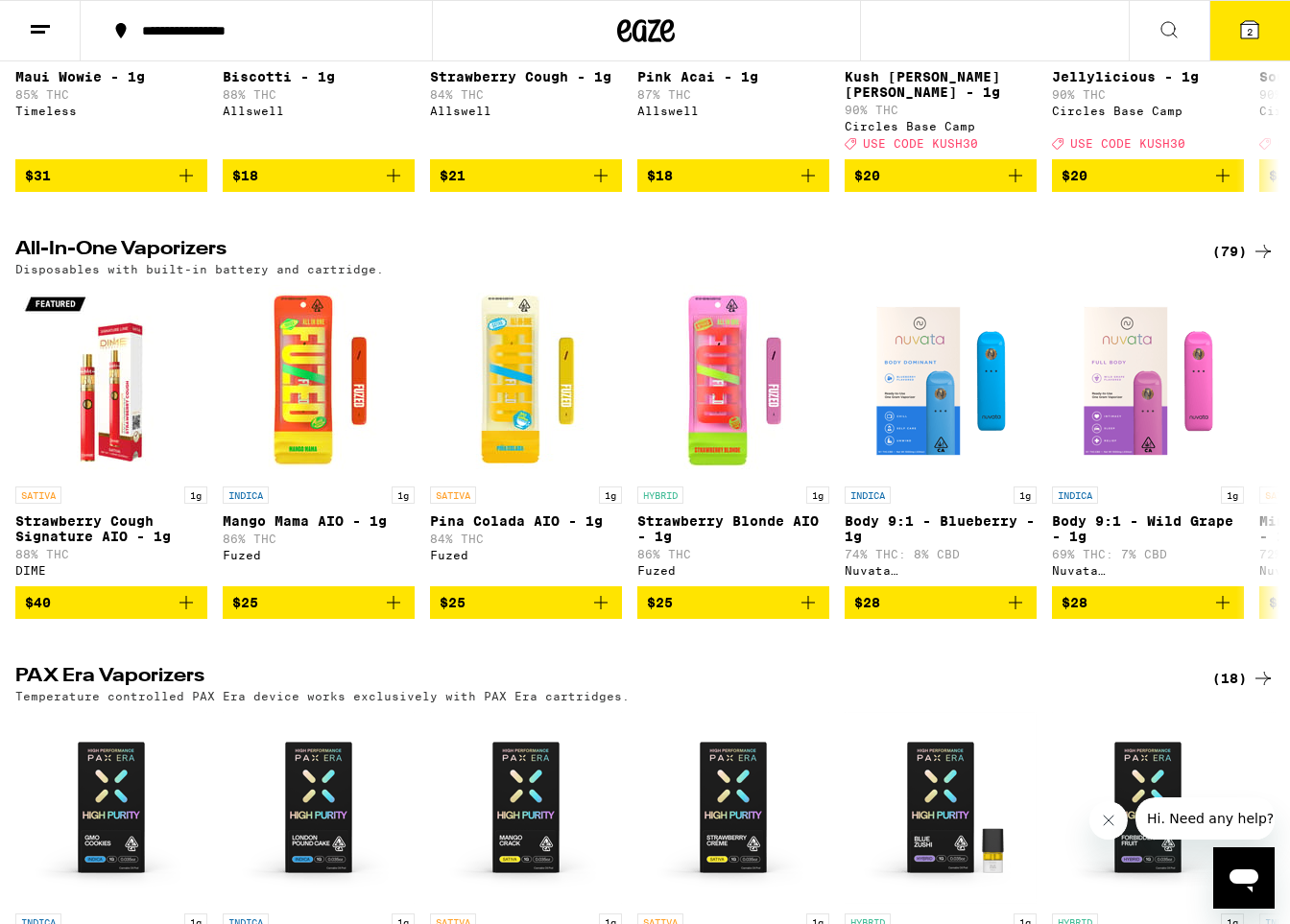
click at [795, 263] on div "(79)" at bounding box center [1243, 250] width 62 height 23
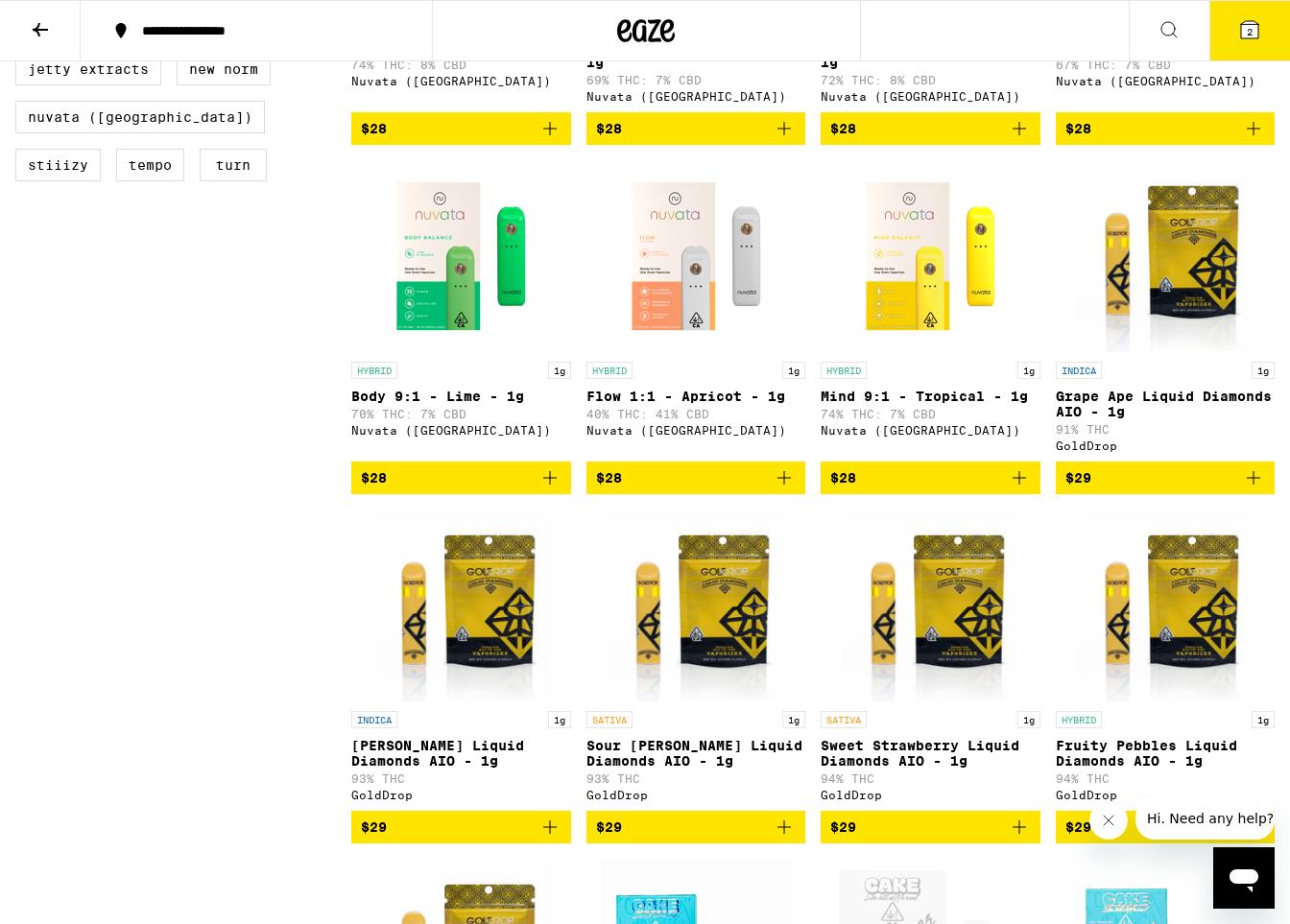
scroll to position [819, 0]
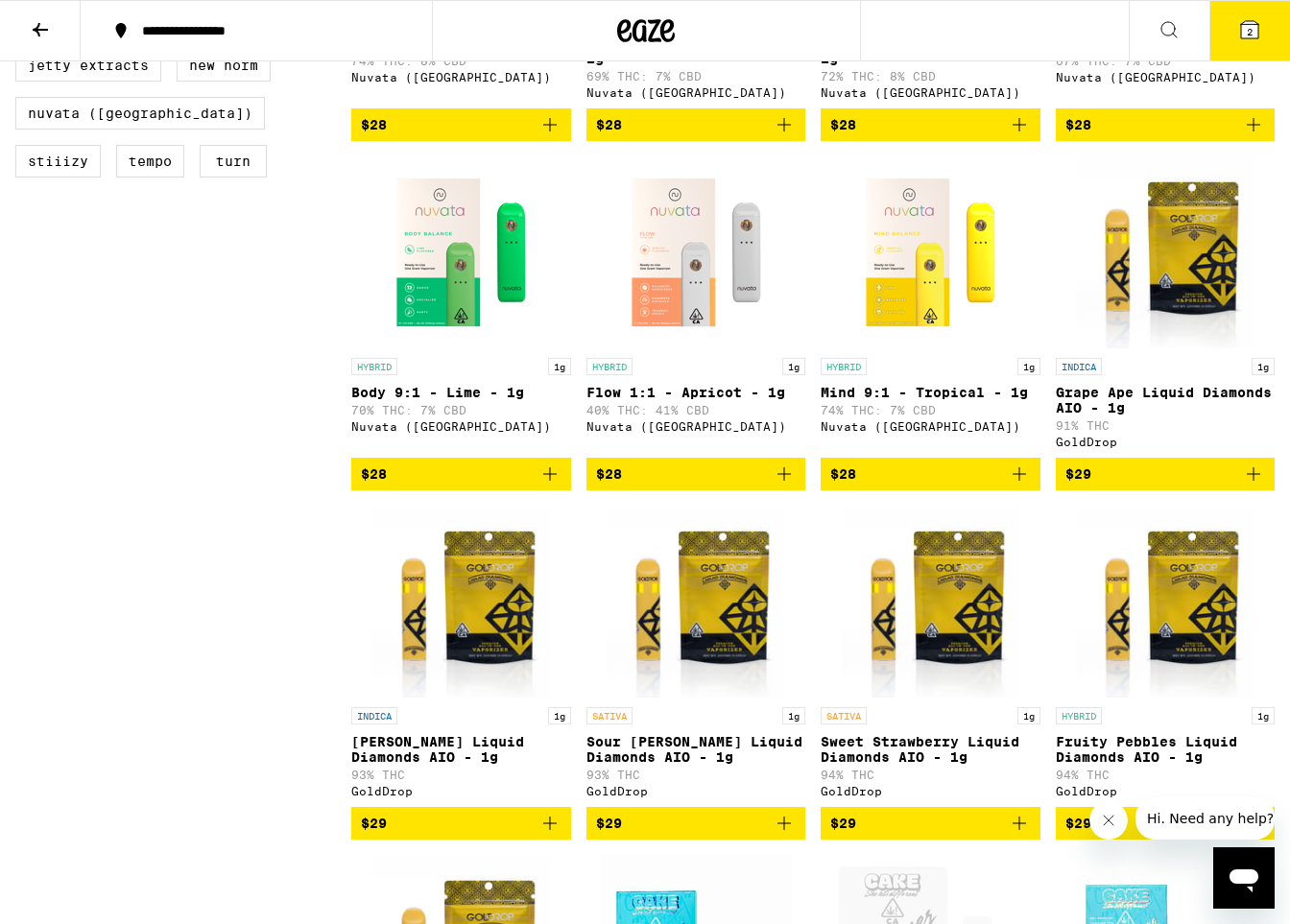
click at [795, 481] on icon "Add to bag" at bounding box center [1254, 474] width 14 height 14
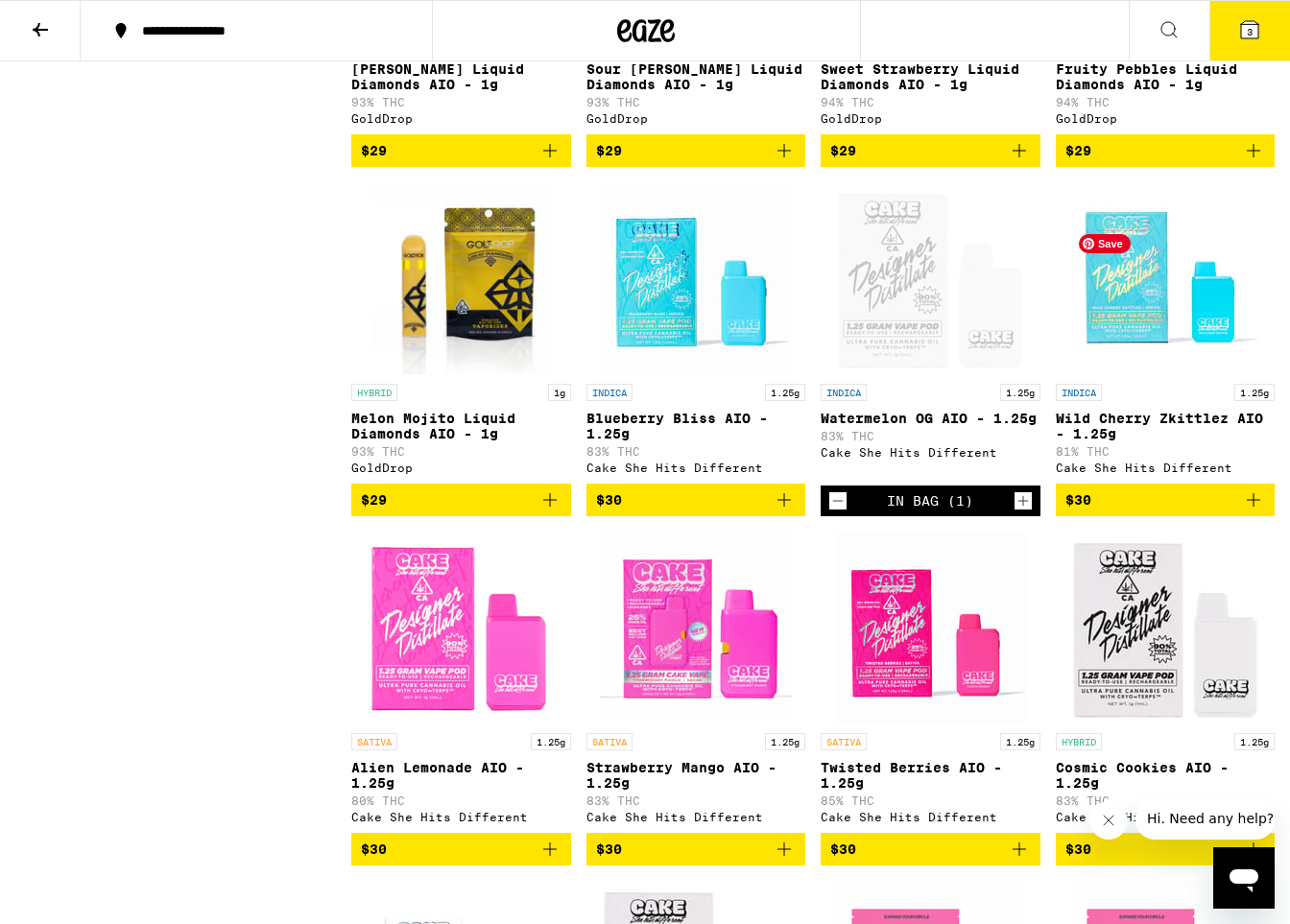
scroll to position [1524, 0]
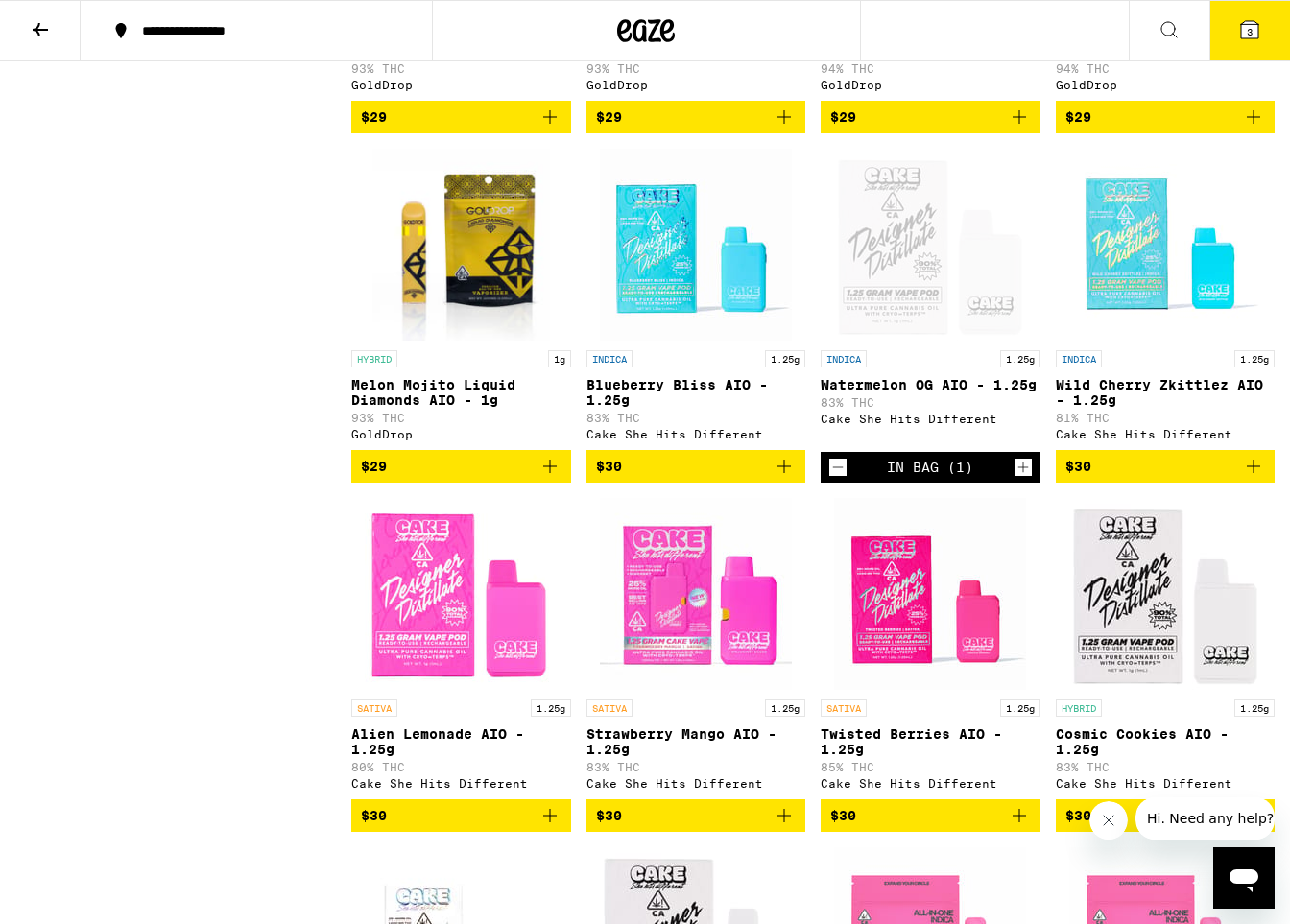
click at [795, 478] on icon "Add to bag" at bounding box center [1253, 465] width 23 height 23
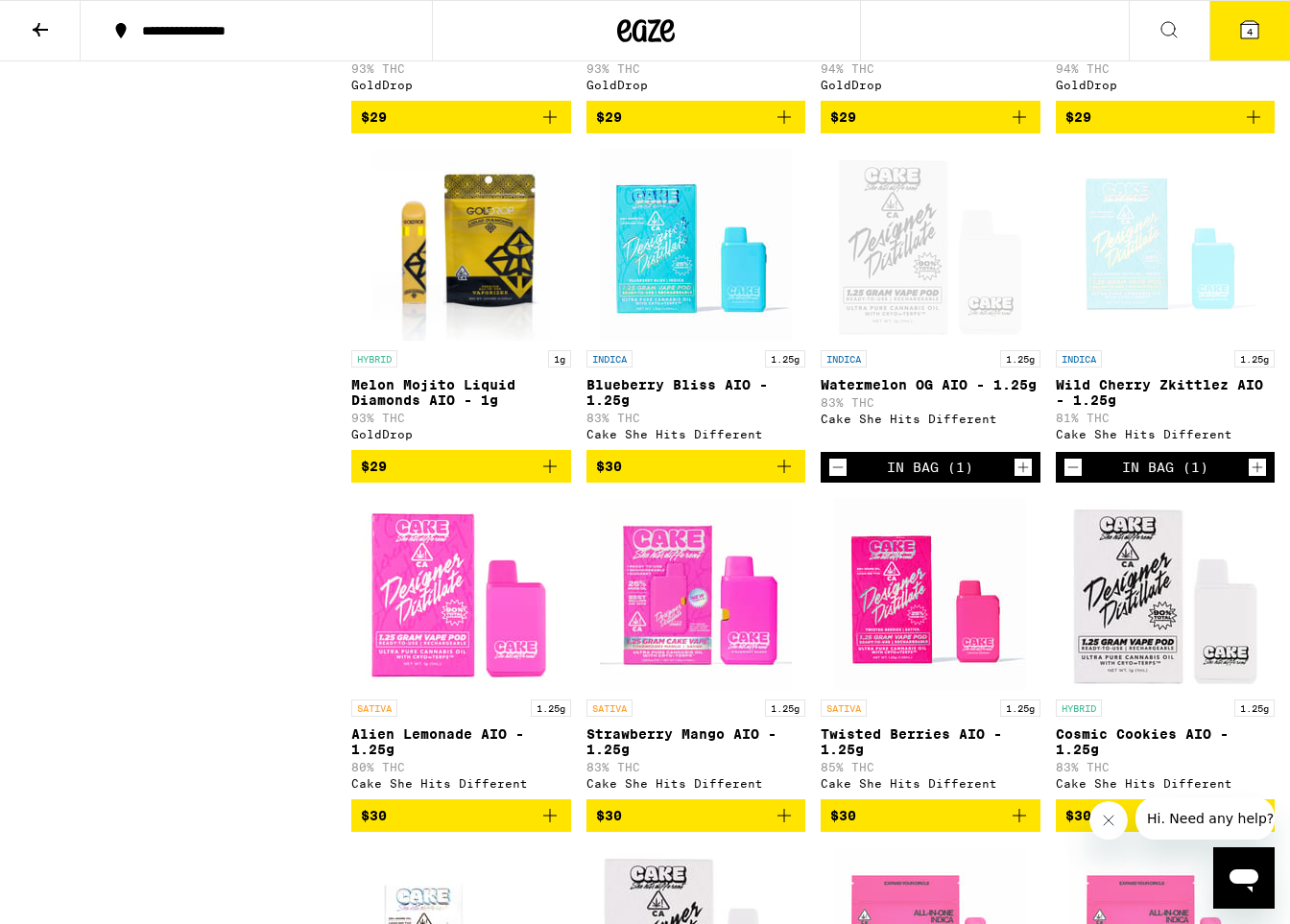
click at [795, 36] on icon at bounding box center [1250, 30] width 18 height 18
